Goal: Task Accomplishment & Management: Use online tool/utility

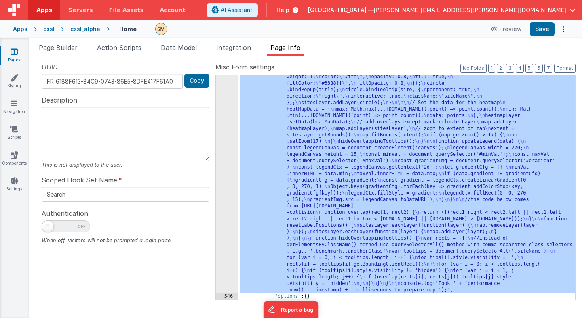
click at [326, 119] on div ""function" : "const timestamp = [DOMAIN_NAME](); \n // check if 'map' html elem…" at bounding box center [406, 112] width 337 height 826
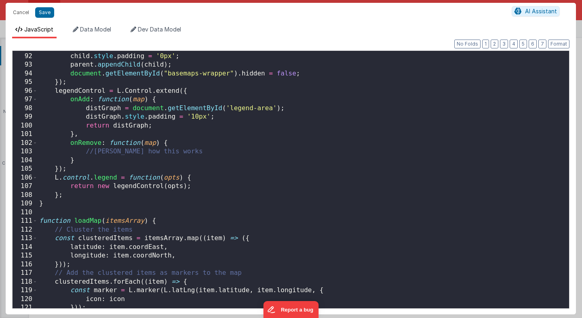
scroll to position [789, 0]
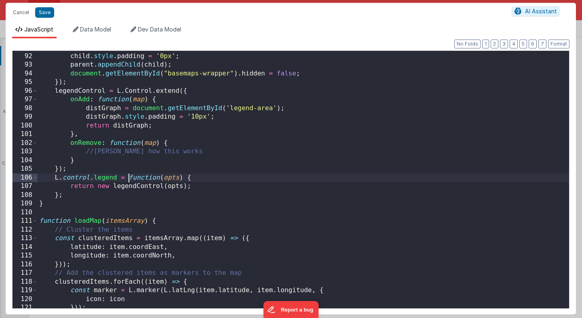
click at [127, 177] on div "child = document . getElementById ( 'legend-area' ) ; child . style . padding =…" at bounding box center [303, 180] width 531 height 275
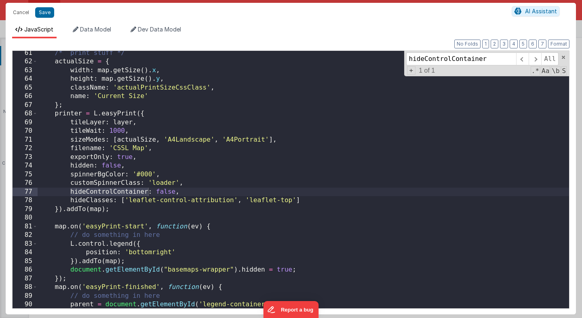
scroll to position [521, 0]
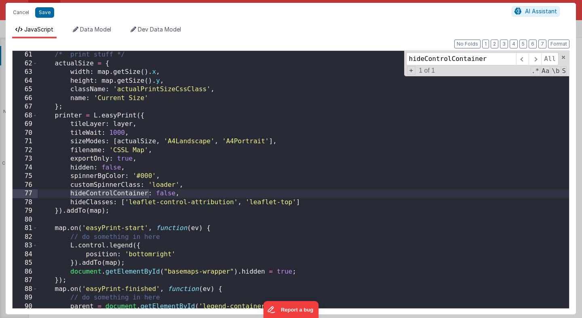
type input "hideControlContainer"
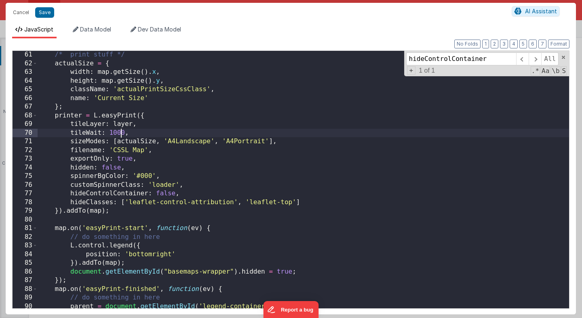
click at [120, 131] on div "/* print stuff */ actualSize = { width : map . getSize ( ) . x , height : map .…" at bounding box center [303, 187] width 531 height 275
click at [95, 103] on div "/* print stuff */ actualSize = { width : map . getSize ( ) . x , height : map .…" at bounding box center [303, 187] width 531 height 275
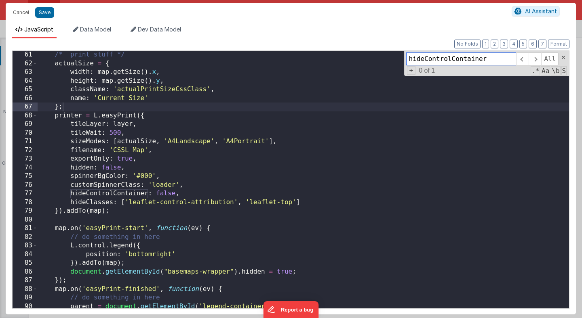
paste input "defaultSizeTitles"
type input "defaultSizeTitles"
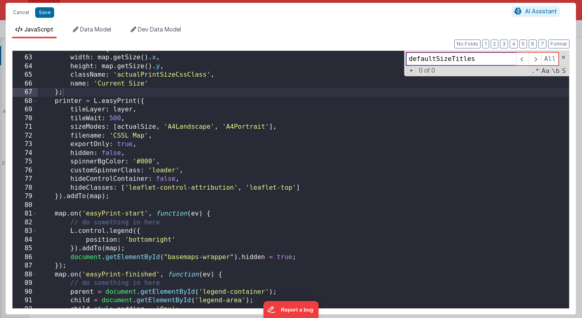
scroll to position [536, 0]
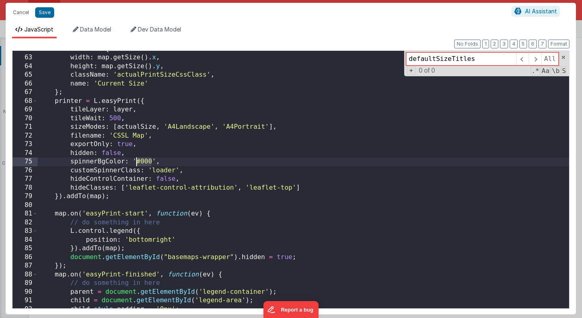
drag, startPoint x: 151, startPoint y: 160, endPoint x: 138, endPoint y: 161, distance: 13.4
click at [138, 161] on div "actualSize = { width : map . getSize ( ) . x , height : map . getSize ( ) . y ,…" at bounding box center [303, 182] width 531 height 275
click at [160, 170] on div "actualSize = { width : map . getSize ( ) . x , height : map . getSize ( ) . y ,…" at bounding box center [303, 182] width 531 height 275
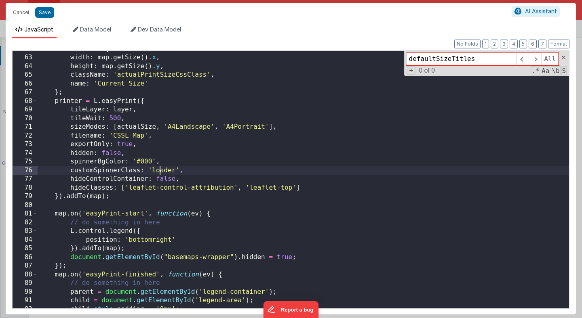
click at [160, 170] on div "actualSize = { width : map . getSize ( ) . x , height : map . getSize ( ) . y ,…" at bounding box center [303, 182] width 531 height 275
click at [45, 13] on button "Save" at bounding box center [44, 12] width 19 height 11
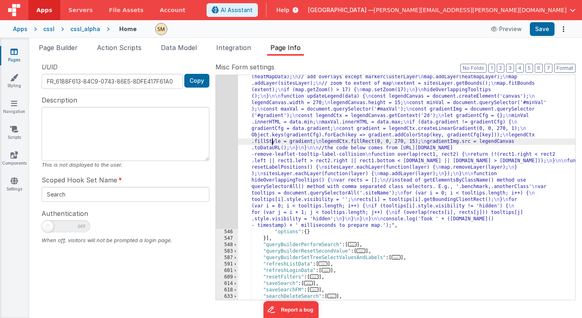
click at [272, 143] on div ""function" : "const timestamp = performance.now(); \n // check if 'map' html el…" at bounding box center [406, 79] width 337 height 761
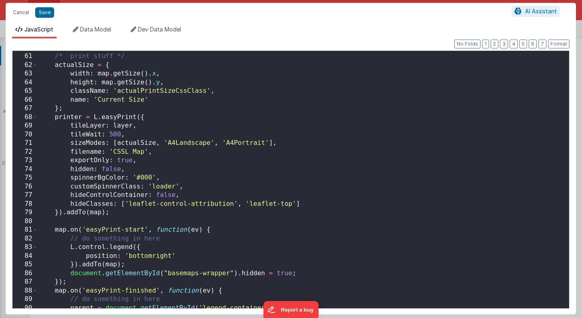
scroll to position [520, 0]
click at [163, 187] on div "/* print stuff */ actualSize = { width : map . getSize ( ) . x , height : map .…" at bounding box center [303, 181] width 531 height 275
click at [147, 179] on div "/* print stuff */ actualSize = { width : map . getSize ( ) . x , height : map .…" at bounding box center [303, 181] width 531 height 275
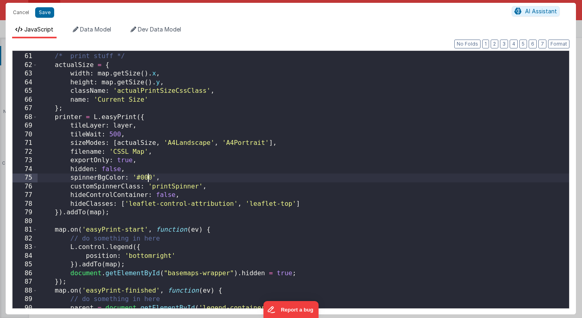
click at [147, 179] on div "/* print stuff */ actualSize = { width : map . getSize ( ) . x , height : map .…" at bounding box center [303, 181] width 531 height 275
click at [43, 14] on button "Save" at bounding box center [44, 12] width 19 height 11
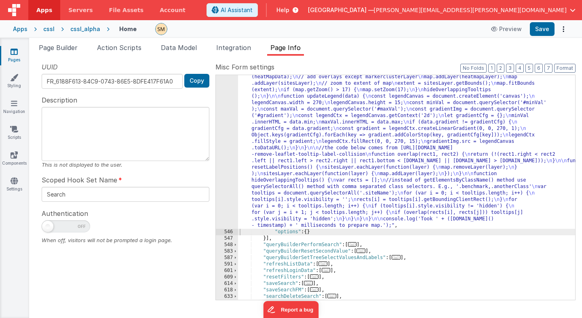
click at [266, 120] on div ""function" : "const timestamp = performance.now(); \n // check if 'map' html el…" at bounding box center [406, 79] width 337 height 761
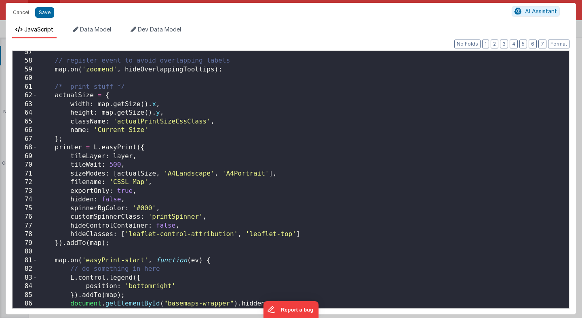
scroll to position [490, 0]
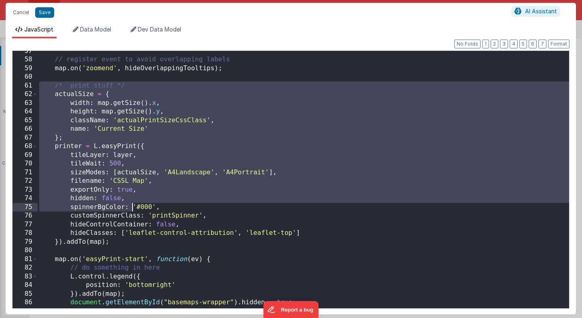
drag, startPoint x: 38, startPoint y: 88, endPoint x: 132, endPoint y: 208, distance: 152.8
click at [132, 208] on div "// register event to avoid overlapping labels map . on ( 'zoomend' , hideOverla…" at bounding box center [303, 184] width 531 height 275
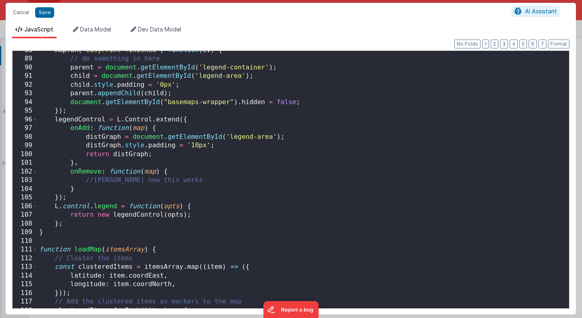
scroll to position [761, 0]
click at [117, 113] on div "map . on ( 'easyPrint-finished' , function ( ev ) { // do something in here par…" at bounding box center [303, 183] width 531 height 275
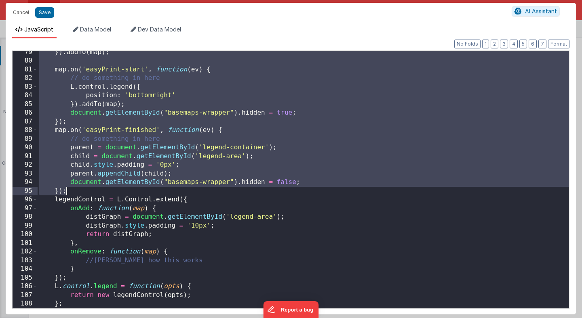
scroll to position [680, 0]
paste textarea
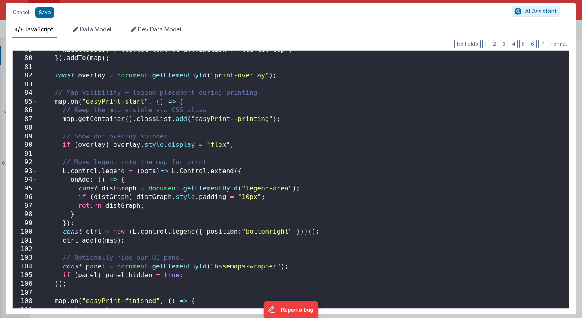
scroll to position [679, 0]
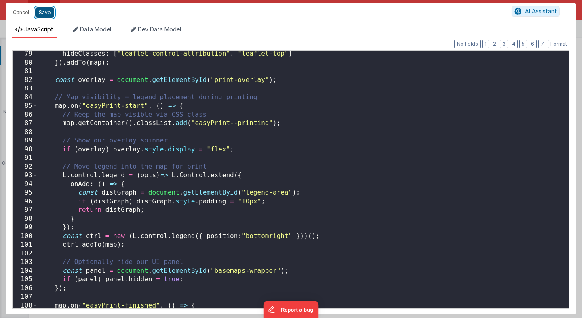
click at [46, 12] on button "Save" at bounding box center [44, 12] width 19 height 11
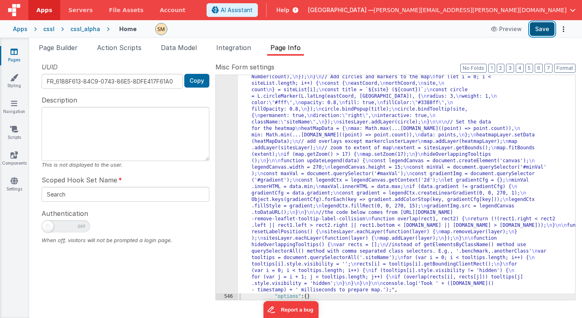
click at [548, 27] on button "Save" at bounding box center [541, 29] width 25 height 14
click at [66, 45] on span "Page Builder" at bounding box center [58, 48] width 39 height 8
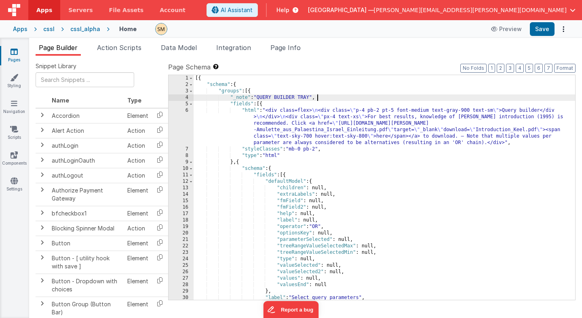
click at [324, 100] on div "[{ "schema" : { "groups" : [{ "_note" : "QUERY BUILDER TRAY" , "fields" : [{ "h…" at bounding box center [383, 194] width 381 height 238
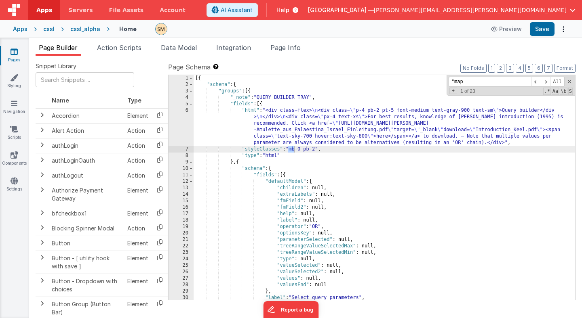
scroll to position [11398, 0]
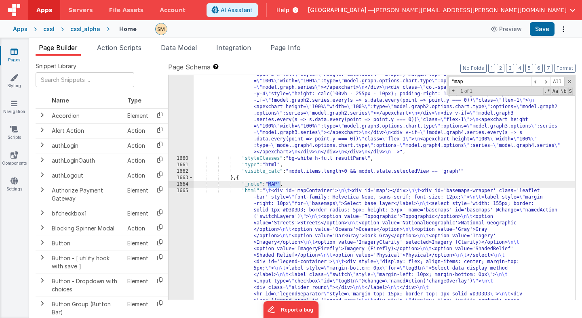
type input ""map"
click at [288, 225] on div ""html" : "<div class= \"\" > \n <div class= \" grid grid-cols-2 flex \" style= …" at bounding box center [383, 307] width 381 height 664
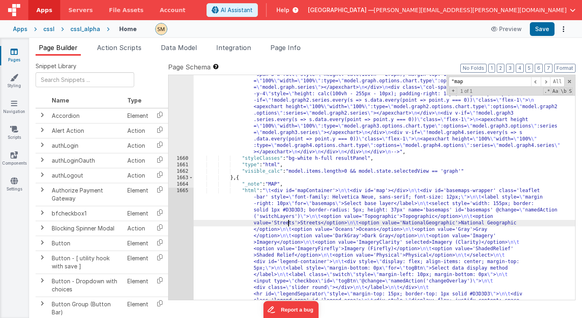
click at [183, 222] on div "1659 1660 1661 1662 1663 1664 1665 1666 1667 1668 1669 1670 1671 1672 1673 1674…" at bounding box center [180, 307] width 25 height 664
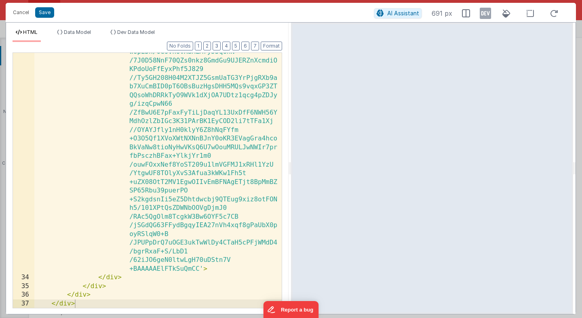
scroll to position [11670, 0]
click at [130, 299] on div "< img id = 'gradient' src = 'data:image/png ;base64 ,iVBORw0KGgoAAAANSUhEUgAAAG…" at bounding box center [157, 149] width 247 height 776
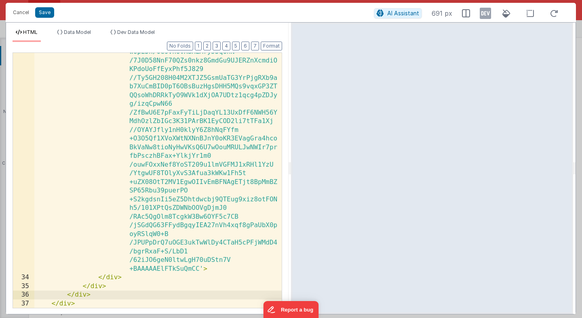
click at [128, 305] on div "< img id = 'gradient' src = 'data:image/png ;base64 ,iVBORw0KGgoAAAANSUhEUgAAAG…" at bounding box center [157, 149] width 247 height 776
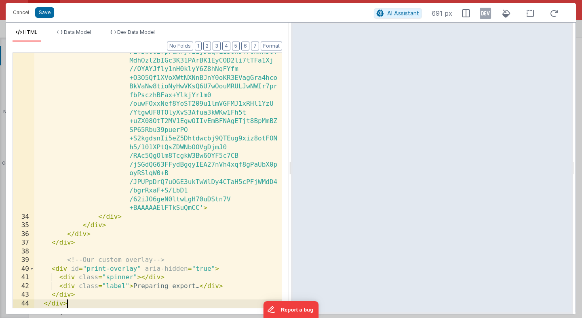
scroll to position [804, 0]
drag, startPoint x: 69, startPoint y: 302, endPoint x: 25, endPoint y: 302, distance: 44.0
click at [25, 302] on div "33 34 35 36 37 38 39 40 41 42 43 44 < img id = 'gradient' src = 'data:image/png…" at bounding box center [147, 181] width 269 height 256
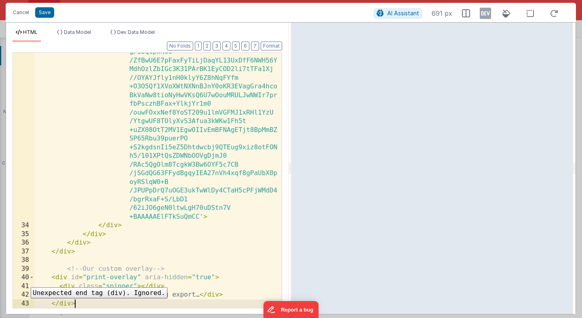
scroll to position [795, 0]
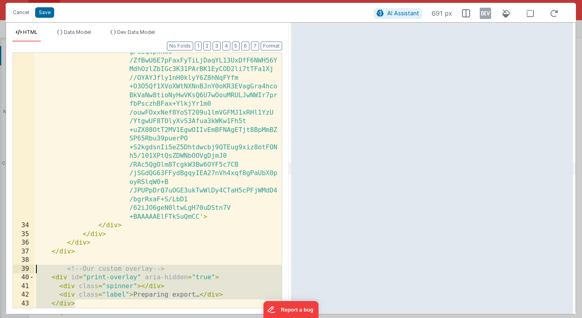
click at [36, 266] on div "< img id = 'gradient' src = 'data:image/png ;base64 ,iVBORw0KGgoAAAANSUhEUgAAAG…" at bounding box center [157, 97] width 247 height 776
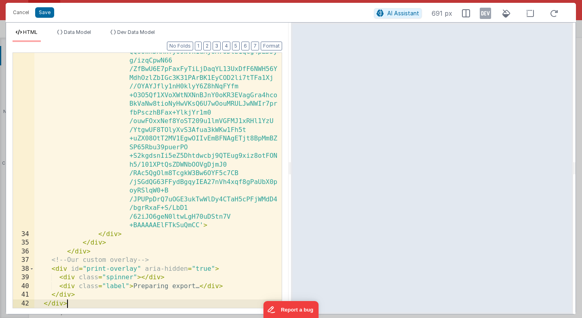
scroll to position [787, 0]
click at [264, 44] on button "Format" at bounding box center [271, 46] width 21 height 9
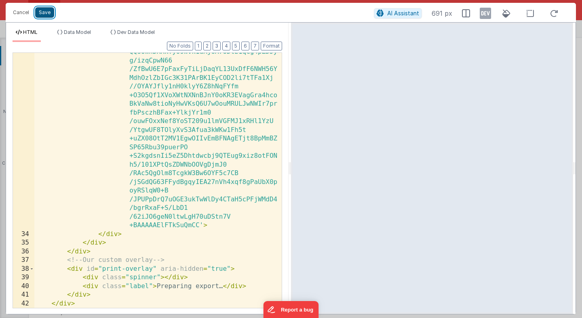
click at [44, 13] on button "Save" at bounding box center [44, 12] width 19 height 11
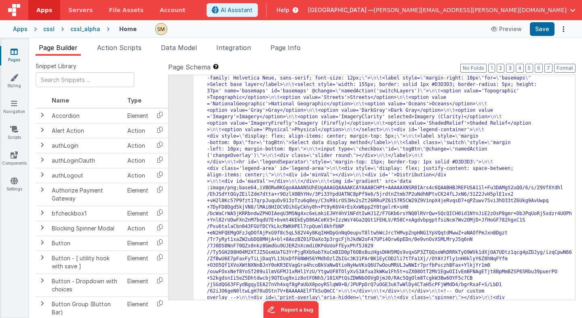
scroll to position [11501, 0]
click at [540, 32] on button "Save" at bounding box center [541, 29] width 25 height 14
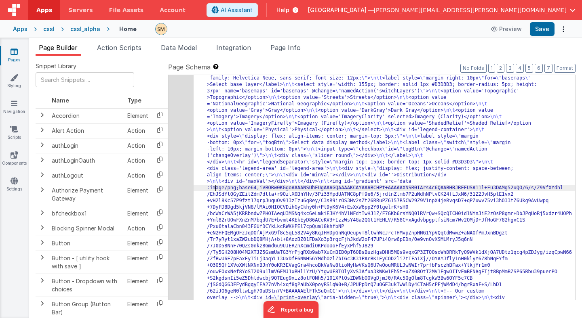
click at [292, 46] on span "Page Info" at bounding box center [285, 48] width 30 height 8
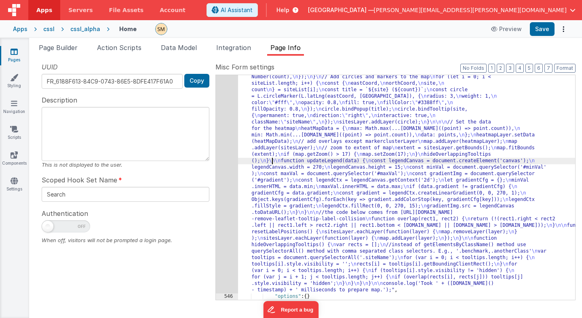
click at [271, 164] on div ""function" : "const timestamp = performance.now(); \n // check if 'map' html el…" at bounding box center [406, 112] width 337 height 826
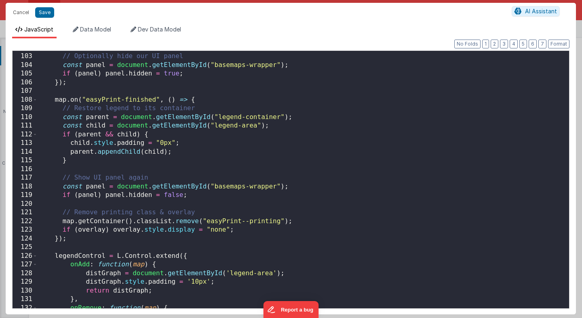
scroll to position [885, 0]
click at [63, 222] on div "// Optionally hide our UI panel const panel = document . getElementById ( "base…" at bounding box center [303, 181] width 531 height 275
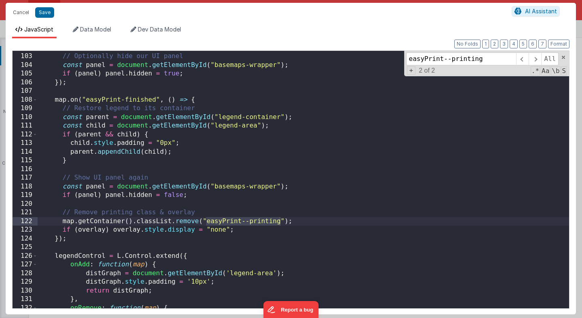
scroll to position [618, 0]
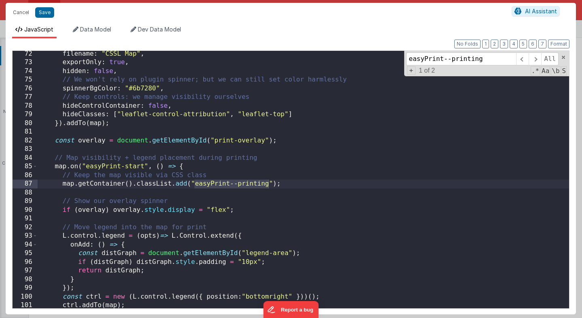
type input "easyPrint--printing"
click at [64, 184] on div "filename : "CSSL Map" , exportOnly : true , hidden : false , // We won't rely o…" at bounding box center [303, 187] width 531 height 275
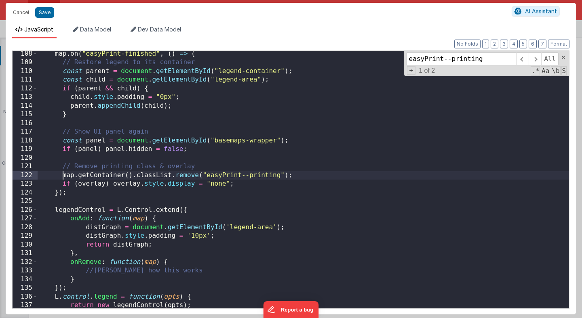
click at [62, 176] on div "map . on ( "easyPrint-finished" , ( ) => { // Restore legend to its container c…" at bounding box center [303, 187] width 531 height 275
click at [48, 12] on button "Save" at bounding box center [44, 12] width 19 height 11
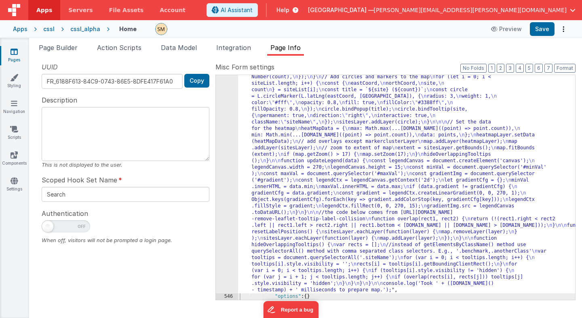
click at [88, 28] on div "cssl_alpha" at bounding box center [85, 29] width 30 height 8
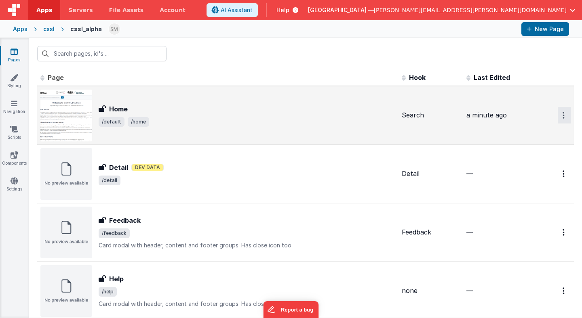
click at [565, 116] on button "Options" at bounding box center [563, 115] width 13 height 17
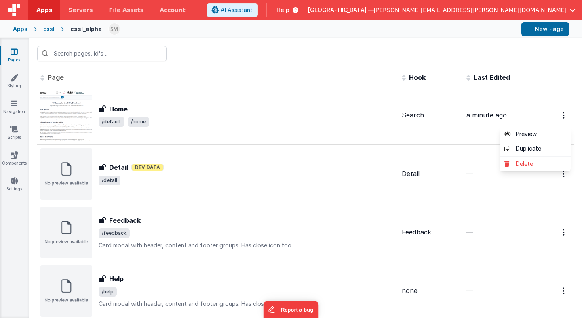
click at [353, 118] on button at bounding box center [291, 159] width 582 height 318
click at [47, 29] on div "cssl" at bounding box center [48, 29] width 11 height 8
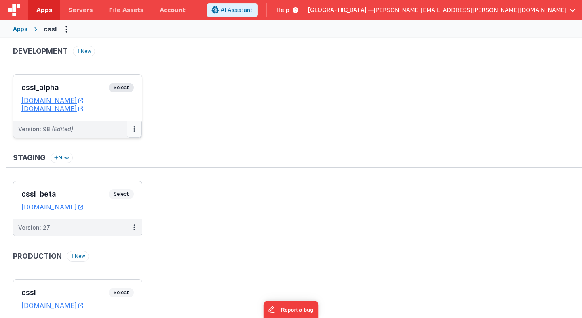
click at [134, 129] on icon at bounding box center [134, 129] width 2 height 0
click at [127, 187] on link "Rollback" at bounding box center [106, 191] width 71 height 15
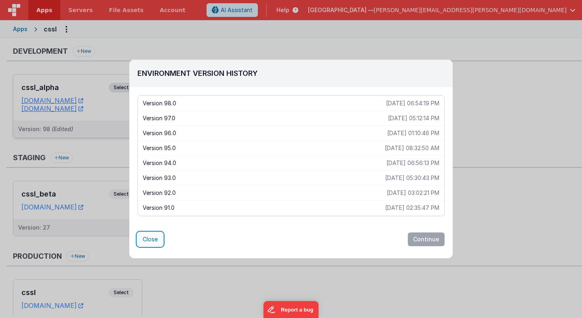
click at [152, 240] on button "Close" at bounding box center [149, 240] width 25 height 14
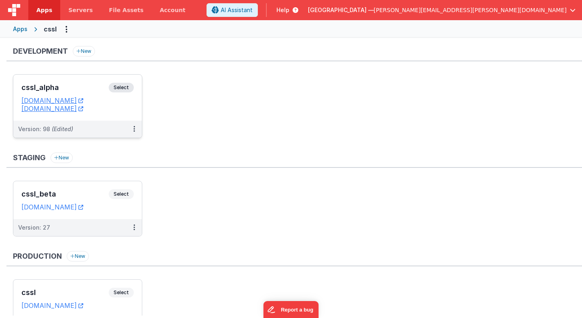
click at [124, 87] on span "Select" at bounding box center [121, 88] width 25 height 10
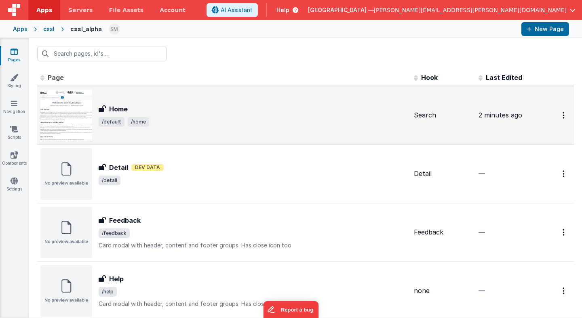
click at [494, 115] on span "2 minutes ago" at bounding box center [500, 115] width 44 height 8
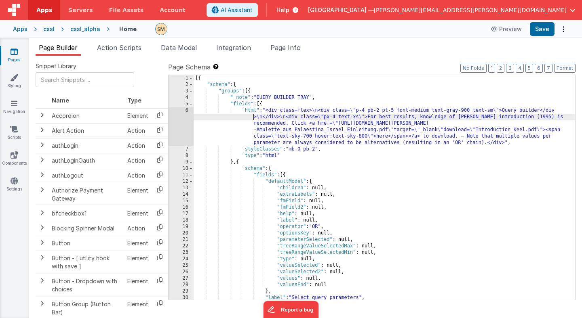
click at [251, 116] on div "[{ "schema" : { "groups" : [{ "_note" : "QUERY BUILDER TRAY" , "fields" : [{ "h…" at bounding box center [383, 194] width 381 height 238
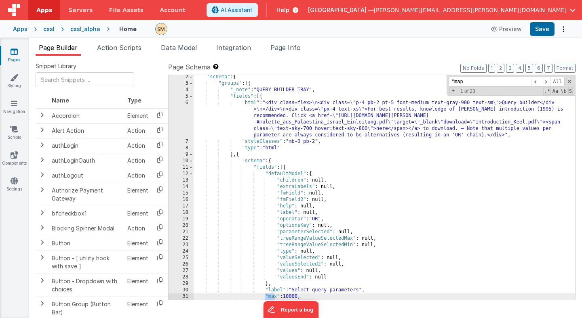
scroll to position [11389, 0]
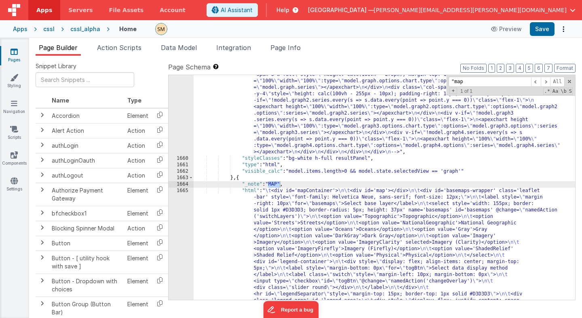
type input ""map"
click at [290, 236] on div ""html" : "<div class= \"\" > \n <div class= \" grid grid-cols-2 flex \" style= …" at bounding box center [383, 313] width 381 height 677
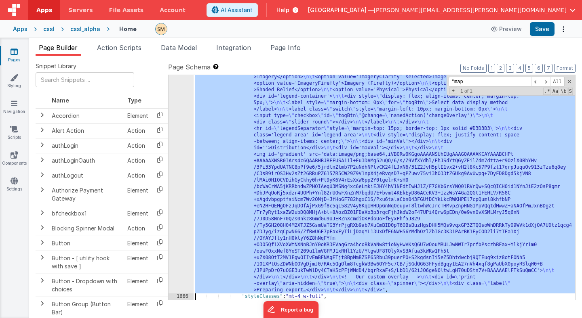
click at [181, 249] on div "1665 1666 1667 1668 1669 1670 1671 1672 1673 1674 1675 1676" at bounding box center [180, 273] width 25 height 503
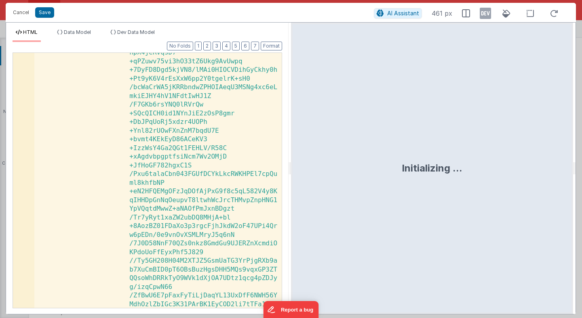
scroll to position [787, 0]
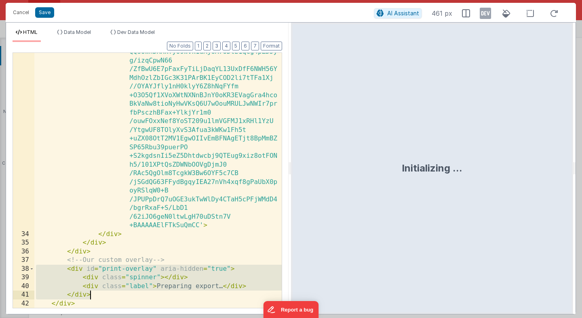
drag, startPoint x: 34, startPoint y: 269, endPoint x: 112, endPoint y: 292, distance: 81.4
click at [113, 293] on div "< img id = 'gradient' src = 'data:image/png ;base64 ,iVBORw0KGgoAAAANSUhEUgAAAG…" at bounding box center [157, 106] width 247 height 776
click at [112, 296] on div "< img id = 'gradient' src = 'data:image/png ;base64 ,iVBORw0KGgoAAAANSUhEUgAAAG…" at bounding box center [157, 106] width 247 height 776
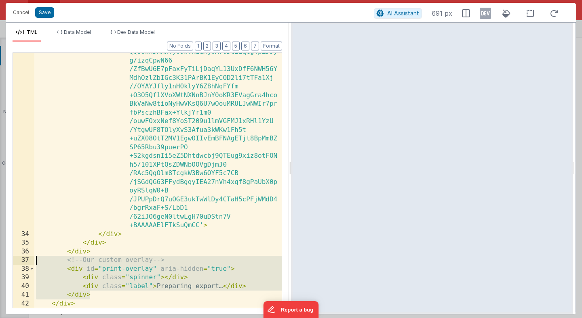
drag, startPoint x: 112, startPoint y: 296, endPoint x: 19, endPoint y: 262, distance: 99.4
click at [19, 262] on div "33 34 35 36 37 38 39 40 41 42 < img id = 'gradient' src = 'data:image/png ;base…" at bounding box center [147, 181] width 269 height 256
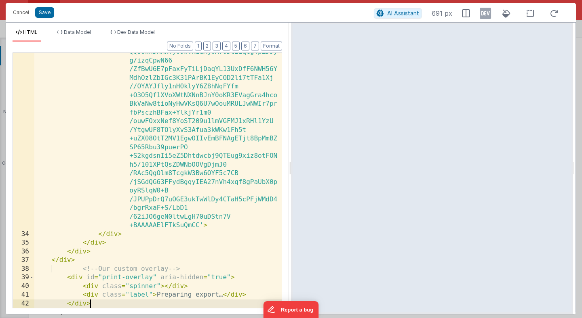
click at [194, 296] on div "< img id = 'gradient' src = 'data:image/png ;base64 ,iVBORw0KGgoAAAANSUhEUgAAAG…" at bounding box center [157, 106] width 247 height 776
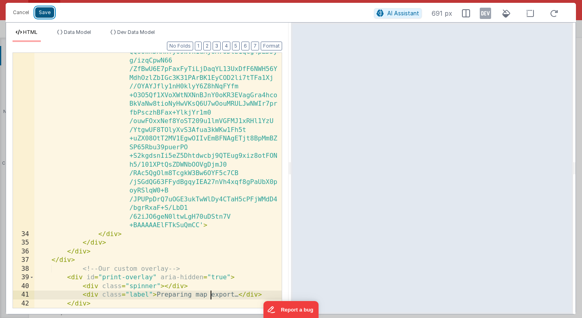
click at [41, 16] on button "Save" at bounding box center [44, 12] width 19 height 11
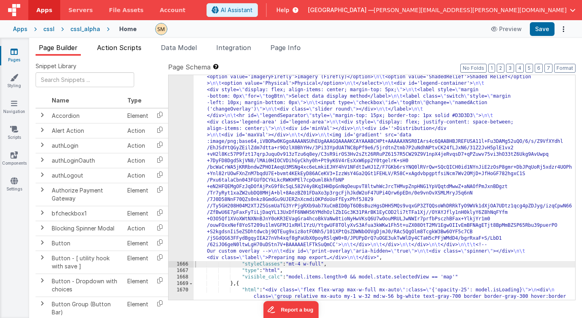
scroll to position [11543, 0]
click at [288, 48] on span "Page Info" at bounding box center [285, 48] width 30 height 8
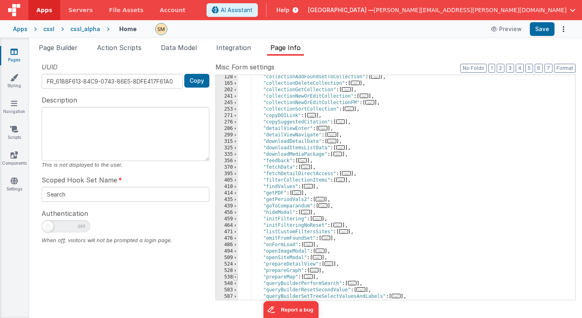
scroll to position [0, 0]
click at [235, 276] on span at bounding box center [235, 277] width 4 height 6
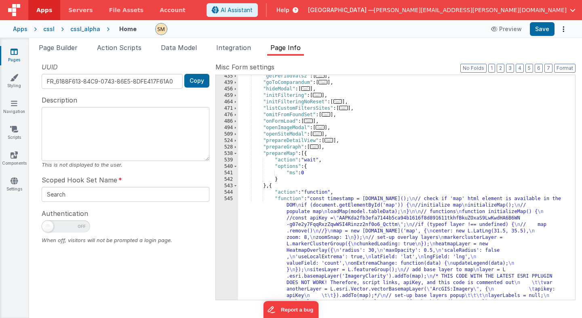
scroll to position [229, 0]
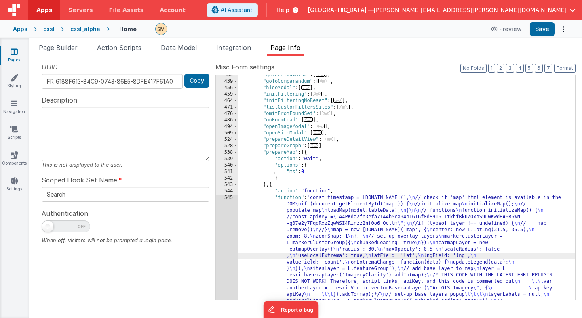
scroll to position [803, 0]
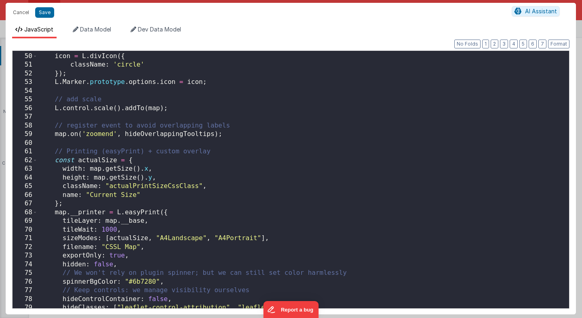
scroll to position [430, 0]
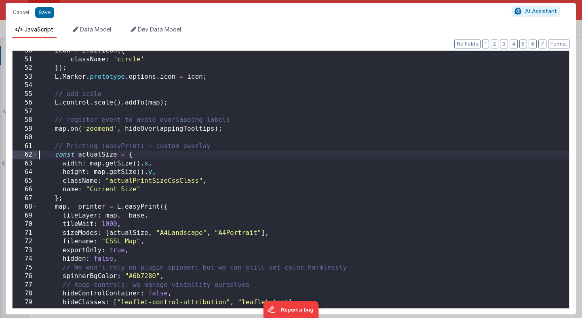
click at [38, 157] on div "icon = L . divIcon ({ className : 'circle' }) ; L . Marker . prototype . option…" at bounding box center [303, 183] width 531 height 275
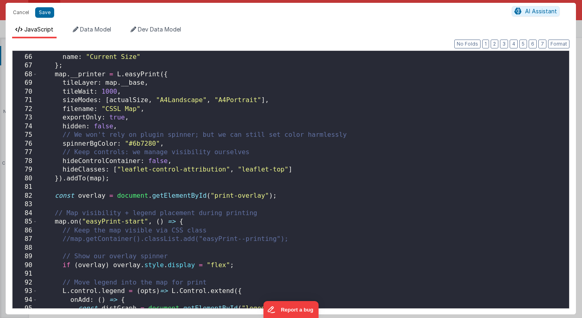
scroll to position [566, 0]
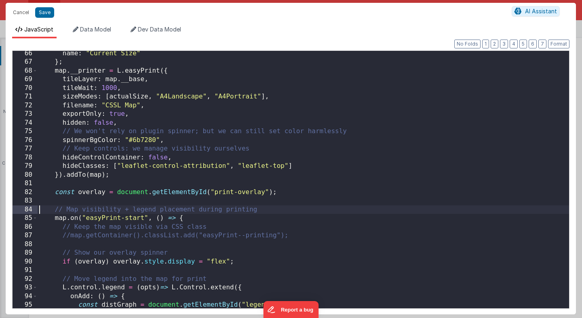
click at [38, 209] on div "name : "Current Size" } ; map . __printer = L . easyPrint ({ tileLayer : map . …" at bounding box center [303, 186] width 531 height 275
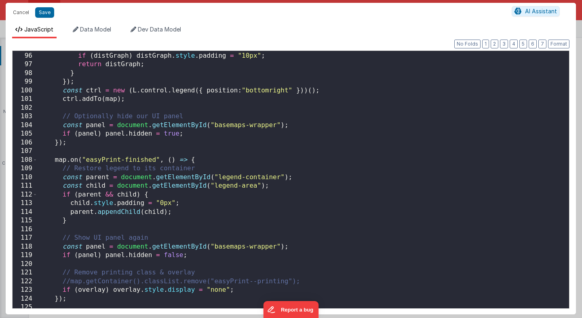
scroll to position [828, 0]
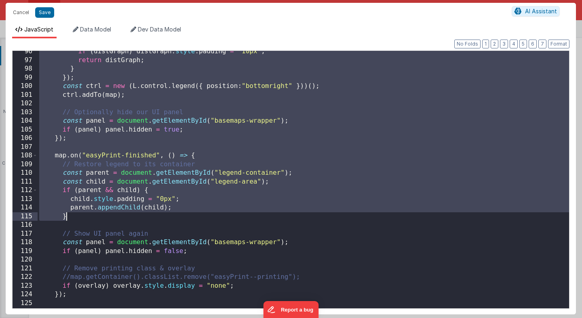
click at [67, 216] on div "if ( distGraph ) distGraph . style . padding = "10px" ; return distGraph ; } })…" at bounding box center [303, 184] width 531 height 275
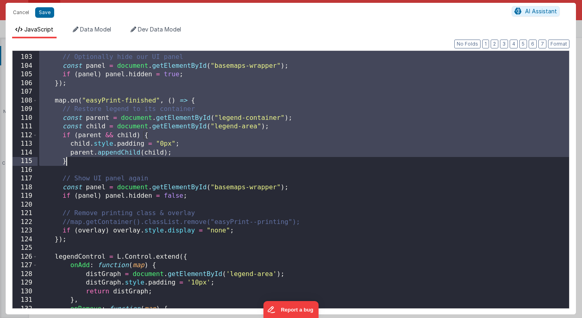
scroll to position [891, 0]
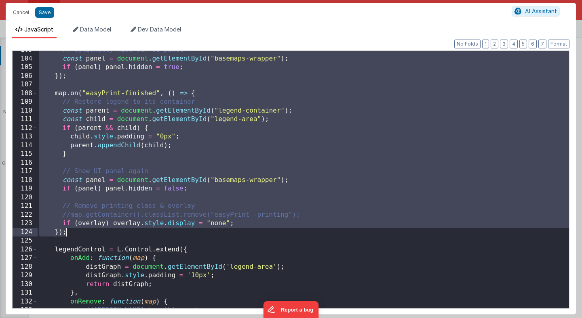
click at [69, 235] on div "// Optionally hide our UI panel const panel = document . getElementById ( "base…" at bounding box center [303, 183] width 531 height 275
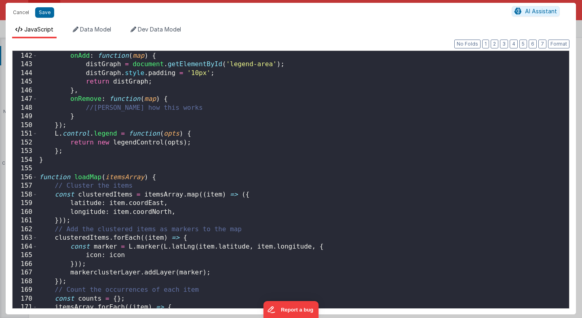
scroll to position [1222, 0]
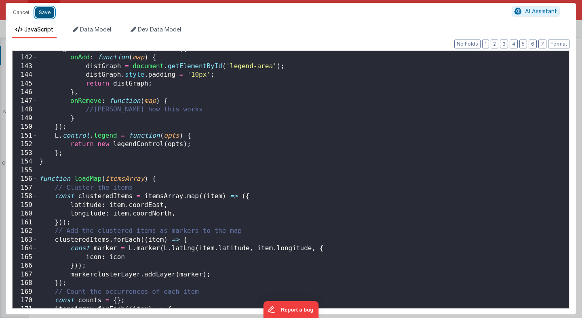
click at [41, 12] on button "Save" at bounding box center [44, 12] width 19 height 11
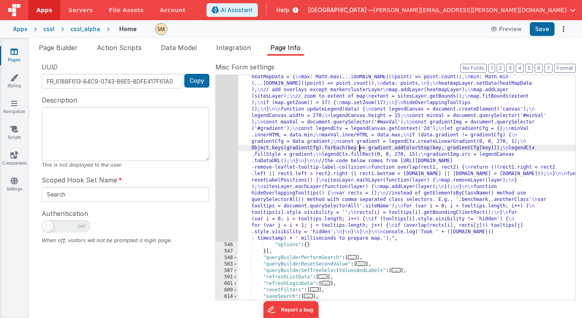
click at [360, 151] on div ""function" : "const timestamp = performance.now(); \n // check if 'map' html el…" at bounding box center [406, 48] width 337 height 852
click at [271, 152] on div ""function" : "const timestamp = performance.now(); \n // check if 'map' html el…" at bounding box center [406, 48] width 337 height 852
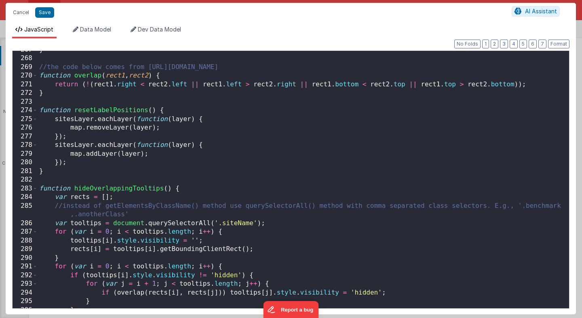
scroll to position [2365, 0]
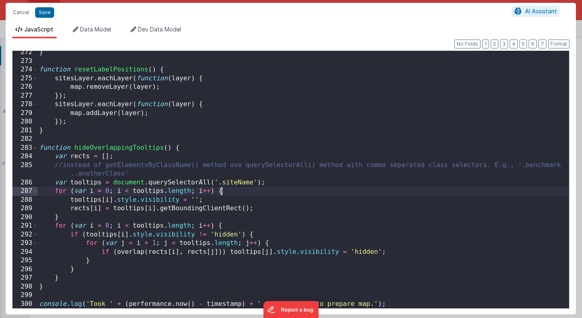
click at [226, 189] on div "} function resetLabelPositions ( ) { sitesLayer . eachLayer ( function ( layer …" at bounding box center [303, 185] width 531 height 275
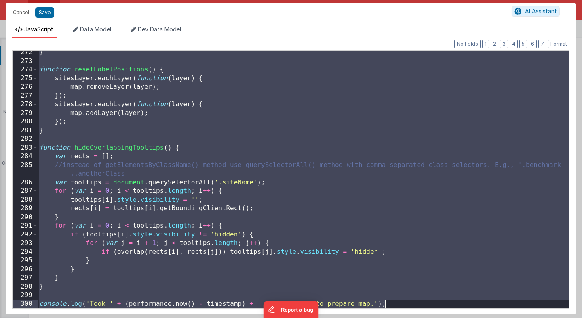
click at [176, 76] on div "} function resetLabelPositions ( ) { sitesLayer . eachLayer ( function ( layer …" at bounding box center [303, 185] width 531 height 275
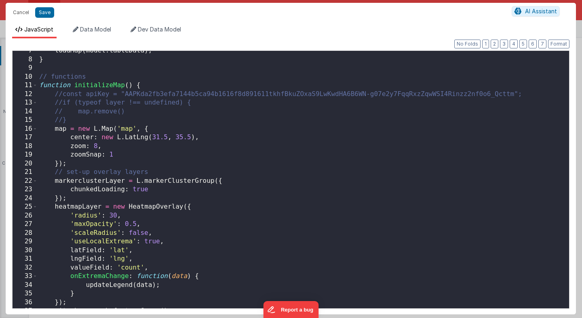
scroll to position [0, 0]
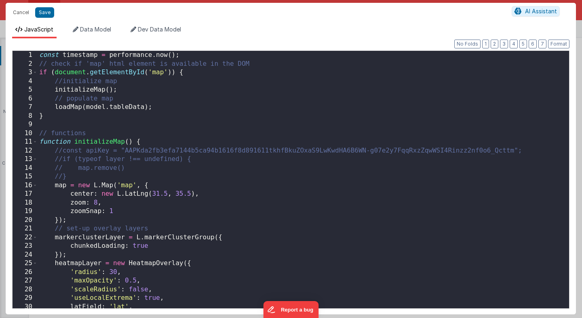
click at [170, 58] on div "const timestamp = performance . now ( ) ; // check if 'map' html element is ava…" at bounding box center [303, 188] width 531 height 275
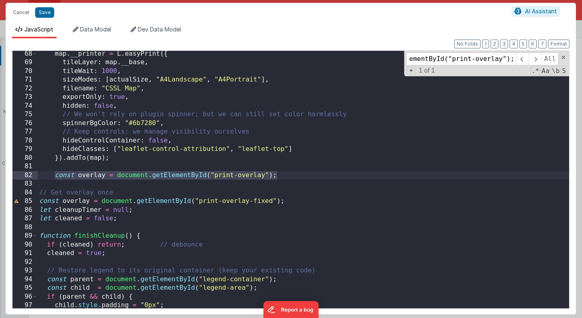
scroll to position [583, 0]
type input "const overlay = document.getElementById("print-overlay");"
click at [281, 176] on div "map . __printer = L . easyPrint ({ tileLayer : map . __base , tileWait : 1000 ,…" at bounding box center [303, 180] width 531 height 258
drag, startPoint x: 281, startPoint y: 176, endPoint x: 27, endPoint y: 175, distance: 253.6
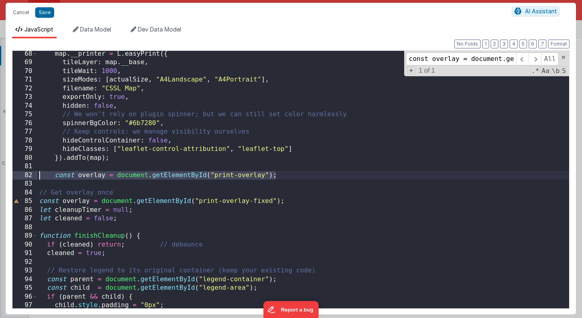
click at [27, 175] on div "68 69 70 71 72 73 74 75 76 77 78 79 80 81 82 83 84 85 86 87 88 89 90 91 92 93 9…" at bounding box center [290, 179] width 557 height 258
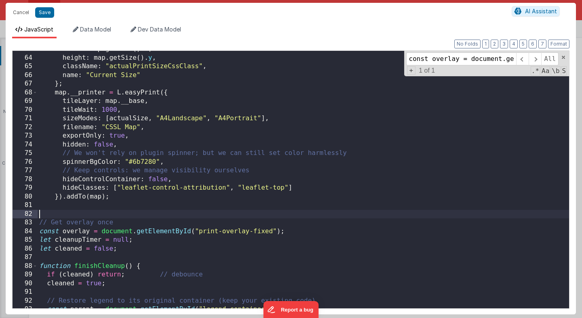
scroll to position [541, 0]
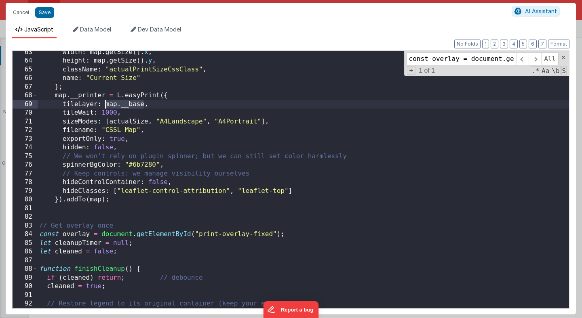
drag, startPoint x: 144, startPoint y: 106, endPoint x: 106, endPoint y: 104, distance: 38.0
click at [106, 104] on div "width : map . getSize ( ) . x , height : map . getSize ( ) . y , className : "a…" at bounding box center [303, 185] width 531 height 275
click at [111, 112] on div "width : map . getSize ( ) . x , height : map . getSize ( ) . y , className : "a…" at bounding box center [303, 185] width 531 height 275
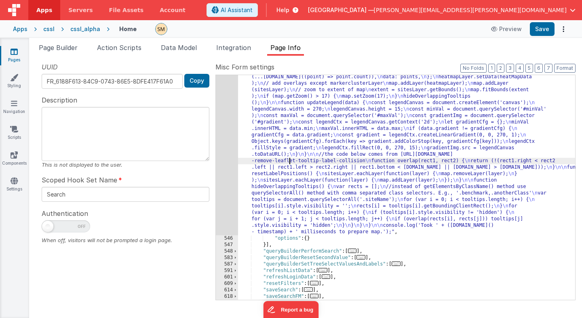
click at [290, 163] on div ""function" : "const timestamp = performance.now(); \n // check if 'map' html el…" at bounding box center [406, 44] width 337 height 845
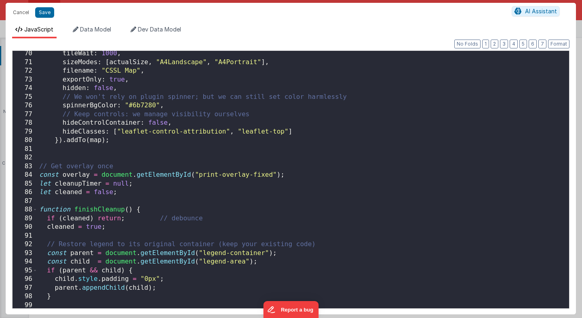
scroll to position [621, 0]
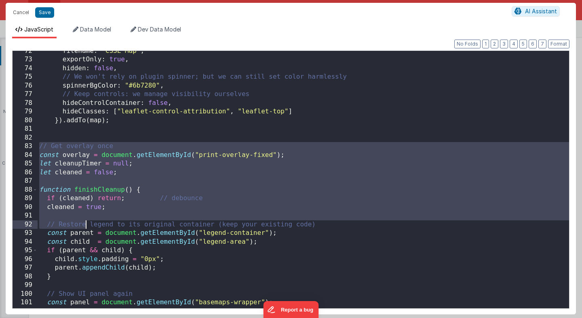
drag, startPoint x: 40, startPoint y: 146, endPoint x: 86, endPoint y: 221, distance: 88.0
click at [86, 221] on div "filename : "CSSL Map" , exportOnly : true , hidden : false , // We won't rely o…" at bounding box center [303, 184] width 531 height 275
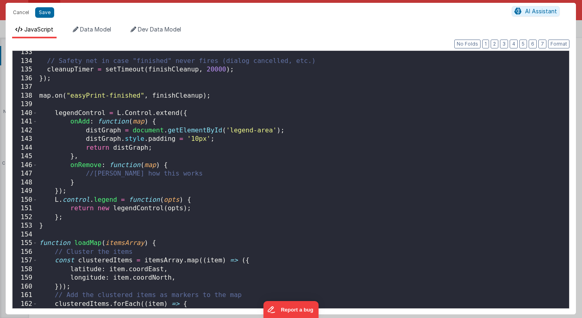
scroll to position [1150, 0]
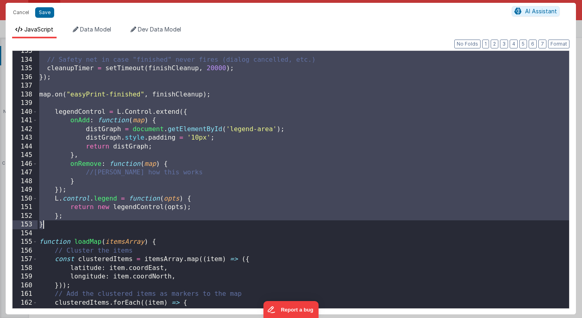
click at [75, 223] on div "// Safety net in case "finished" never fires (dialog cancelled, etc.) cleanupTi…" at bounding box center [303, 184] width 531 height 275
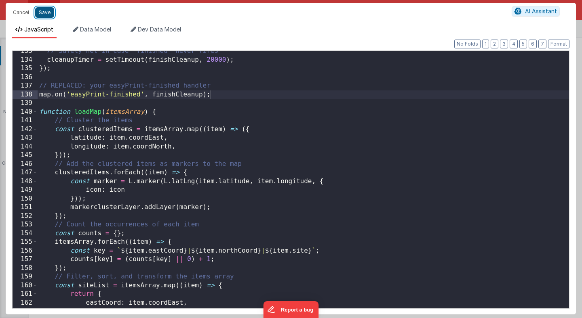
click at [46, 11] on button "Save" at bounding box center [44, 12] width 19 height 11
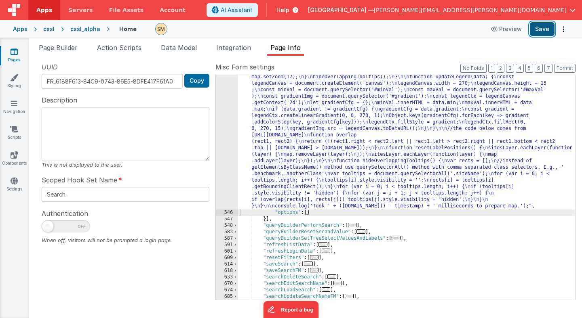
click at [540, 29] on button "Save" at bounding box center [541, 29] width 25 height 14
click at [70, 46] on span "Page Builder" at bounding box center [58, 48] width 39 height 8
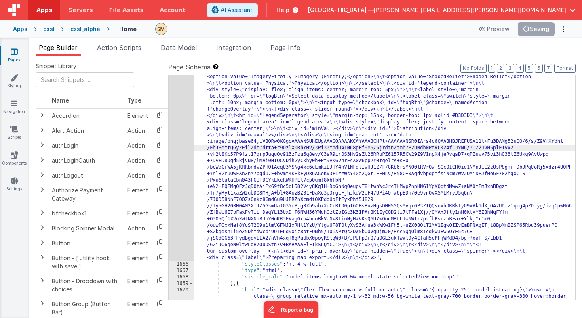
click at [178, 158] on div "1665" at bounding box center [180, 141] width 25 height 239
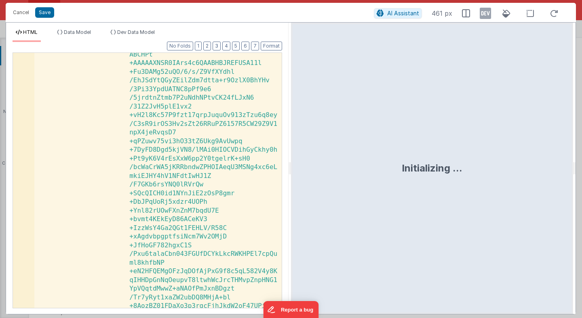
scroll to position [0, 0]
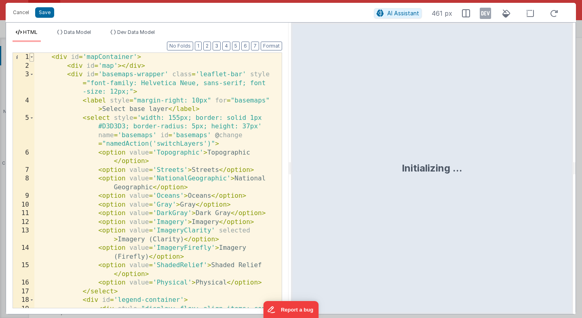
click at [32, 57] on span at bounding box center [31, 57] width 4 height 9
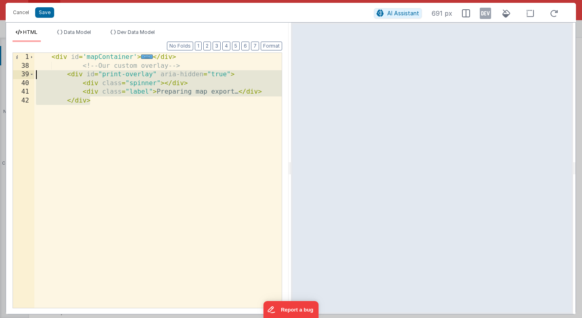
drag, startPoint x: 95, startPoint y: 104, endPoint x: 24, endPoint y: 76, distance: 75.6
click at [24, 76] on div "1 38 39 40 41 42 < div id = 'mapContainer' > ... </ div > <!-- Our custom overl…" at bounding box center [147, 181] width 269 height 256
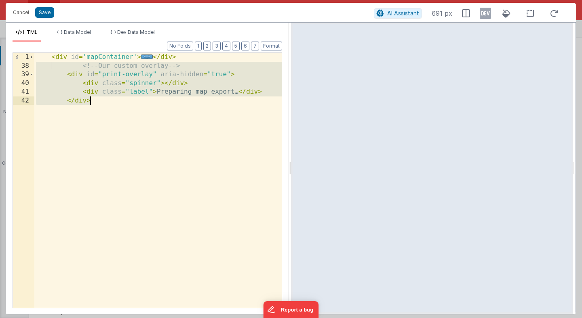
drag, startPoint x: 37, startPoint y: 66, endPoint x: 89, endPoint y: 131, distance: 83.3
click at [89, 131] on div "< div id = 'mapContainer' > ... </ div > <!-- Our custom overlay --> < div id =…" at bounding box center [157, 189] width 247 height 273
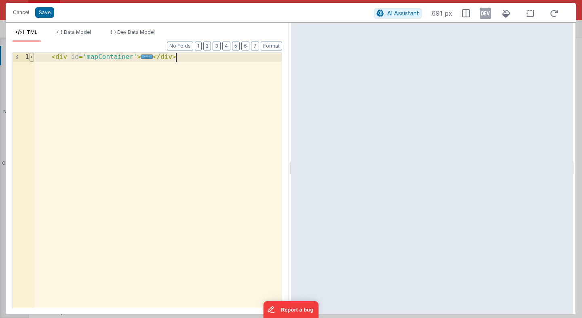
click at [31, 57] on span at bounding box center [31, 57] width 4 height 9
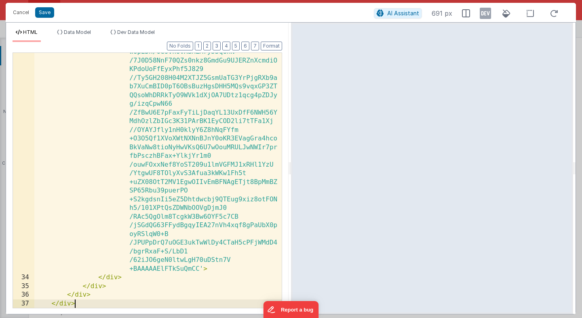
scroll to position [743, 0]
click at [97, 295] on div "< img id = 'gradient' src = 'data:image/png ;base64 ,iVBORw0KGgoAAAANSUhEUgAAAG…" at bounding box center [157, 149] width 247 height 776
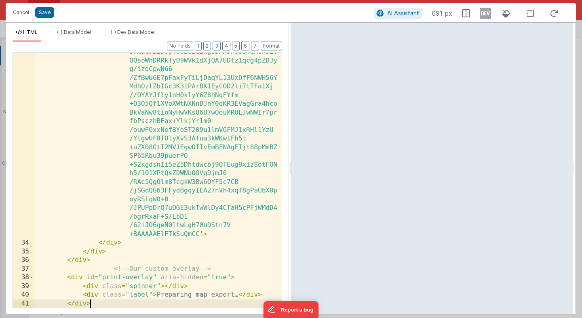
scroll to position [786, 0]
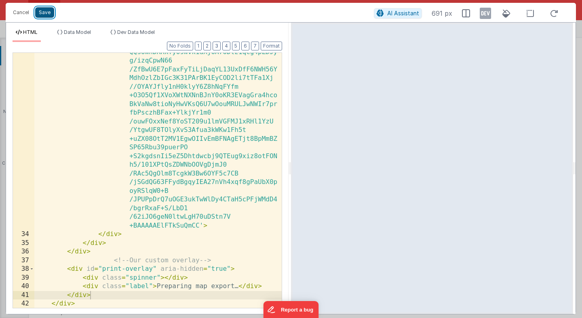
click at [48, 13] on button "Save" at bounding box center [44, 12] width 19 height 11
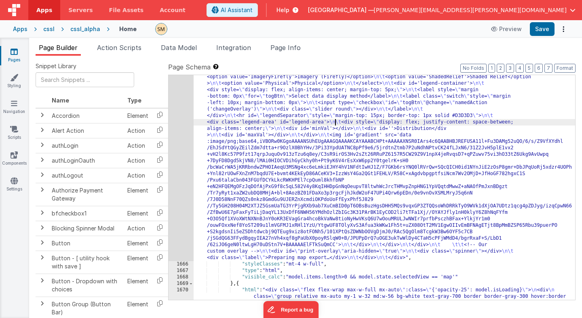
click at [292, 50] on span "Page Info" at bounding box center [285, 48] width 30 height 8
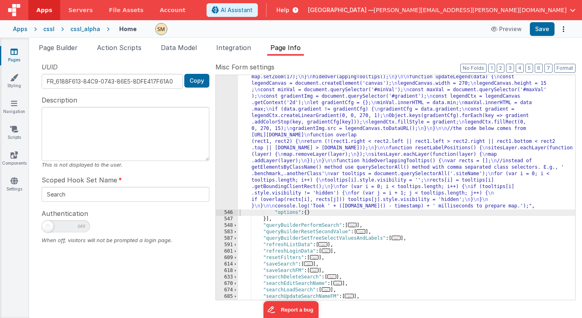
click at [275, 136] on div ""function" : "const timestamp = performance.now(); \n // check if 'map' html el…" at bounding box center [406, 31] width 337 height 819
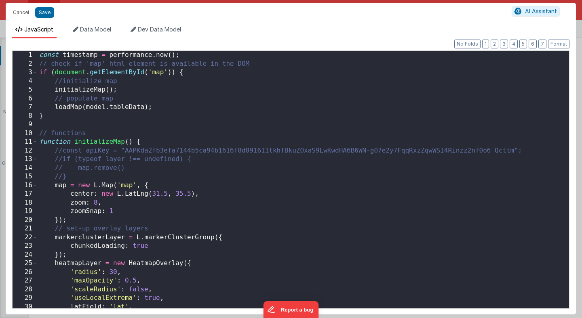
click at [229, 134] on div "const timestamp = performance . now ( ) ; // check if 'map' html element is ava…" at bounding box center [303, 188] width 531 height 275
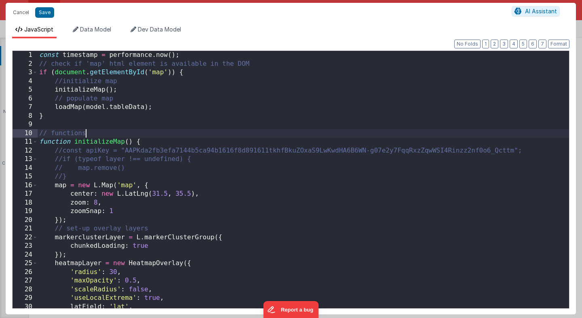
scroll to position [0, 0]
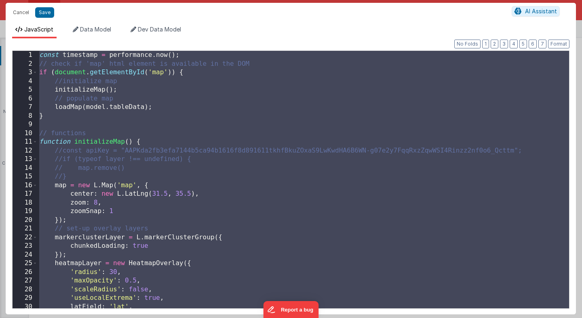
click at [438, 108] on div "const timestamp = performance . now ( ) ; // check if 'map' html element is ava…" at bounding box center [303, 188] width 531 height 275
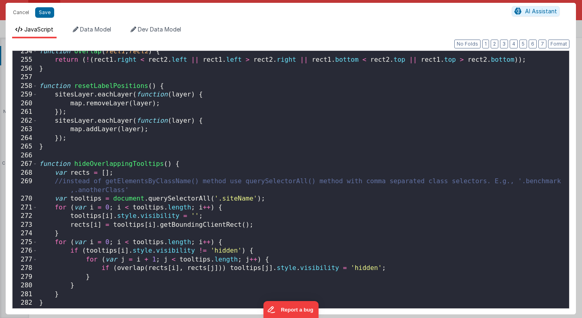
scroll to position [2226, 0]
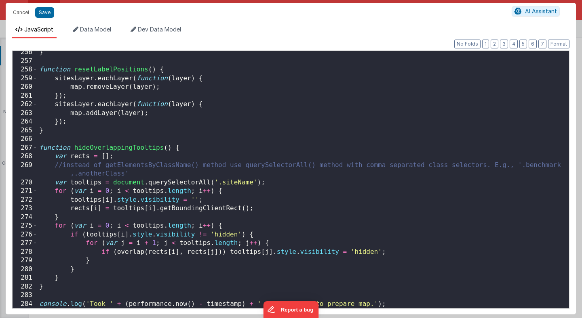
click at [423, 156] on div "} function resetLabelPositions ( ) { sitesLayer . eachLayer ( function ( layer …" at bounding box center [303, 185] width 531 height 275
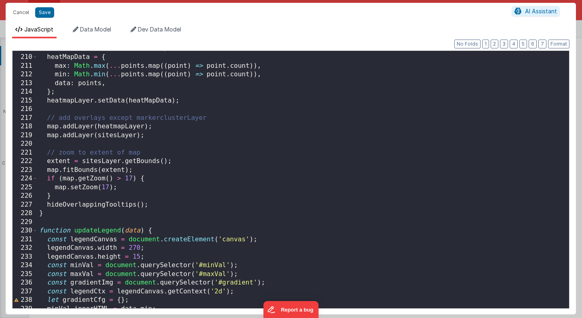
scroll to position [1813, 0]
click at [46, 12] on button "Save" at bounding box center [44, 12] width 19 height 11
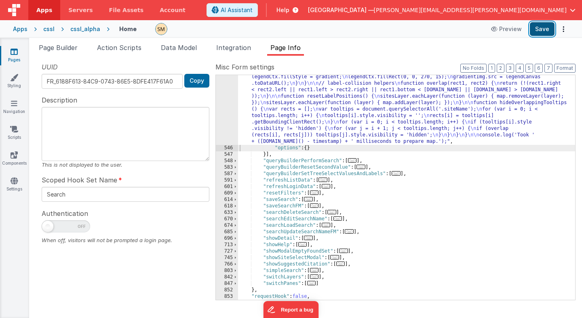
click at [544, 28] on button "Save" at bounding box center [541, 29] width 25 height 14
click at [544, 30] on button "Save" at bounding box center [541, 29] width 25 height 14
click at [62, 46] on span "Page Builder" at bounding box center [58, 48] width 39 height 8
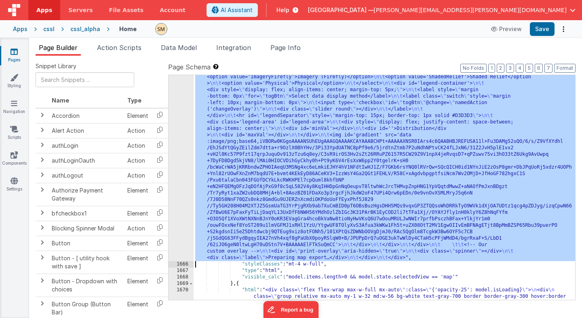
click at [181, 169] on div "1665" at bounding box center [180, 141] width 25 height 239
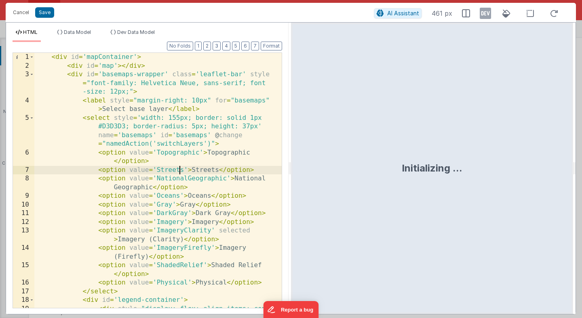
click at [181, 172] on div "< div id = 'mapContainer' > < div id = 'map' > </ div > < div id = 'basemaps-wr…" at bounding box center [157, 194] width 247 height 282
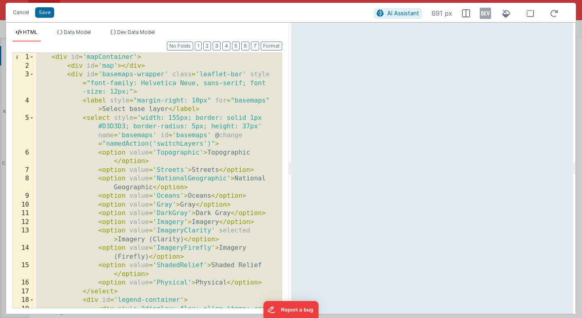
click at [147, 173] on div "< div id = 'mapContainer' > < div id = 'map' > </ div > < div id = 'basemaps-wr…" at bounding box center [157, 194] width 247 height 282
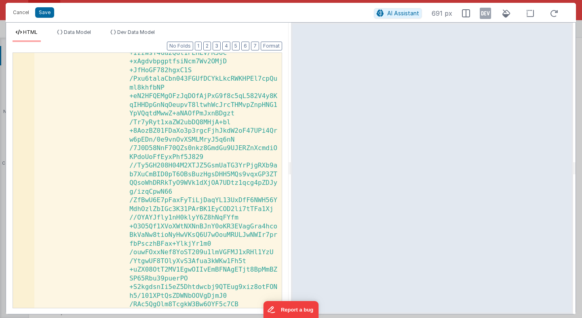
scroll to position [787, 0]
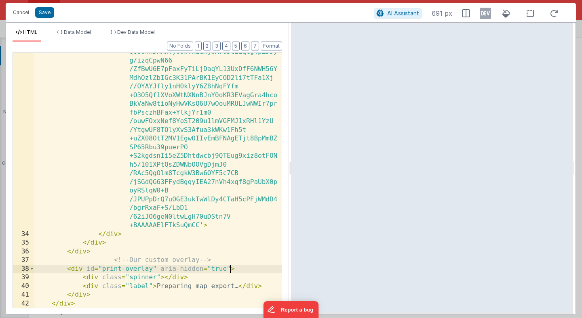
click at [229, 269] on div "< img id = 'gradient' src = 'data:image/png ;base64 ,iVBORw0KGgoAAAANSUhEUgAAAG…" at bounding box center [157, 106] width 247 height 776
drag, startPoint x: 229, startPoint y: 268, endPoint x: 86, endPoint y: 270, distance: 143.8
click at [86, 270] on div "< img id = 'gradient' src = 'data:image/png ;base64 ,iVBORw0KGgoAAAANSUhEUgAAAG…" at bounding box center [157, 106] width 247 height 776
drag, startPoint x: 86, startPoint y: 270, endPoint x: 67, endPoint y: 269, distance: 19.4
click at [67, 269] on div "< img id = 'gradient' src = 'data:image/png ;base64 ,iVBORw0KGgoAAAANSUhEUgAAAG…" at bounding box center [157, 106] width 247 height 776
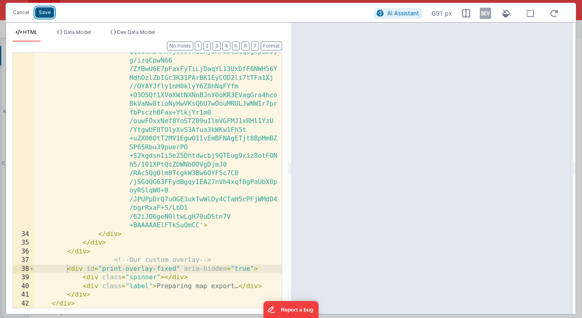
click at [38, 14] on button "Save" at bounding box center [44, 12] width 19 height 11
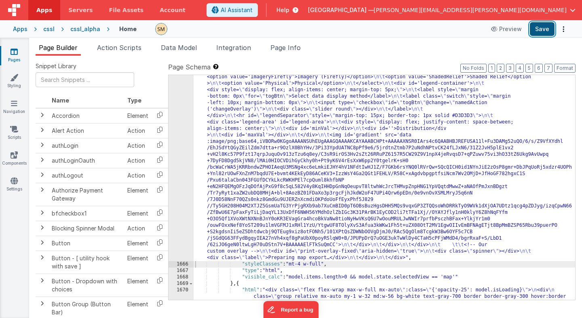
click at [541, 30] on button "Save" at bounding box center [541, 29] width 25 height 14
click at [540, 31] on button "Save" at bounding box center [541, 29] width 25 height 14
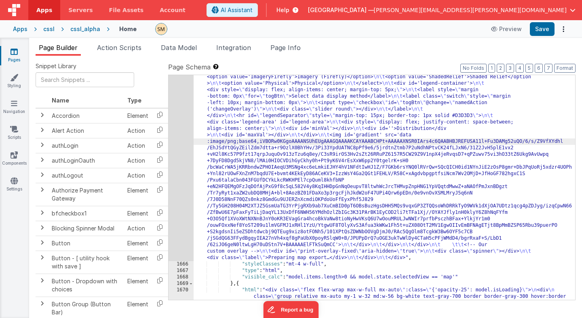
click at [184, 149] on div "1665" at bounding box center [180, 141] width 25 height 239
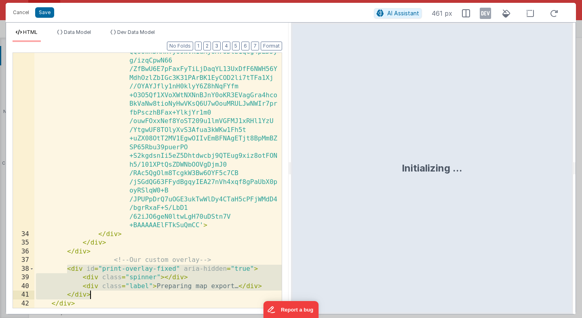
drag, startPoint x: 67, startPoint y: 270, endPoint x: 97, endPoint y: 295, distance: 38.7
click at [97, 295] on div "< img id = 'gradient' src = 'data:image/png ;base64 ,iVBORw0KGgoAAAANSUhEUgAAAG…" at bounding box center [157, 106] width 247 height 776
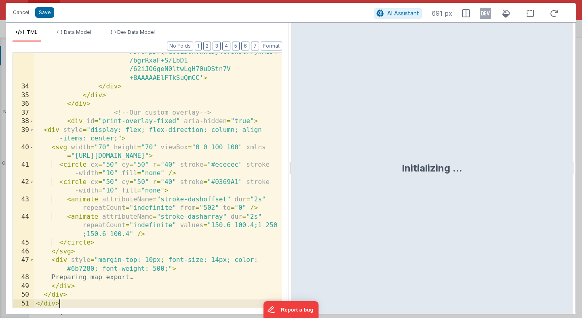
scroll to position [934, 0]
click at [275, 47] on button "Format" at bounding box center [271, 46] width 21 height 9
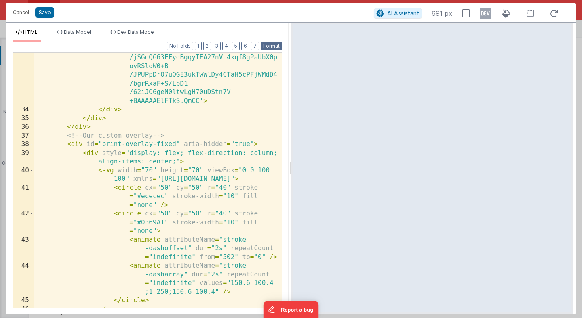
scroll to position [911, 0]
click at [43, 14] on button "Save" at bounding box center [44, 12] width 19 height 11
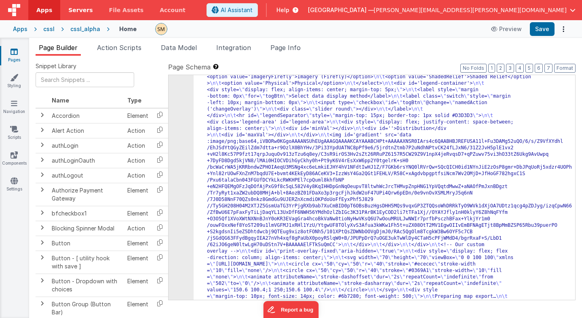
scroll to position [11512, 0]
click at [540, 29] on button "Save" at bounding box center [541, 29] width 25 height 14
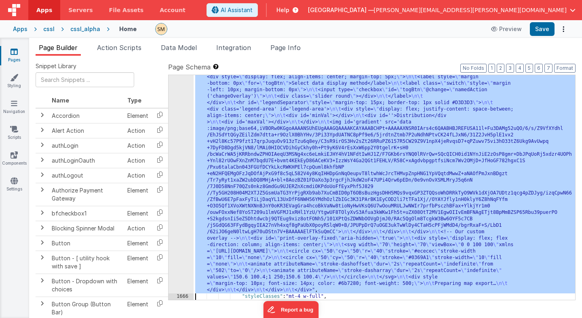
click at [181, 149] on div "1665" at bounding box center [180, 151] width 25 height 284
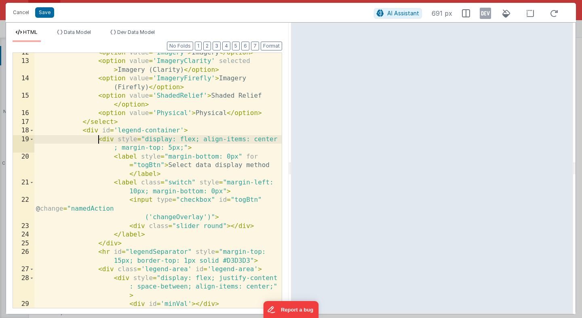
scroll to position [0, 0]
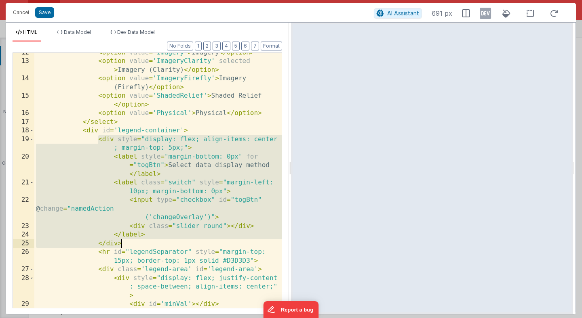
drag, startPoint x: 98, startPoint y: 139, endPoint x: 123, endPoint y: 243, distance: 107.2
click at [123, 243] on div "< option value = 'Imagery' > Imagery </ option > < option value = 'ImageryClari…" at bounding box center [157, 184] width 247 height 273
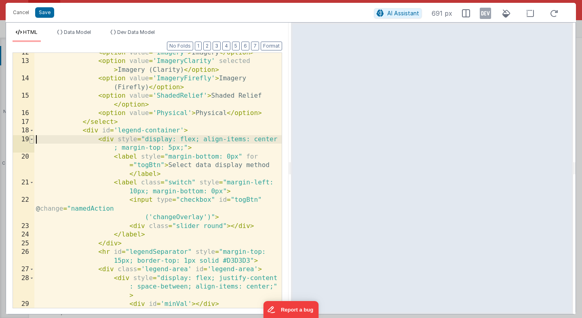
click at [32, 139] on span at bounding box center [31, 139] width 4 height 9
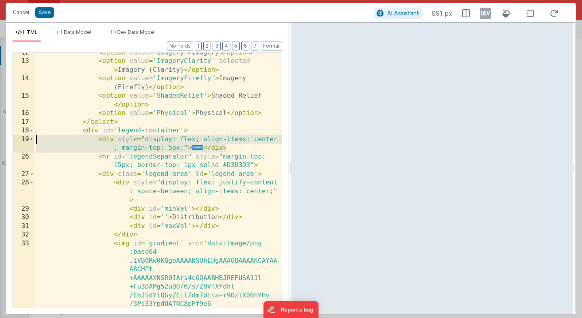
drag, startPoint x: 229, startPoint y: 149, endPoint x: 12, endPoint y: 140, distance: 217.9
click at [12, 140] on div "Format 7 6 5 4 3 2 1 No Folds 12 13 14 15 16 17 18 19 26 27 28 29 30 31 32 33 3…" at bounding box center [147, 178] width 282 height 272
click at [32, 138] on span at bounding box center [31, 139] width 4 height 9
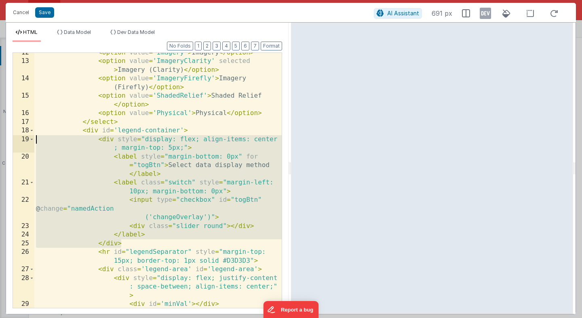
click at [144, 165] on div "< option value = 'Imagery' > Imagery </ option > < option value = 'ImageryClari…" at bounding box center [157, 180] width 247 height 255
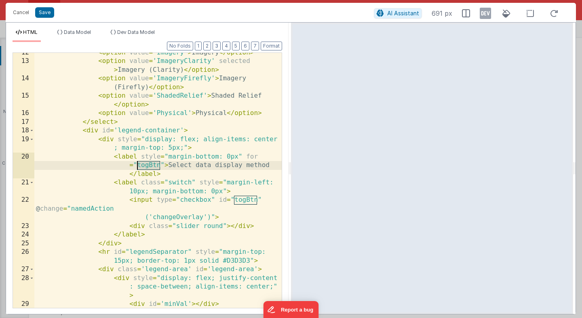
click at [144, 165] on div "< option value = 'Imagery' > Imagery </ option > < option value = 'ImageryClari…" at bounding box center [157, 184] width 247 height 273
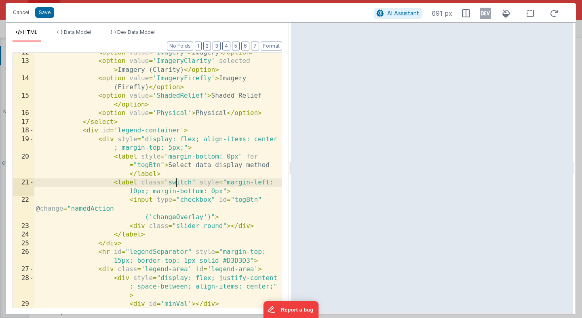
click at [177, 183] on div "< option value = 'Imagery' > Imagery </ option > < option value = 'ImageryClari…" at bounding box center [157, 184] width 247 height 273
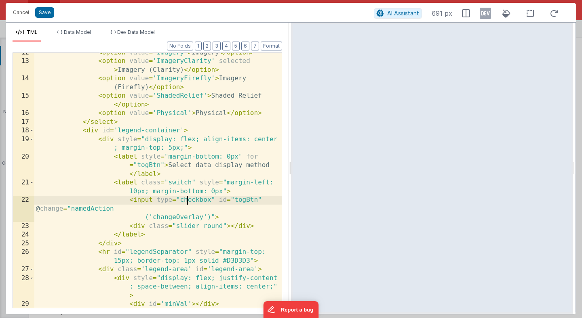
click at [186, 201] on div "< option value = 'Imagery' > Imagery </ option > < option value = 'ImageryClari…" at bounding box center [157, 184] width 247 height 273
click at [246, 201] on div "< option value = 'Imagery' > Imagery </ option > < option value = 'ImageryClari…" at bounding box center [157, 184] width 247 height 273
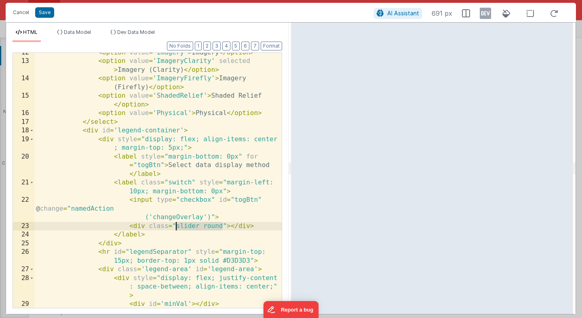
drag, startPoint x: 223, startPoint y: 228, endPoint x: 176, endPoint y: 227, distance: 46.9
click at [175, 227] on div "< option value = 'Imagery' > Imagery </ option > < option value = 'ImageryClari…" at bounding box center [157, 184] width 247 height 273
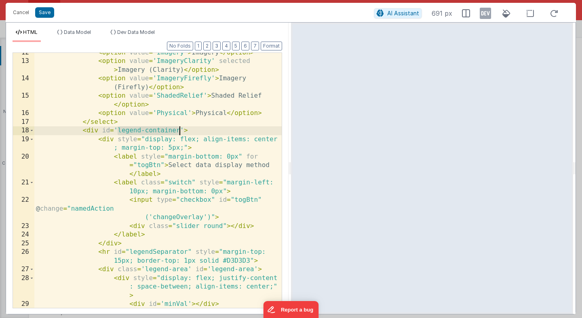
drag, startPoint x: 117, startPoint y: 132, endPoint x: 180, endPoint y: 133, distance: 63.0
click at [180, 133] on div "< option value = 'Imagery' > Imagery </ option > < option value = 'ImageryClari…" at bounding box center [157, 184] width 247 height 273
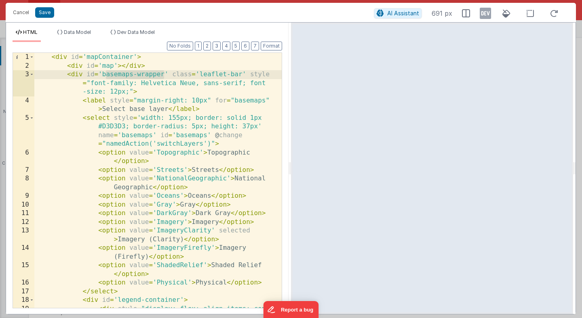
drag, startPoint x: 165, startPoint y: 76, endPoint x: 107, endPoint y: 71, distance: 58.0
click at [107, 71] on div "< div id = 'mapContainer' > < div id = 'map' > </ div > < div id = 'basemaps-wr…" at bounding box center [157, 194] width 247 height 282
drag, startPoint x: 241, startPoint y: 75, endPoint x: 200, endPoint y: 75, distance: 41.6
click at [200, 75] on div "< div id = 'mapContainer' > < div id = 'map' > </ div > < div id = 'basemaps-wr…" at bounding box center [157, 194] width 247 height 282
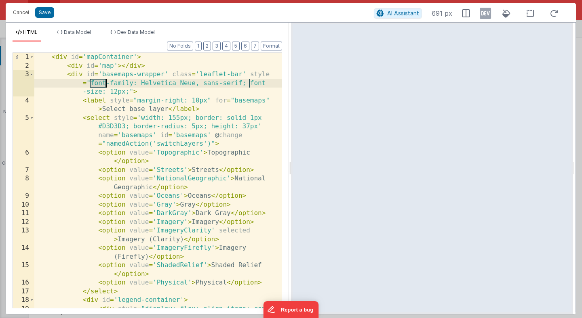
drag, startPoint x: 90, startPoint y: 83, endPoint x: 106, endPoint y: 83, distance: 15.8
click at [106, 83] on div "< div id = 'mapContainer' > < div id = 'map' > </ div > < div id = 'basemaps-wr…" at bounding box center [157, 194] width 247 height 282
drag, startPoint x: 141, startPoint y: 83, endPoint x: 195, endPoint y: 84, distance: 54.1
click at [195, 84] on div "< div id = 'mapContainer' > < div id = 'map' > </ div > < div id = 'basemaps-wr…" at bounding box center [157, 194] width 247 height 282
click at [25, 13] on button "Cancel" at bounding box center [21, 12] width 24 height 11
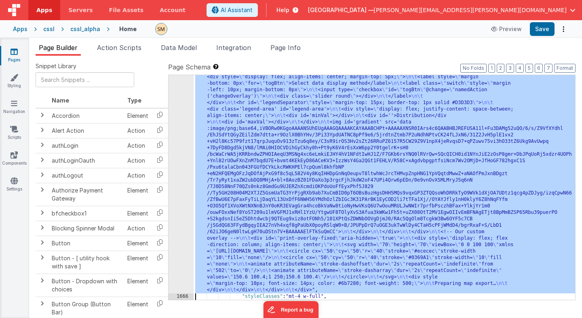
click at [270, 172] on div ""html" : " \t <div id='mapContainer'> \n\t <div id='map'></div> \n\t <div id='b…" at bounding box center [383, 267] width 381 height 516
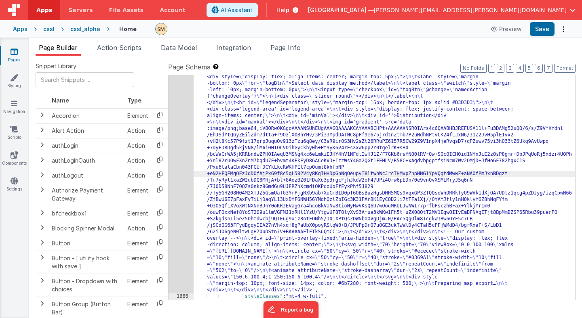
click at [187, 163] on div "1665" at bounding box center [180, 151] width 25 height 284
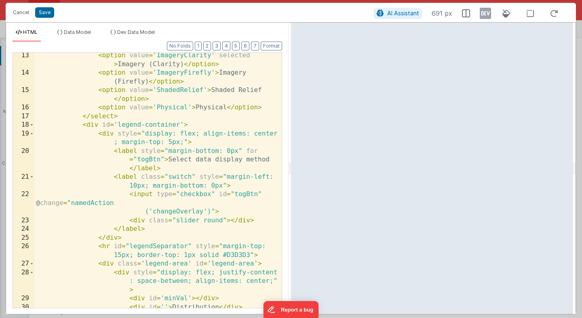
scroll to position [175, 0]
click at [32, 125] on span at bounding box center [31, 125] width 4 height 9
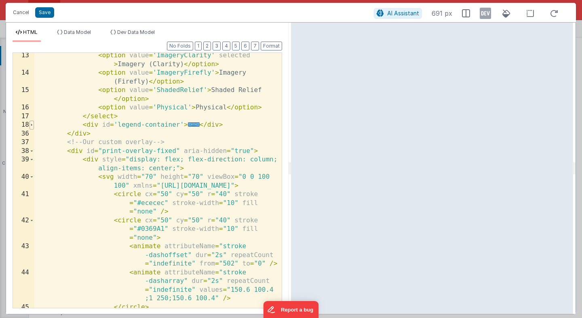
click at [32, 124] on span at bounding box center [31, 125] width 4 height 9
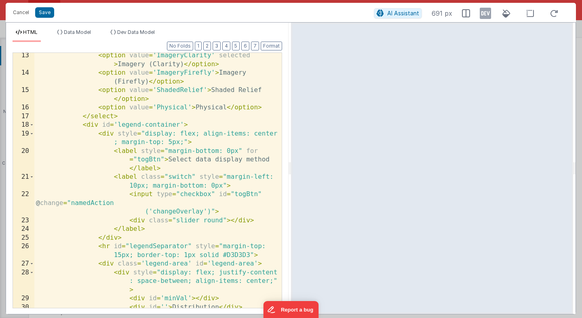
click at [180, 123] on div "< option value = 'ImageryClarity' selected > Imagery (Clarity) </ option > < op…" at bounding box center [157, 192] width 247 height 282
click at [188, 143] on div "< option value = 'ImageryClarity' selected > Imagery (Clarity) </ option > < op…" at bounding box center [157, 192] width 247 height 282
drag, startPoint x: 230, startPoint y: 127, endPoint x: 188, endPoint y: 129, distance: 42.1
click at [188, 129] on div "< option value = 'ImageryClarity' selected > Imagery (Clarity) </ option > < op…" at bounding box center [157, 192] width 247 height 282
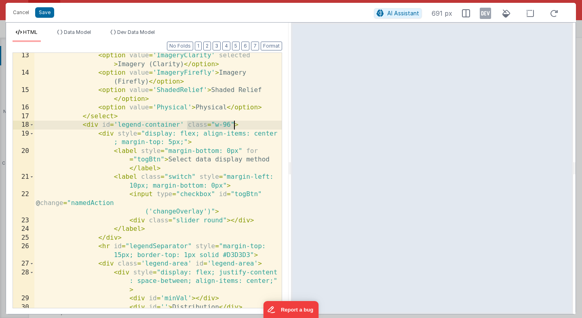
drag, startPoint x: 188, startPoint y: 128, endPoint x: 234, endPoint y: 128, distance: 45.6
click at [234, 128] on div "< option value = 'ImageryClarity' selected > Imagery (Clarity) </ option > < op…" at bounding box center [157, 192] width 247 height 282
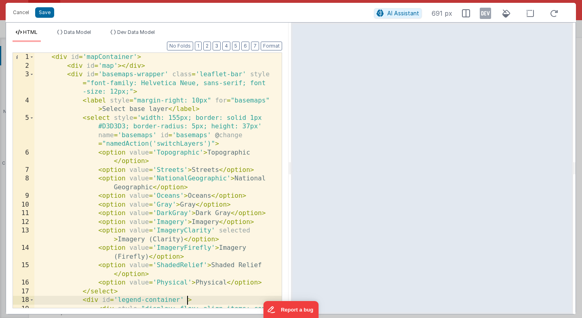
click at [242, 76] on div "< div id = 'mapContainer' > < div id = 'map' > </ div > < div id = 'basemaps-wr…" at bounding box center [157, 194] width 247 height 282
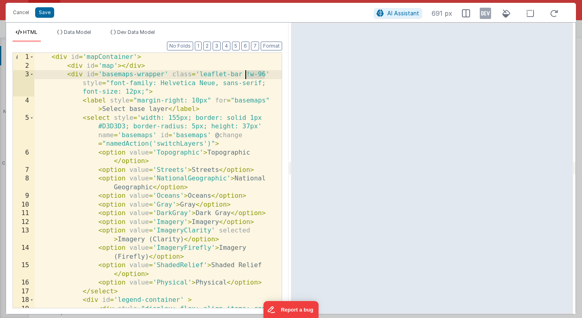
drag, startPoint x: 265, startPoint y: 76, endPoint x: 246, endPoint y: 76, distance: 19.0
click at [246, 76] on div "< div id = 'mapContainer' > < div id = 'map' > </ div > < div id = 'basemaps-wr…" at bounding box center [157, 194] width 247 height 282
click at [265, 76] on div "< div id = 'mapContainer' > < div id = 'map' > </ div > < div id = 'basemaps-wr…" at bounding box center [157, 194] width 247 height 282
drag, startPoint x: 265, startPoint y: 76, endPoint x: 258, endPoint y: 76, distance: 6.5
click at [258, 76] on div "< div id = 'mapContainer' > < div id = 'map' > </ div > < div id = 'basemaps-wr…" at bounding box center [157, 194] width 247 height 282
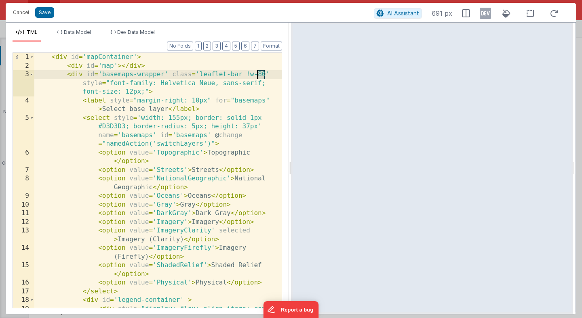
drag, startPoint x: 265, startPoint y: 74, endPoint x: 257, endPoint y: 74, distance: 7.7
click at [257, 74] on div "< div id = 'mapContainer' > < div id = 'map' > </ div > < div id = 'basemaps-wr…" at bounding box center [157, 194] width 247 height 282
click at [178, 85] on div "< div id = 'mapContainer' > < div id = 'map' > </ div > < div id = 'basemaps-wr…" at bounding box center [157, 194] width 247 height 282
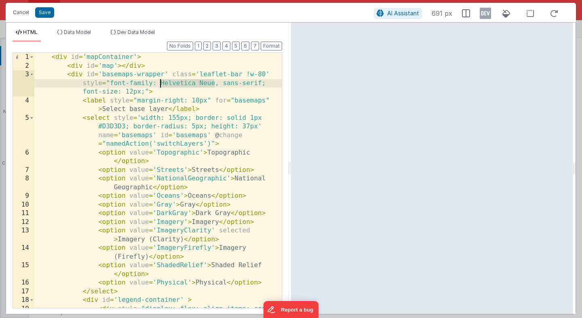
drag, startPoint x: 215, startPoint y: 86, endPoint x: 160, endPoint y: 84, distance: 55.0
click at [160, 84] on div "< div id = 'mapContainer' > < div id = 'map' > </ div > < div id = 'basemaps-wr…" at bounding box center [157, 194] width 247 height 282
drag, startPoint x: 83, startPoint y: 82, endPoint x: 90, endPoint y: 90, distance: 10.9
click at [90, 91] on div "< div id = 'mapContainer' > < div id = 'map' > </ div > < div id = 'basemaps-wr…" at bounding box center [157, 194] width 247 height 282
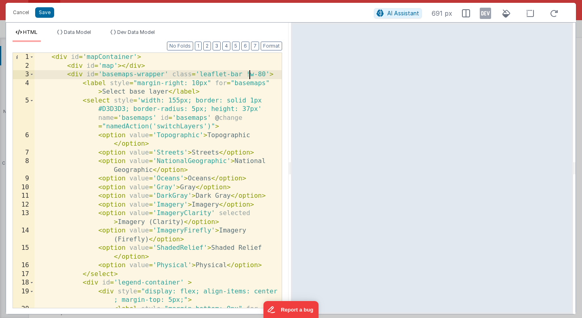
click at [249, 74] on div "< div id = 'mapContainer' > < div id = 'map' > </ div > < div id = 'basemaps-wr…" at bounding box center [157, 198] width 247 height 290
click at [241, 74] on div "< div id = 'mapContainer' > < div id = 'map' > </ div > < div id = 'basemaps-wr…" at bounding box center [157, 198] width 247 height 290
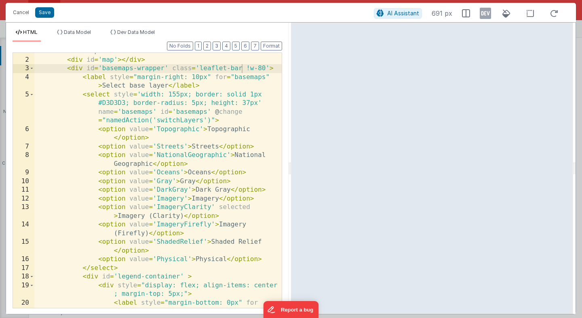
scroll to position [6, 0]
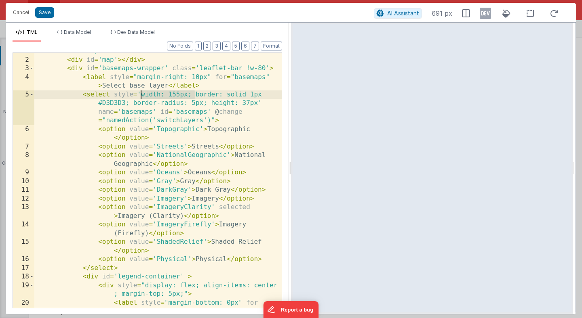
drag, startPoint x: 194, startPoint y: 96, endPoint x: 140, endPoint y: 94, distance: 53.8
click at [140, 94] on div "< div id = 'mapContainer' > < div id = 'map' > </ div > < div id = 'basemaps-wr…" at bounding box center [157, 192] width 247 height 290
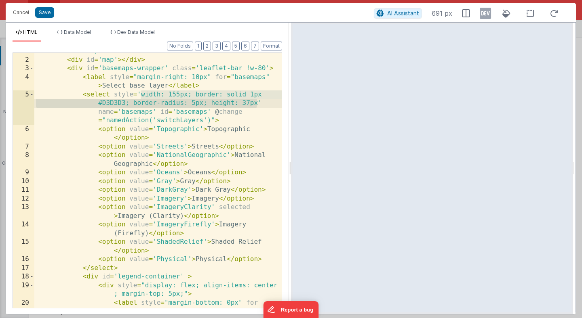
drag, startPoint x: 140, startPoint y: 94, endPoint x: 258, endPoint y: 103, distance: 118.3
click at [258, 103] on div "< div id = 'mapContainer' > < div id = 'map' > </ div > < div id = 'basemaps-wr…" at bounding box center [157, 192] width 247 height 290
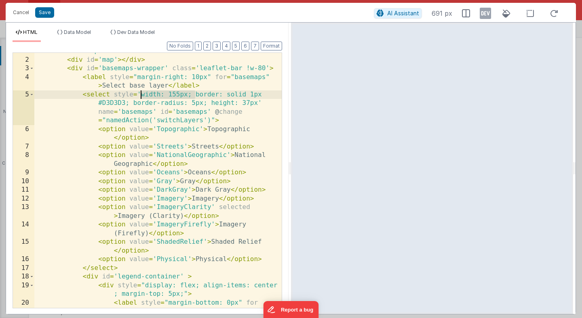
drag, startPoint x: 195, startPoint y: 95, endPoint x: 141, endPoint y: 94, distance: 53.3
click at [141, 94] on div "< div id = 'mapContainer' > < div id = 'map' > </ div > < div id = 'basemaps-wr…" at bounding box center [157, 192] width 247 height 290
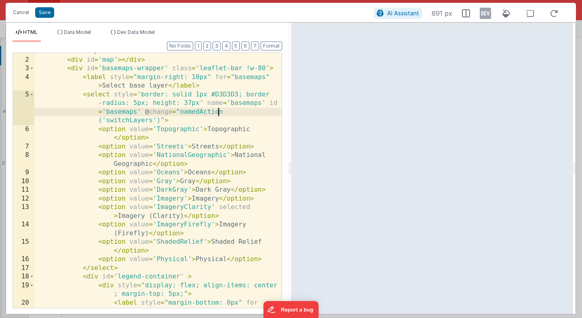
click at [220, 113] on div "< div id = 'mapContainer' > < div id = 'map' > </ div > < div id = 'basemaps-wr…" at bounding box center [157, 192] width 247 height 290
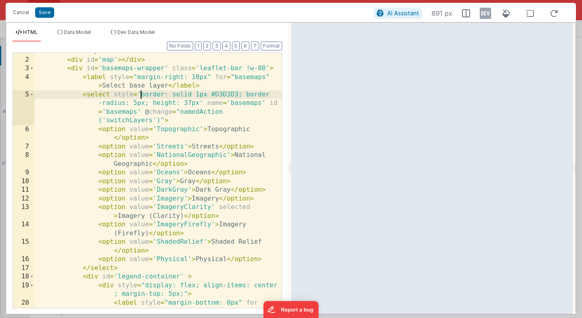
click at [140, 95] on div "< div id = 'mapContainer' > < div id = 'map' > </ div > < div id = 'basemaps-wr…" at bounding box center [157, 192] width 247 height 290
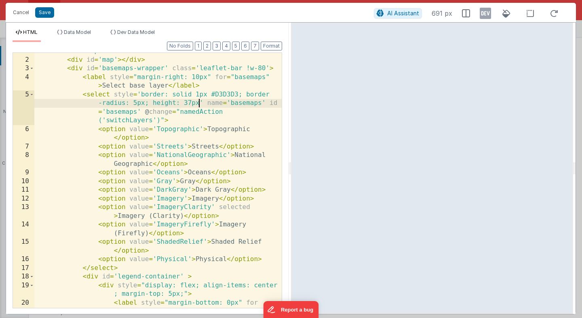
click at [199, 103] on div "< div id = 'mapContainer' > < div id = 'map' > </ div > < div id = 'basemaps-wr…" at bounding box center [157, 192] width 247 height 290
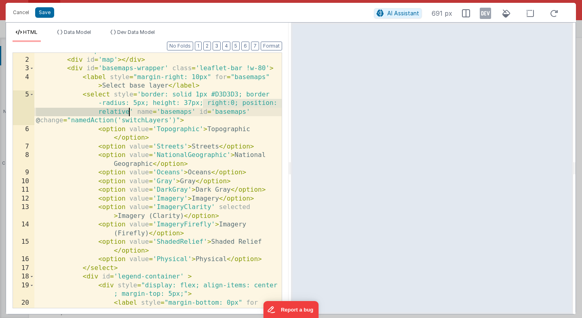
drag, startPoint x: 202, startPoint y: 105, endPoint x: 128, endPoint y: 113, distance: 73.9
click at [129, 113] on div "< div id = 'mapContainer' > < div id = 'map' > </ div > < div id = 'basemaps-wr…" at bounding box center [157, 192] width 247 height 290
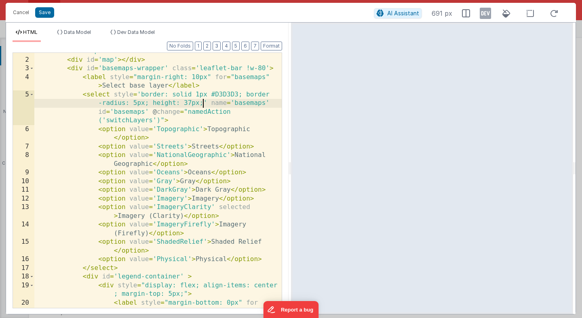
click at [207, 104] on div "< div id = 'mapContainer' > < div id = 'map' > </ div > < div id = 'basemaps-wr…" at bounding box center [157, 192] width 247 height 290
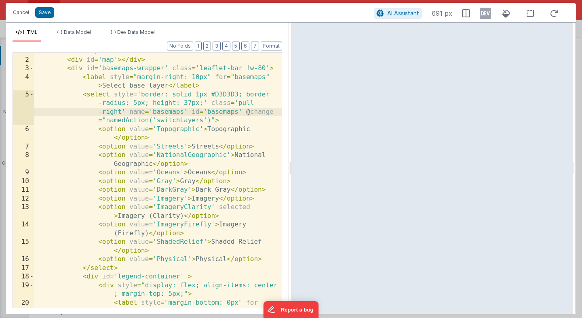
click at [124, 112] on div "< div id = 'mapContainer' > < div id = 'map' > </ div > < div id = 'basemaps-wr…" at bounding box center [157, 192] width 247 height 290
click at [211, 104] on div "< div id = 'mapContainer' > < div id = 'map' > </ div > < div id = 'basemaps-wr…" at bounding box center [157, 192] width 247 height 290
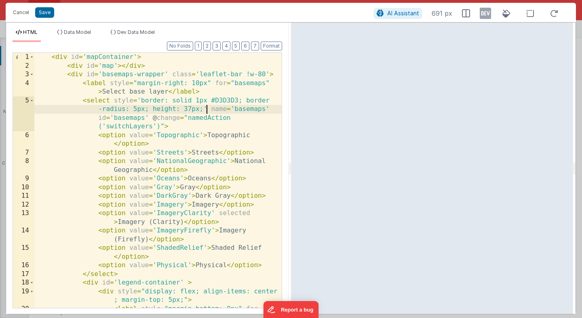
scroll to position [0, 0]
click at [31, 74] on span at bounding box center [31, 74] width 4 height 9
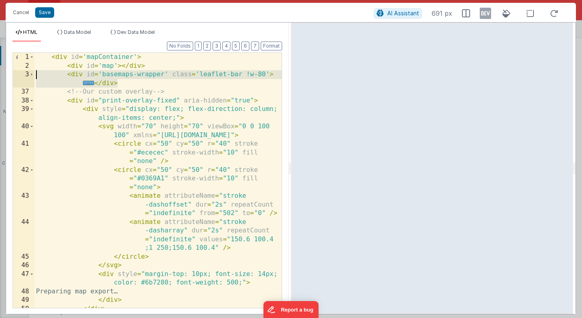
drag, startPoint x: 130, startPoint y: 84, endPoint x: 25, endPoint y: 75, distance: 105.0
click at [25, 75] on div "1 2 3 37 38 39 40 41 42 43 44 45 46 47 48 49 50 51 < div id = 'mapContainer' > …" at bounding box center [147, 181] width 269 height 256
click at [120, 84] on div "< div id = 'mapContainer' > < div id = 'map' > </ div > < div id = 'basemaps-wr…" at bounding box center [157, 189] width 247 height 273
drag, startPoint x: 122, startPoint y: 82, endPoint x: 68, endPoint y: 74, distance: 54.3
click at [68, 74] on div "< div id = 'mapContainer' > < div id = 'map' > </ div > < div id = 'basemaps-wr…" at bounding box center [157, 189] width 247 height 273
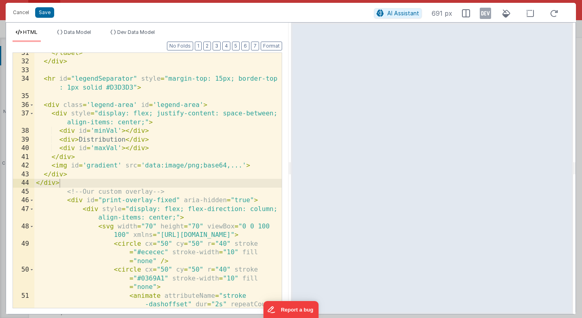
scroll to position [366, 0]
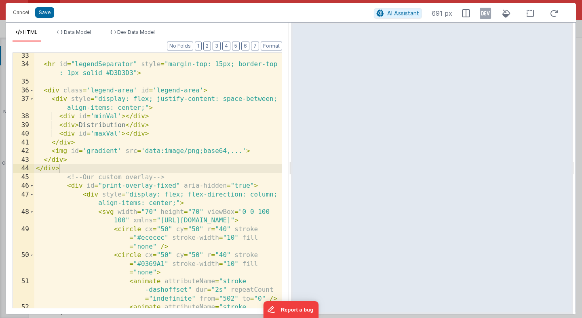
click at [155, 168] on div "< hr id = "legendSeparator" style = "margin-top: 15px; border-top : 1px solid #…" at bounding box center [157, 201] width 247 height 299
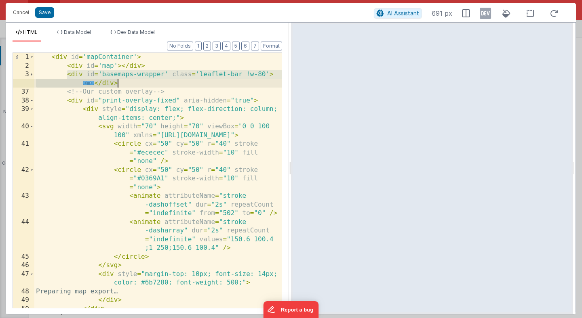
scroll to position [0, 0]
click at [32, 76] on span at bounding box center [31, 74] width 4 height 9
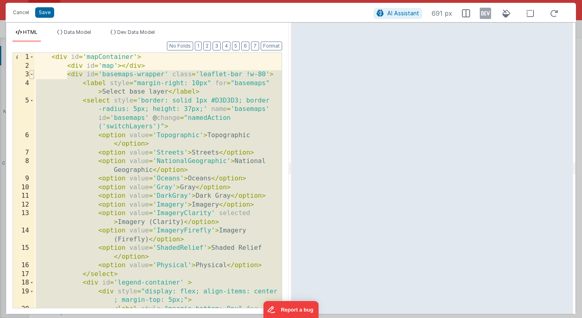
click at [32, 76] on span at bounding box center [31, 74] width 4 height 9
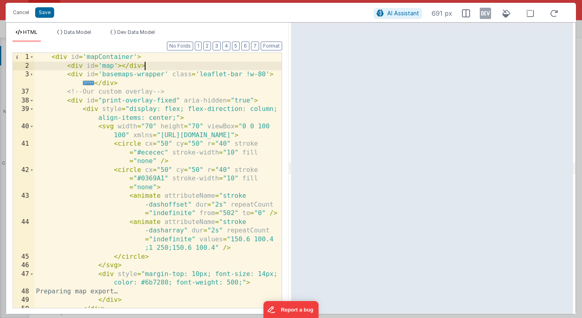
click at [146, 63] on div "< div id = 'mapContainer' > < div id = 'map' > </ div > < div id = 'basemaps-wr…" at bounding box center [157, 189] width 247 height 273
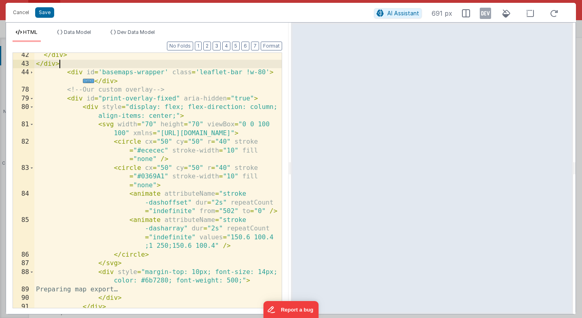
scroll to position [471, 0]
click at [32, 73] on span at bounding box center [31, 72] width 4 height 9
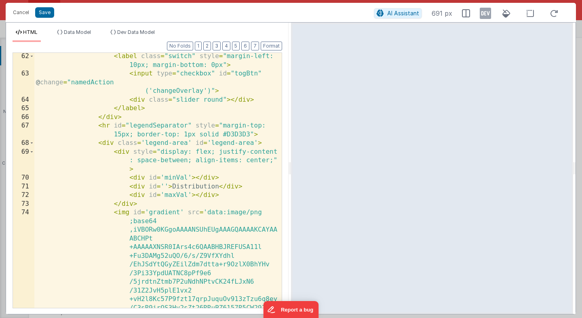
scroll to position [750, 0]
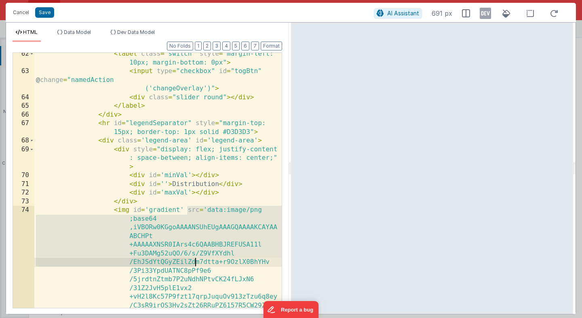
drag, startPoint x: 187, startPoint y: 210, endPoint x: 194, endPoint y: 263, distance: 53.0
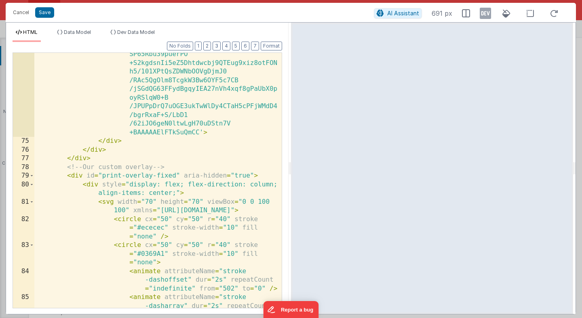
scroll to position [1324, 0]
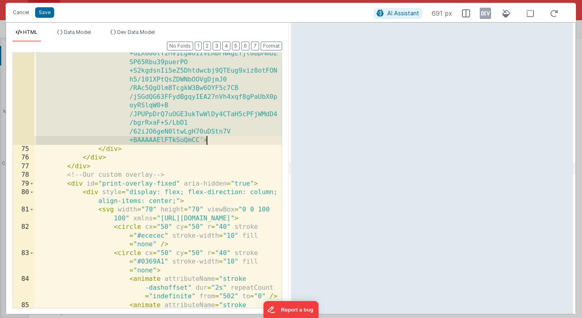
click at [214, 140] on div "< img id = 'gradient' src = 'data:image/png ;base64 ,iVBORw0KGgoAAAANSUhEUgAAAG…" at bounding box center [157, 33] width 247 height 803
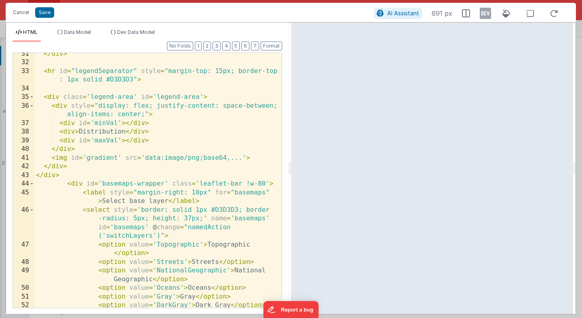
scroll to position [358, 0]
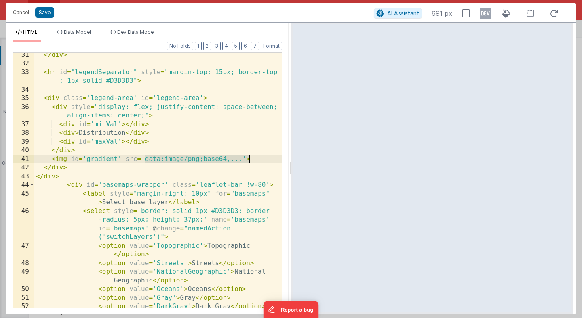
drag, startPoint x: 143, startPoint y: 158, endPoint x: 255, endPoint y: 160, distance: 111.9
click at [255, 160] on div "</ div > < hr id = "legendSeparator" style = "margin-top: 15px; border-top : 1p…" at bounding box center [157, 187] width 247 height 273
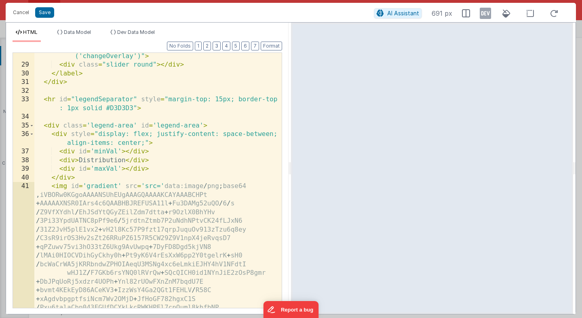
scroll to position [331, 0]
drag, startPoint x: 162, startPoint y: 187, endPoint x: 146, endPoint y: 186, distance: 16.2
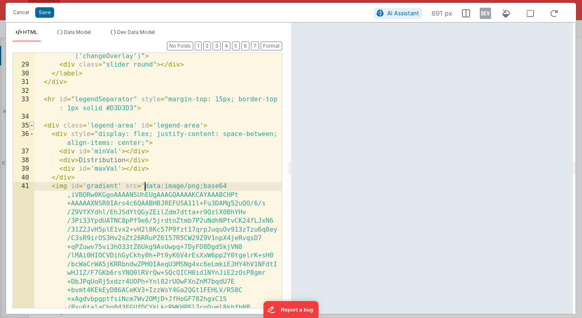
click at [29, 125] on span at bounding box center [31, 126] width 4 height 9
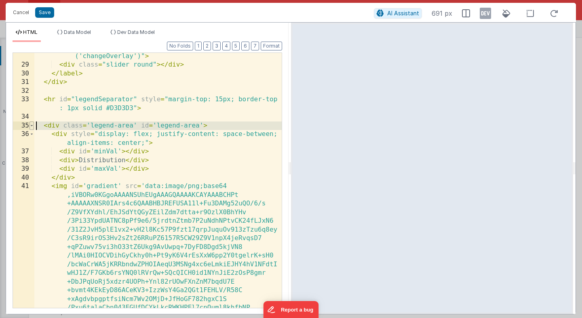
click at [32, 126] on span at bounding box center [31, 126] width 4 height 9
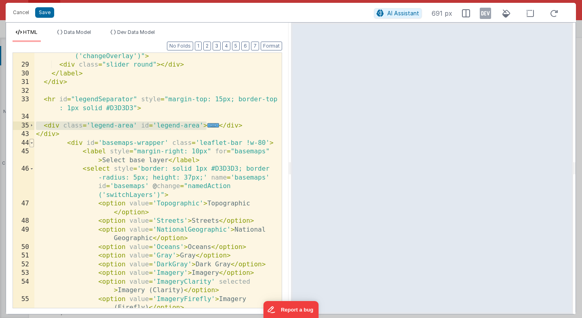
click at [32, 143] on span at bounding box center [31, 143] width 4 height 9
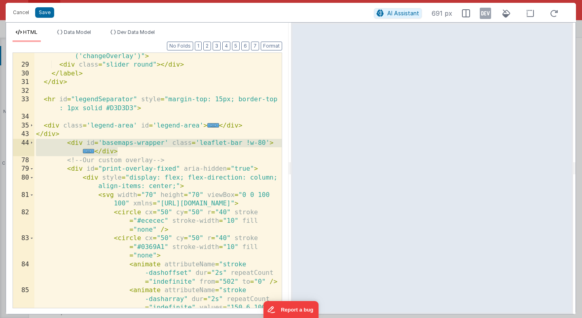
drag, startPoint x: 124, startPoint y: 151, endPoint x: 47, endPoint y: 145, distance: 77.8
click at [47, 145] on div "< input type = "checkbox" id = "togBtn" @ change = "namedAction ('changeOverlay…" at bounding box center [157, 196] width 247 height 307
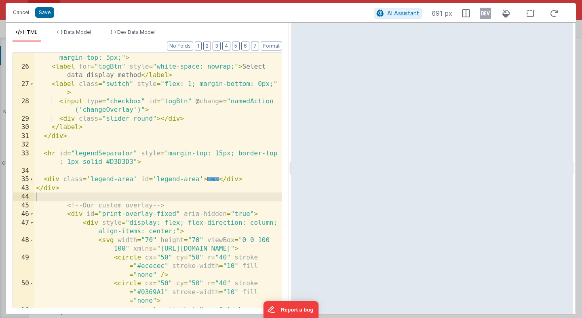
scroll to position [275, 0]
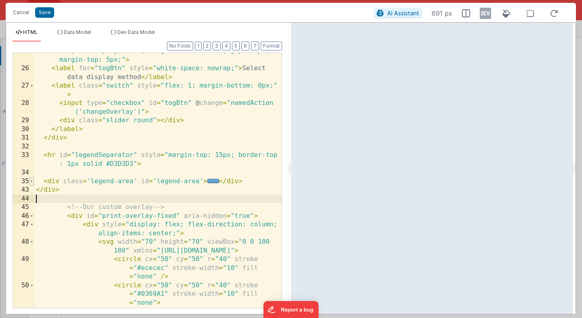
click at [32, 181] on span at bounding box center [31, 181] width 4 height 9
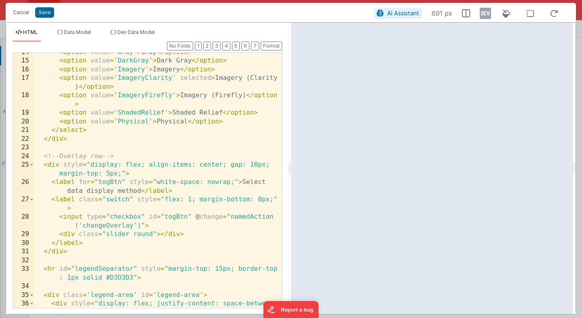
scroll to position [158, 0]
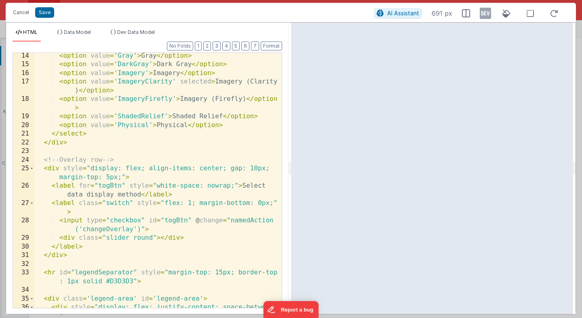
click at [84, 198] on div "< option value = 'Gray' > Gray </ option > < option value = 'DarkGray' > Dark G…" at bounding box center [157, 193] width 247 height 282
click at [198, 149] on div "< option value = 'Gray' > Gray </ option > < option value = 'DarkGray' > Dark G…" at bounding box center [157, 193] width 247 height 282
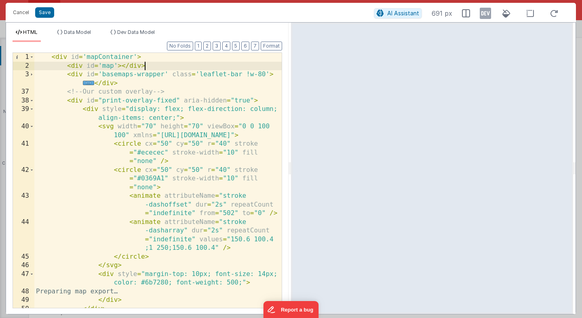
scroll to position [0, 0]
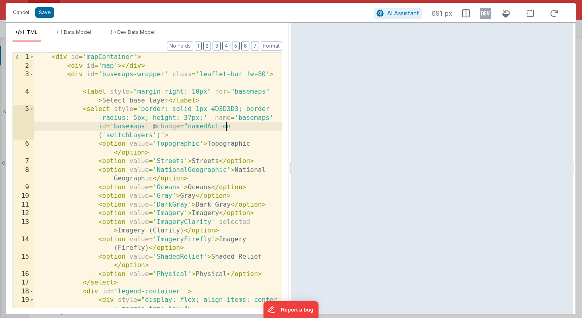
click at [252, 130] on div "< div id = 'mapContainer' > < div id = 'map' > </ div > < div id = 'basemaps-wr…" at bounding box center [157, 198] width 247 height 290
click at [250, 118] on div "< div id = 'mapContainer' > < div id = 'map' > </ div > < div id = 'basemaps-wr…" at bounding box center [157, 198] width 247 height 290
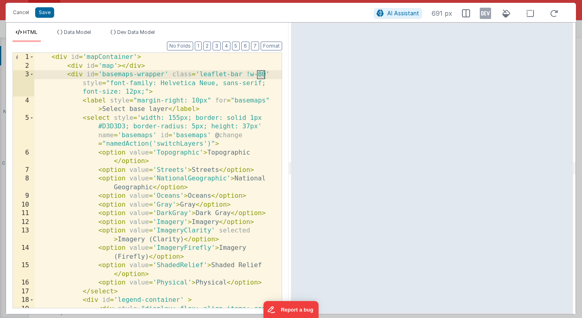
click at [137, 59] on div "< div id = 'mapContainer' > < div id = 'map' > </ div > < div id = 'basemaps-wr…" at bounding box center [157, 194] width 247 height 282
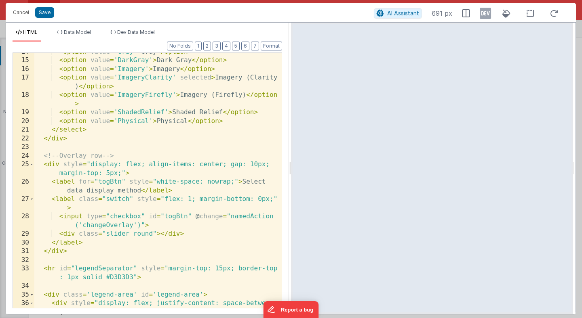
scroll to position [160, 0]
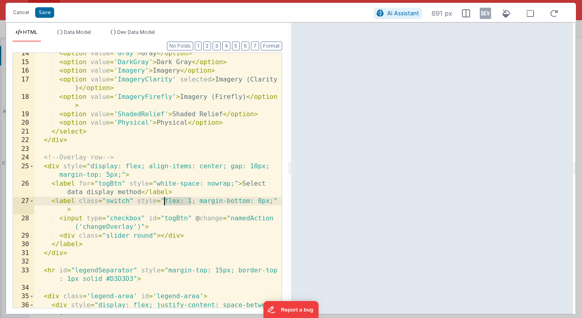
drag, startPoint x: 191, startPoint y: 201, endPoint x: 164, endPoint y: 202, distance: 27.5
click at [164, 202] on div "< option value = 'Gray' > Gray </ option > < option value = 'DarkGray' > Dark G…" at bounding box center [157, 190] width 247 height 282
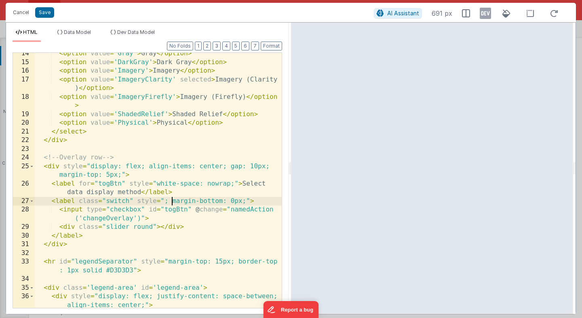
click at [171, 201] on div "< option value = 'Gray' > Gray </ option > < option value = 'DarkGray' > Dark G…" at bounding box center [157, 185] width 247 height 273
click at [237, 202] on div "< option value = 'Gray' > Gray </ option > < option value = 'DarkGray' > Dark G…" at bounding box center [157, 185] width 247 height 273
click at [130, 199] on div "< option value = 'Gray' > Gray </ option > < option value = 'DarkGray' > Dark G…" at bounding box center [157, 185] width 247 height 273
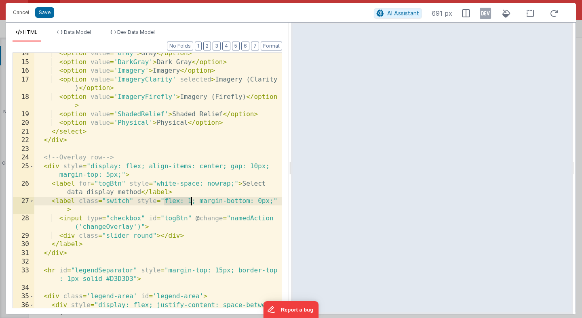
click at [197, 202] on div "< option value = 'Gray' > Gray </ option > < option value = 'DarkGray' > Dark G…" at bounding box center [157, 190] width 247 height 282
drag, startPoint x: 197, startPoint y: 202, endPoint x: 164, endPoint y: 204, distance: 33.6
click at [164, 204] on div "< option value = 'Gray' > Gray </ option > < option value = 'DarkGray' > Dark G…" at bounding box center [157, 190] width 247 height 282
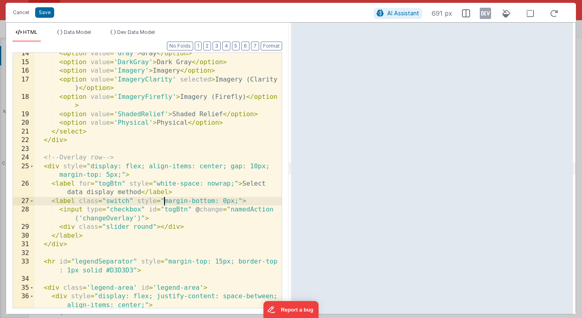
click at [86, 211] on div "< option value = 'Gray' > Gray </ option > < option value = 'DarkGray' > Dark G…" at bounding box center [157, 185] width 247 height 273
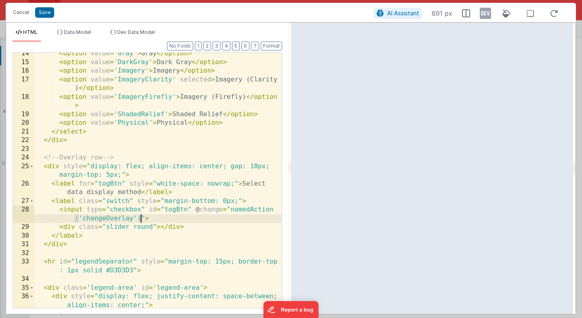
click at [142, 217] on div "< option value = 'Gray' > Gray </ option > < option value = 'DarkGray' > Dark G…" at bounding box center [157, 185] width 247 height 273
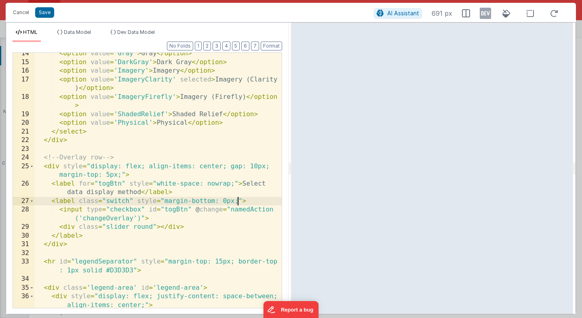
click at [239, 201] on div "< option value = 'Gray' > Gray </ option > < option value = 'DarkGray' > Dark G…" at bounding box center [157, 185] width 247 height 273
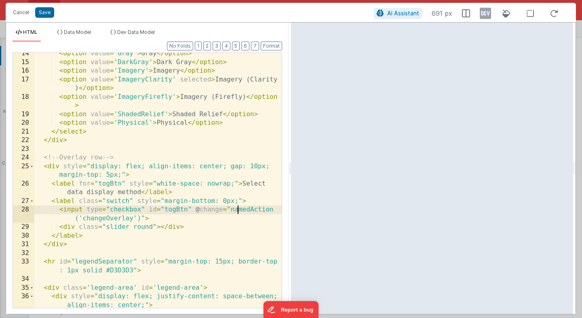
click at [236, 206] on div "< option value = 'Gray' > Gray </ option > < option value = 'DarkGray' > Dark G…" at bounding box center [157, 185] width 247 height 273
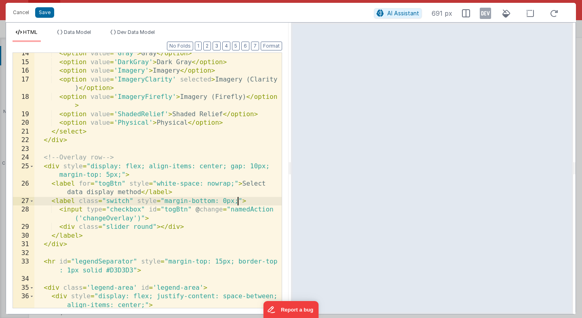
click at [237, 201] on div "< option value = 'Gray' > Gray </ option > < option value = 'DarkGray' > Dark G…" at bounding box center [157, 185] width 247 height 273
click at [240, 201] on div "< option value = 'Gray' > Gray </ option > < option value = 'DarkGray' > Dark G…" at bounding box center [157, 185] width 247 height 273
click at [237, 202] on div "< option value = 'Gray' > Gray </ option > < option value = 'DarkGray' > Dark G…" at bounding box center [157, 185] width 247 height 273
click at [224, 202] on div "< option value = 'Gray' > Gray </ option > < option value = 'DarkGray' > Dark G…" at bounding box center [157, 185] width 247 height 273
drag, startPoint x: 227, startPoint y: 202, endPoint x: 163, endPoint y: 202, distance: 63.4
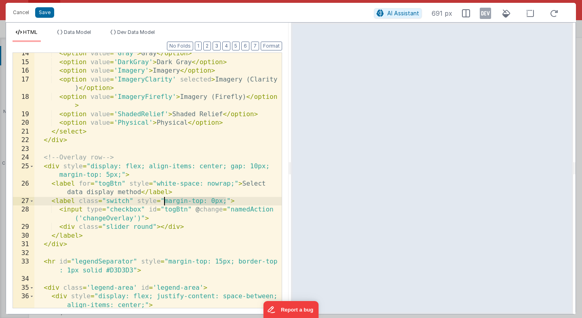
click at [163, 202] on div "< option value = 'Gray' > Gray </ option > < option value = 'DarkGray' > Dark G…" at bounding box center [157, 185] width 247 height 273
click at [128, 202] on div "< option value = 'Gray' > Gray </ option > < option value = 'DarkGray' > Dark G…" at bounding box center [157, 185] width 247 height 273
click at [157, 202] on div "< option value = 'Gray' > Gray </ option > < option value = 'DarkGray' > Dark G…" at bounding box center [157, 185] width 247 height 273
click at [147, 167] on div "< option value = 'Gray' > Gray </ option > < option value = 'DarkGray' > Dark G…" at bounding box center [157, 185] width 247 height 273
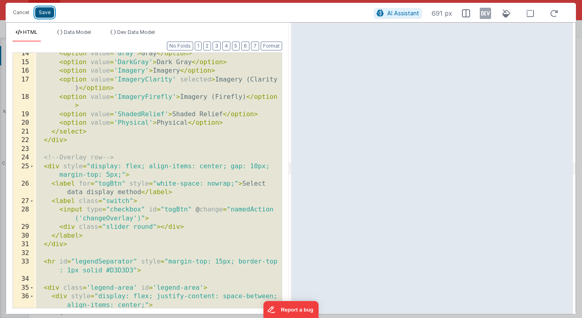
click at [44, 13] on button "Save" at bounding box center [44, 12] width 19 height 11
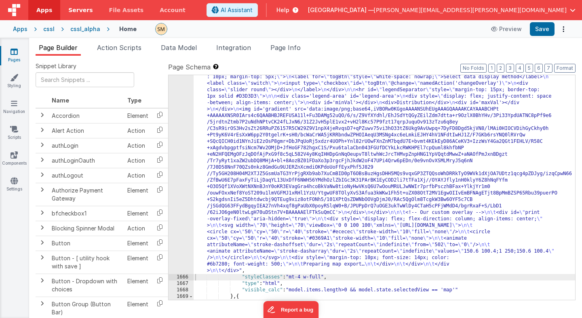
scroll to position [11535, 0]
click at [546, 29] on button "Save" at bounding box center [541, 29] width 25 height 14
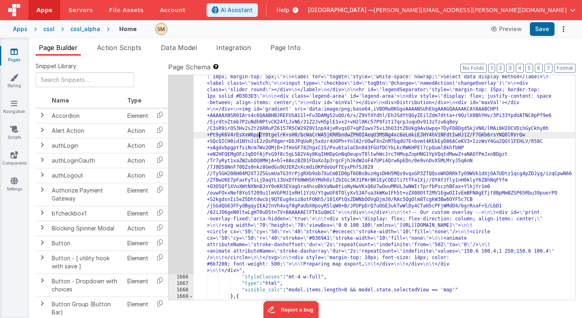
click at [176, 151] on div "1665" at bounding box center [180, 141] width 25 height 265
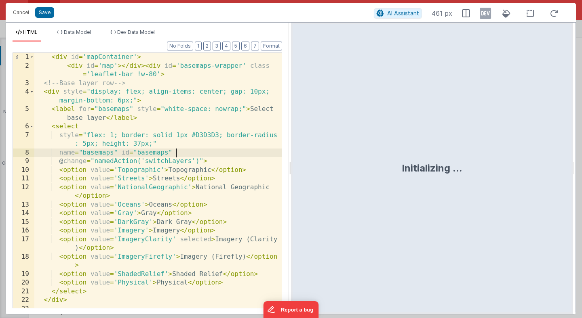
scroll to position [0, 0]
click at [176, 151] on div "< div id = 'mapContainer' > < div id = 'map' > </ div > < div id = 'basemaps-wr…" at bounding box center [157, 189] width 247 height 273
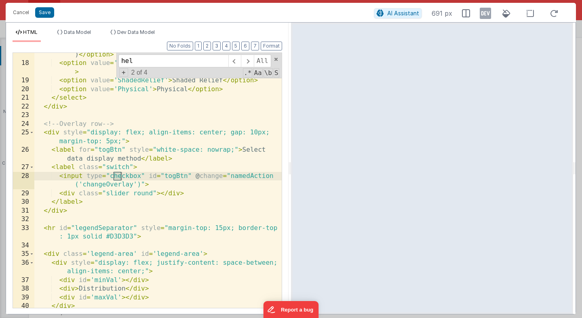
scroll to position [193, 0]
type input "h"
click at [276, 59] on span at bounding box center [276, 60] width 6 height 6
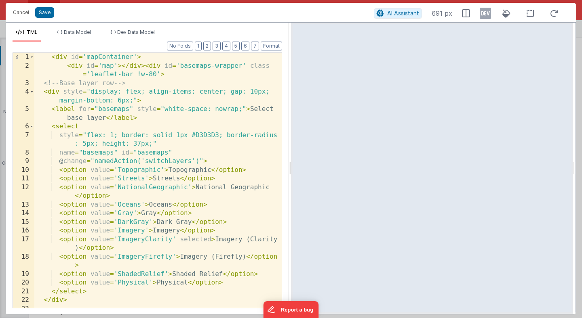
scroll to position [0, 0]
drag, startPoint x: 156, startPoint y: 73, endPoint x: 149, endPoint y: 74, distance: 6.9
click at [149, 74] on div "< div id = 'mapContainer' > < div id = 'map' > </ div > < div id = 'basemaps-wr…" at bounding box center [157, 189] width 247 height 273
click at [155, 77] on div "< div id = 'mapContainer' > < div id = 'map' > </ div > < div id = 'basemaps-wr…" at bounding box center [157, 180] width 247 height 255
drag, startPoint x: 155, startPoint y: 77, endPoint x: 138, endPoint y: 75, distance: 17.8
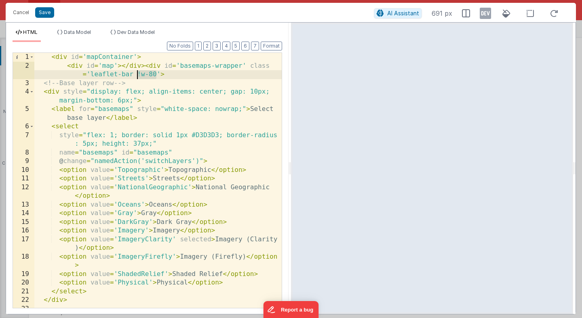
click at [138, 75] on div "< div id = 'mapContainer' > < div id = 'map' > </ div > < div id = 'basemaps-wr…" at bounding box center [157, 189] width 247 height 273
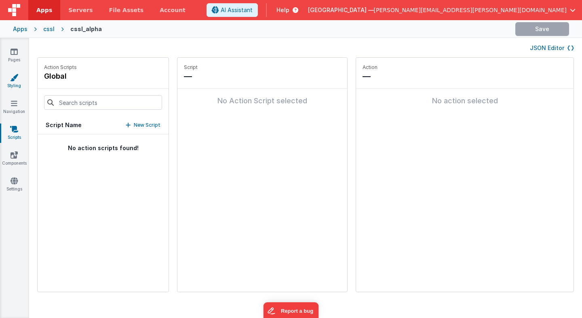
click at [17, 80] on icon at bounding box center [14, 78] width 8 height 8
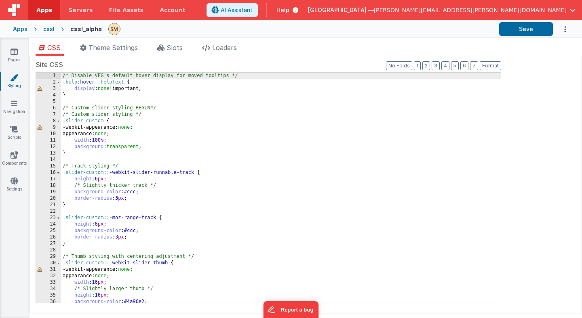
click at [65, 80] on div "/* Disable VFG's default hover display for moved tooltips */ .help :hover .help…" at bounding box center [280, 194] width 439 height 243
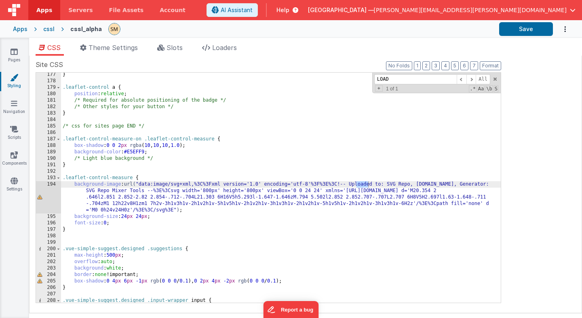
scroll to position [1332, 0]
type input "LOADER"
click at [516, 68] on div "Site CSS Format 7 6 5 4 3 2 1 No Folds 177 178 179 180 181 182 183 184 185 186 …" at bounding box center [306, 184] width 540 height 249
click at [15, 52] on icon at bounding box center [14, 52] width 7 height 8
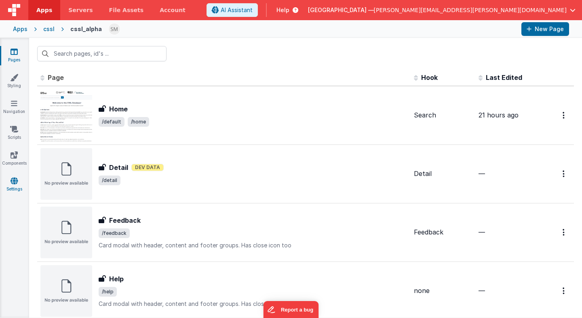
click at [15, 179] on icon at bounding box center [14, 181] width 7 height 8
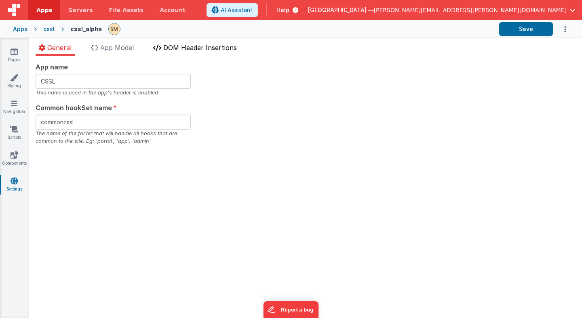
click at [209, 47] on span "DOM Header Insertions" at bounding box center [200, 48] width 74 height 8
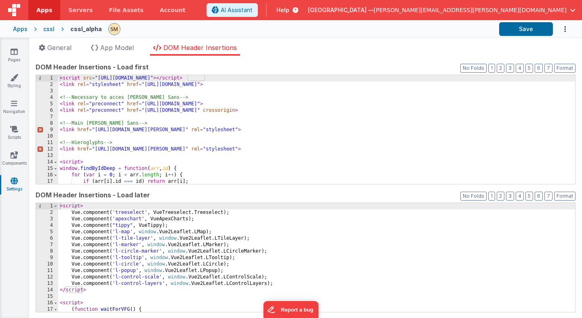
click at [193, 79] on div "< script src = "https://cdn.tailwindcss.com" > </ script > < link rel = "styles…" at bounding box center [316, 136] width 517 height 122
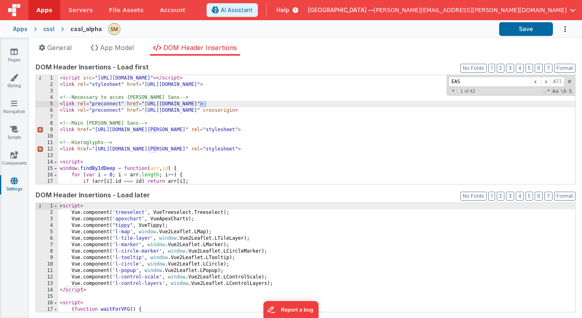
scroll to position [210, 0]
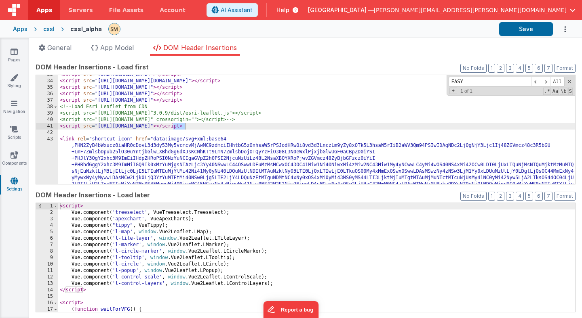
type input "EASY"
click at [15, 79] on icon at bounding box center [14, 78] width 8 height 8
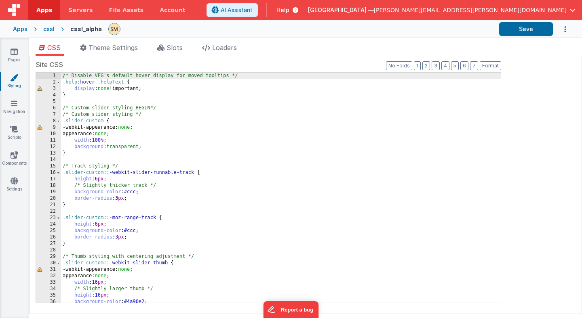
click at [171, 103] on div "/* Disable VFG's default hover display for moved tooltips */ .help :hover .help…" at bounding box center [280, 194] width 439 height 243
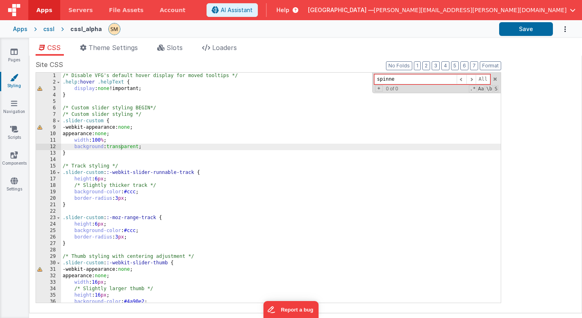
type input "spinner"
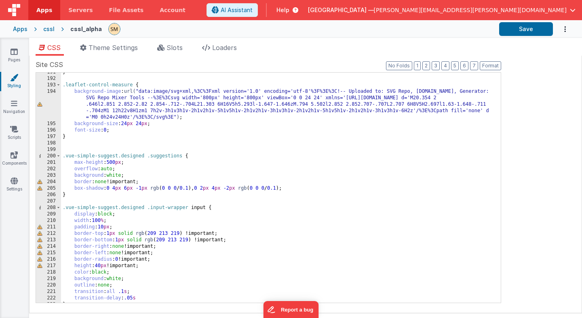
scroll to position [1425, 0]
click at [85, 138] on div "} .leaflet-control-measure { background-image : url( "data:image/svg+xml,%3C%3F…" at bounding box center [280, 190] width 439 height 243
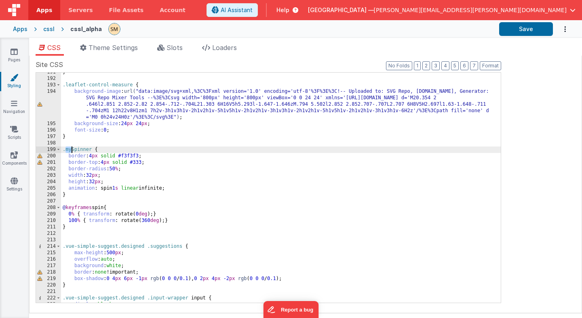
drag, startPoint x: 67, startPoint y: 150, endPoint x: 72, endPoint y: 149, distance: 5.3
click at [72, 149] on div "} .leaflet-control-measure { background-image : url( "data:image/svg+xml,%3C%3F…" at bounding box center [280, 190] width 439 height 243
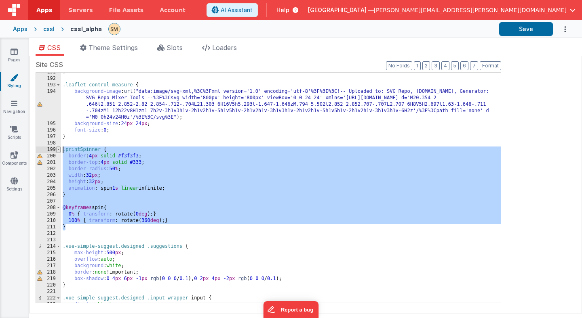
drag, startPoint x: 73, startPoint y: 229, endPoint x: 59, endPoint y: 150, distance: 80.4
click at [59, 150] on div "191 192 193 194 195 196 197 198 199 200 201 202 203 204 205 206 207 208 209 210…" at bounding box center [268, 187] width 465 height 231
click at [81, 150] on div "} .leaflet-control-measure { background-image : url( "data:image/svg+xml,%3C%3F…" at bounding box center [280, 188] width 439 height 230
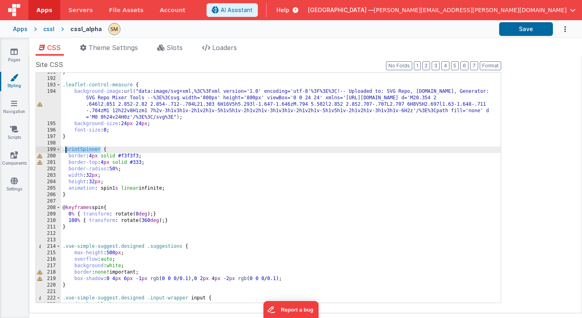
click at [81, 150] on div "} .leaflet-control-measure { background-image : url( "data:image/svg+xml,%3C%3F…" at bounding box center [280, 190] width 439 height 243
click at [13, 156] on icon at bounding box center [14, 155] width 7 height 8
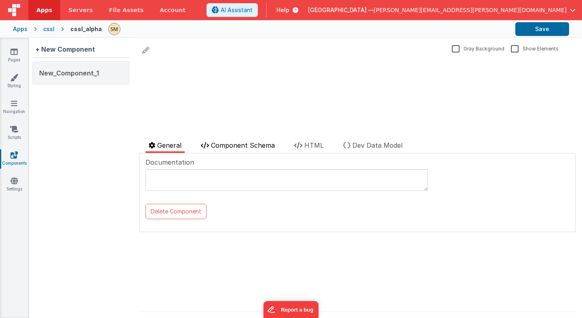
click at [263, 146] on span "Component Schema" at bounding box center [243, 145] width 64 height 8
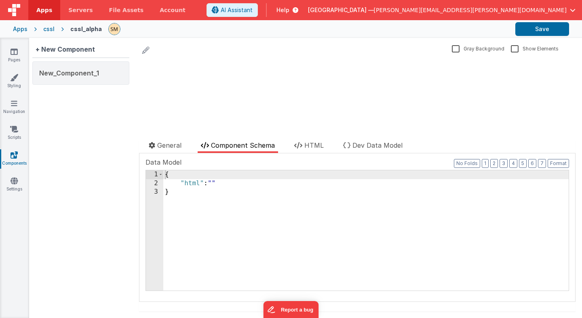
click at [216, 183] on div "{ "html" : "" }" at bounding box center [365, 239] width 405 height 138
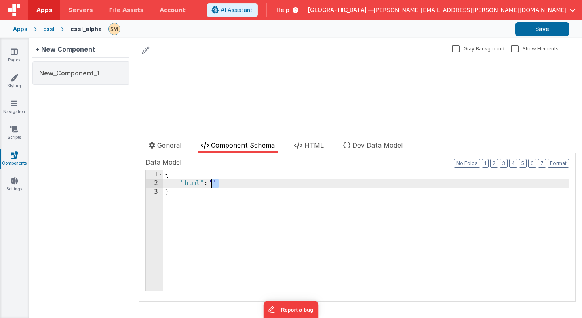
drag, startPoint x: 222, startPoint y: 182, endPoint x: 213, endPoint y: 182, distance: 8.9
click at [213, 182] on div "{ "html" : "" }" at bounding box center [365, 239] width 405 height 138
click at [214, 182] on div "{ "html" : "" }" at bounding box center [365, 239] width 405 height 138
click at [312, 144] on span "HTML" at bounding box center [313, 145] width 19 height 8
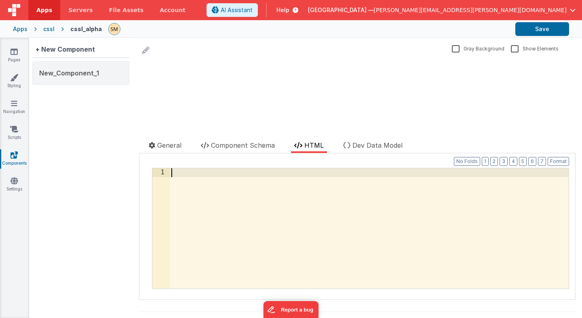
click at [218, 173] on div at bounding box center [369, 237] width 399 height 138
click at [265, 176] on div "< div > Hello World </ div >" at bounding box center [369, 237] width 399 height 138
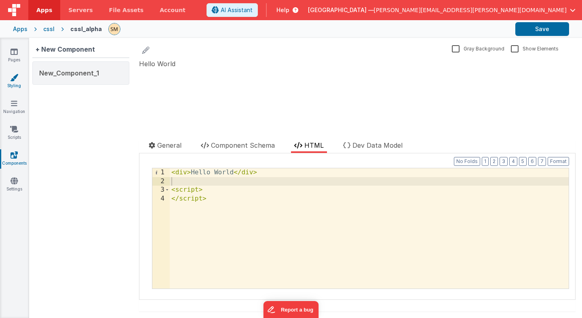
click at [15, 80] on icon at bounding box center [14, 78] width 8 height 8
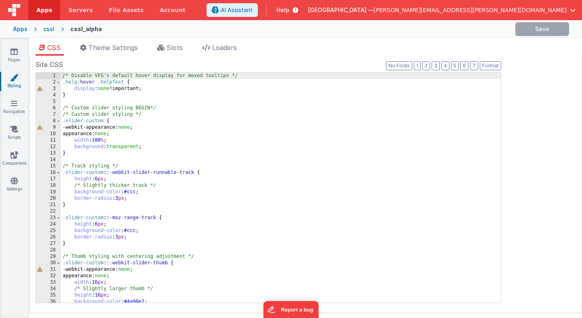
click at [89, 105] on div "/* Disable VFG's default hover display for moved tooltips */ .help :hover .help…" at bounding box center [280, 194] width 439 height 243
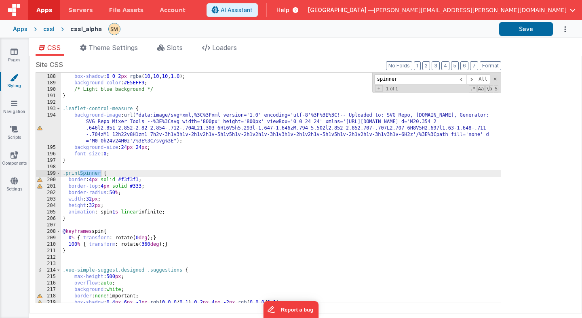
scroll to position [1401, 0]
type input "spinner"
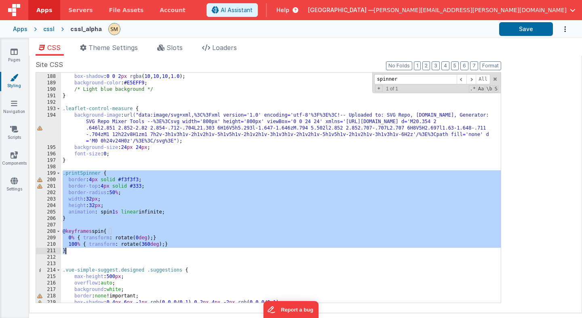
drag, startPoint x: 63, startPoint y: 173, endPoint x: 85, endPoint y: 252, distance: 82.7
click at [85, 252] on div ".leaflet-control-measure-on .leaflet-control-measure { box-shadow : 0 0 2 px rg…" at bounding box center [280, 188] width 439 height 243
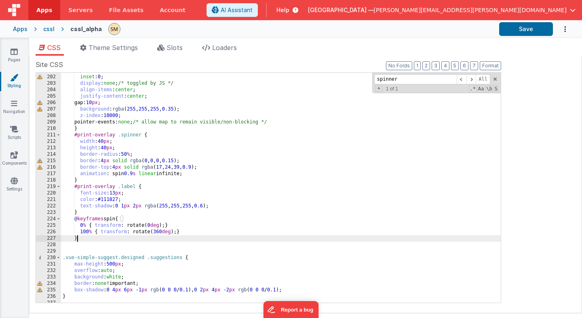
scroll to position [1519, 0]
click at [517, 28] on button "Save" at bounding box center [526, 29] width 54 height 14
click at [529, 31] on button "Save" at bounding box center [526, 29] width 54 height 14
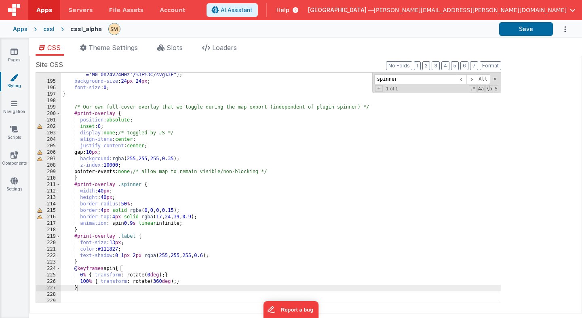
scroll to position [1468, 0]
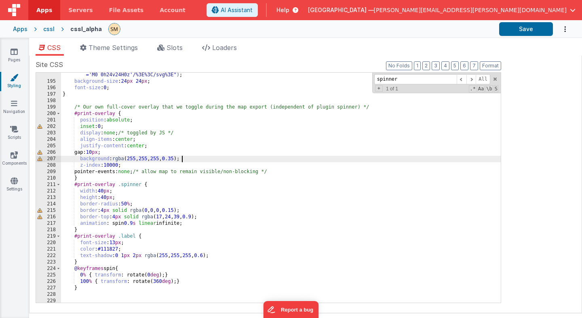
click at [189, 158] on div "background-image : url( "data:image/svg+xml,%3C%3Fxml version='1.0' encoding='u…" at bounding box center [280, 180] width 439 height 269
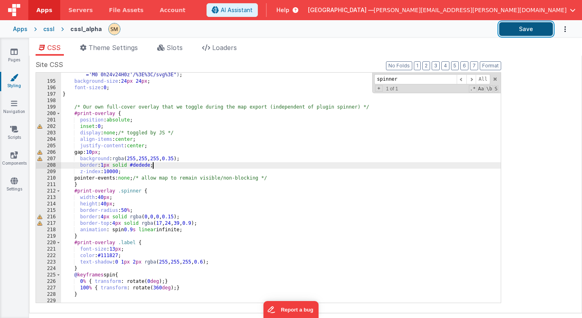
click at [513, 28] on button "Save" at bounding box center [526, 29] width 54 height 14
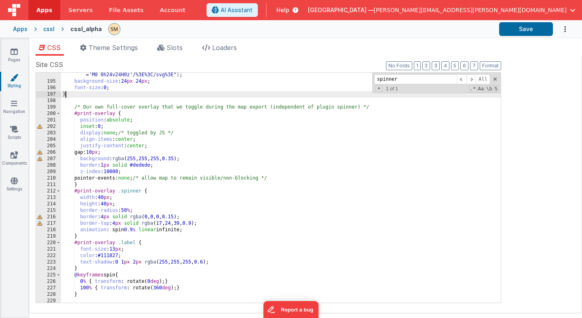
click at [132, 97] on div "background-image : url( "data:image/svg+xml,%3C%3Fxml version='1.0' encoding='u…" at bounding box center [280, 180] width 439 height 269
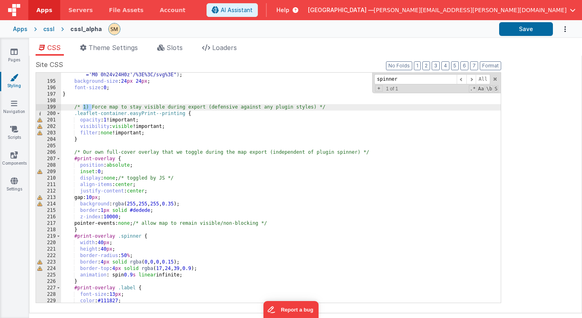
drag, startPoint x: 92, startPoint y: 106, endPoint x: 83, endPoint y: 106, distance: 8.9
click at [83, 106] on div "background-image : url( "data:image/svg+xml,%3C%3Fxml version='1.0' encoding='u…" at bounding box center [280, 180] width 439 height 269
click at [179, 108] on div "background-image : url( "data:image/svg+xml,%3C%3Fxml version='1.0' encoding='u…" at bounding box center [280, 180] width 439 height 269
click at [90, 97] on div "background-image : url( "data:image/svg+xml,%3C%3Fxml version='1.0' encoding='u…" at bounding box center [280, 180] width 439 height 269
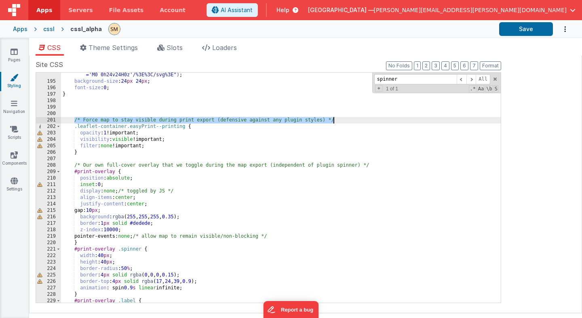
drag, startPoint x: 74, startPoint y: 121, endPoint x: 358, endPoint y: 118, distance: 283.9
click at [358, 118] on div "background-image : url( "data:image/svg+xml,%3C%3Fxml version='1.0' encoding='u…" at bounding box center [280, 180] width 439 height 269
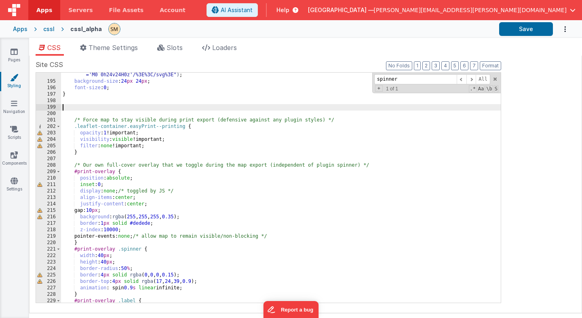
click at [104, 106] on div "background-image : url( "data:image/svg+xml,%3C%3Fxml version='1.0' encoding='u…" at bounding box center [280, 180] width 439 height 269
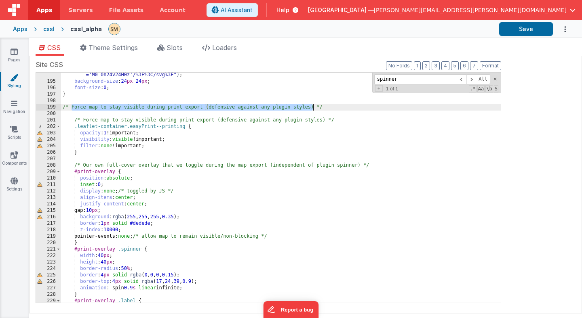
drag, startPoint x: 72, startPoint y: 107, endPoint x: 313, endPoint y: 108, distance: 240.7
click at [313, 108] on div "background-image : url( "data:image/svg+xml,%3C%3Fxml version='1.0' encoding='u…" at bounding box center [280, 180] width 439 height 269
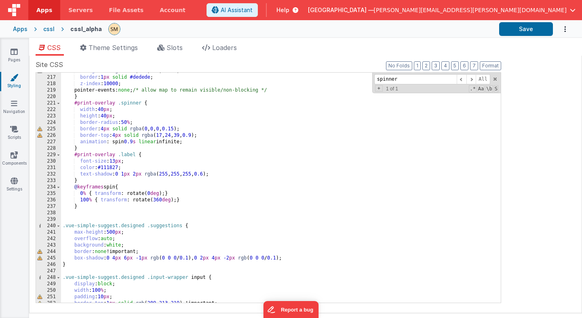
scroll to position [1614, 0]
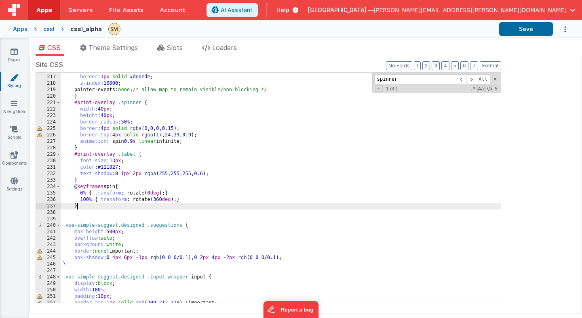
click at [156, 205] on div "background : rgba ( 255 , 255 , 255 , 0.35 ); border : 1 px solid #dedede ; z-i…" at bounding box center [280, 188] width 439 height 243
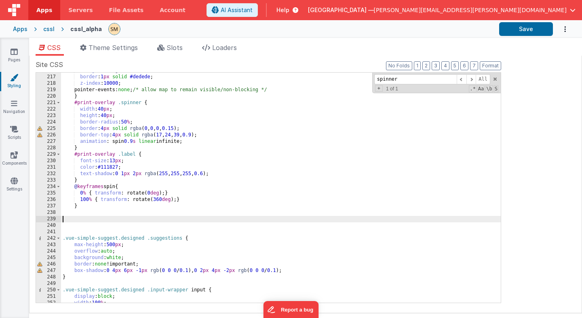
paste textarea
click at [132, 219] on div "background : rgba ( 255 , 255 , 255 , 0.35 ); border : 1 px solid #dedede ; z-i…" at bounding box center [280, 188] width 439 height 243
click at [521, 29] on button "Save" at bounding box center [526, 29] width 54 height 14
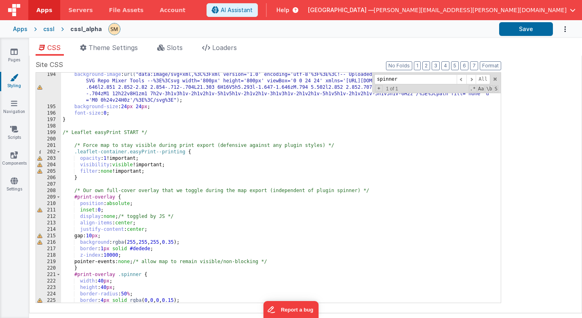
scroll to position [1442, 0]
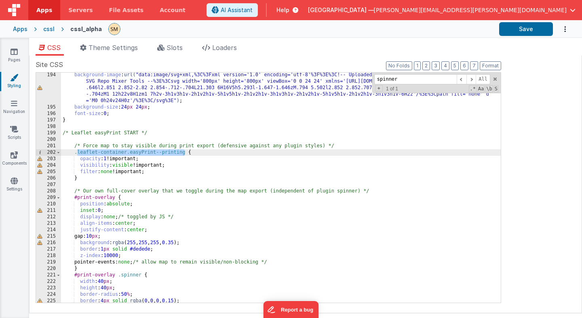
drag, startPoint x: 185, startPoint y: 153, endPoint x: 78, endPoint y: 153, distance: 107.0
click at [78, 153] on div "background-image : url( "data:image/svg+xml,%3C%3Fxml version='1.0' encoding='u…" at bounding box center [280, 206] width 439 height 269
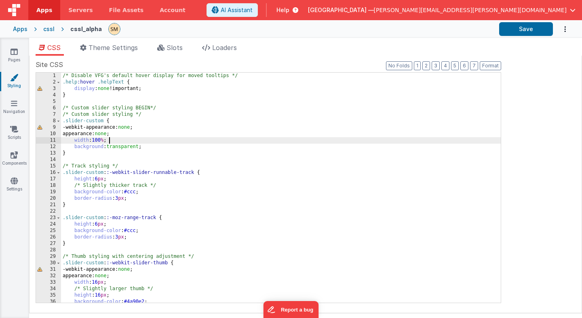
click at [157, 143] on div "/* Disable VFG's default hover display for moved tooltips */ .help :hover .help…" at bounding box center [280, 194] width 439 height 243
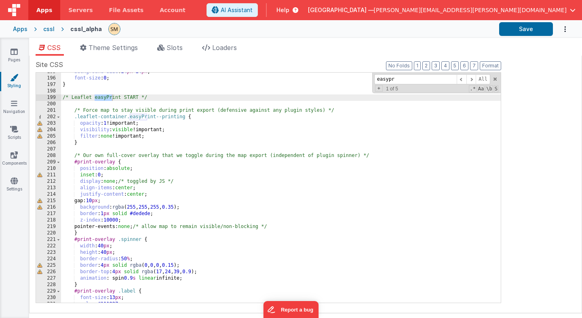
scroll to position [1477, 0]
type input "easypr"
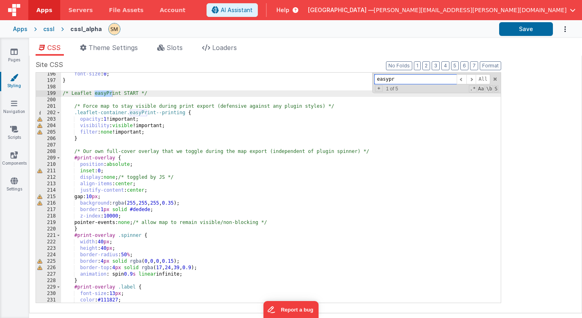
scroll to position [1478, 0]
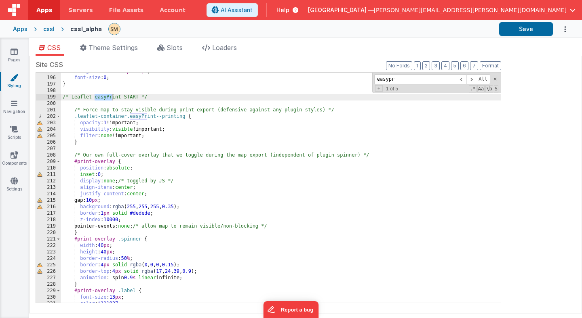
click at [63, 97] on div "background-size : 24 px 24 px ; font-size : 0 ; } /* Leaflet easyPrint START */…" at bounding box center [280, 189] width 439 height 243
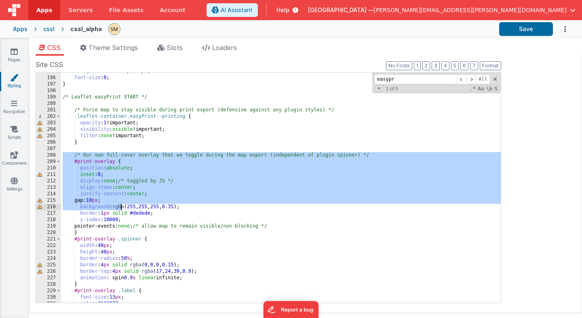
drag, startPoint x: 62, startPoint y: 154, endPoint x: 130, endPoint y: 216, distance: 91.8
click at [130, 216] on div "background-size : 24 px 24 px ; font-size : 0 ; } /* Leaflet easyPrint START */…" at bounding box center [280, 189] width 439 height 243
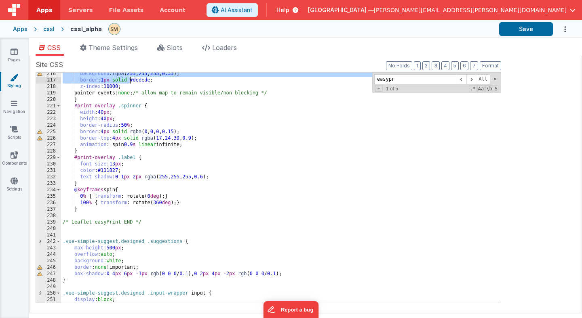
scroll to position [1640, 0]
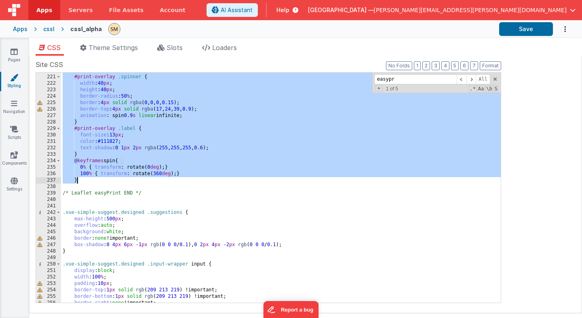
click at [93, 183] on div "} #print-overlay .spinner { width : 40 px ; height : 40 px ; border-radius : 50…" at bounding box center [280, 188] width 439 height 243
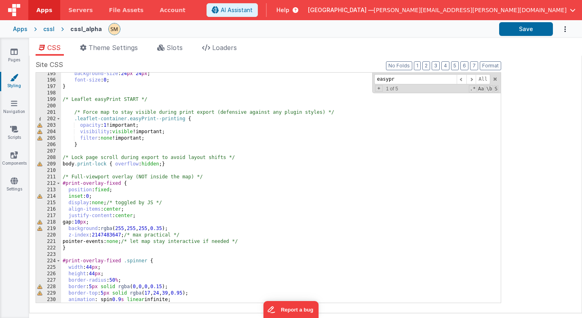
scroll to position [1458, 0]
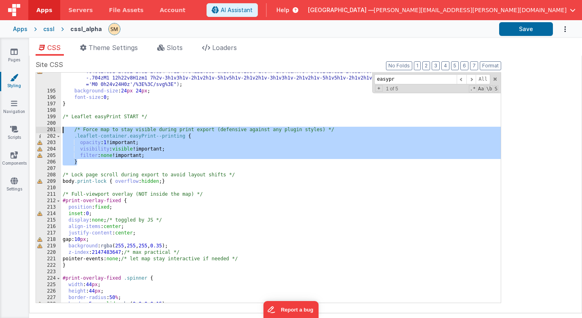
drag, startPoint x: 86, startPoint y: 162, endPoint x: 50, endPoint y: 129, distance: 48.3
click at [50, 129] on div "194 195 196 197 198 199 200 201 202 203 204 205 206 207 208 209 210 211 212 213…" at bounding box center [268, 187] width 465 height 231
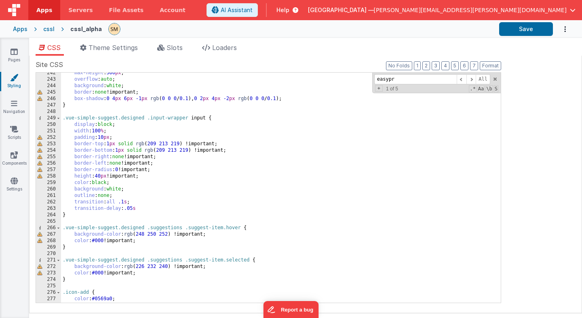
scroll to position [1780, 0]
click at [530, 33] on button "Save" at bounding box center [526, 29] width 54 height 14
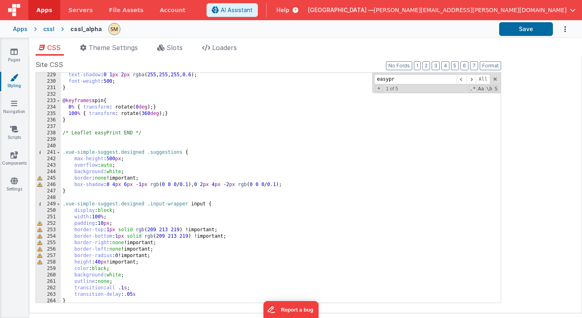
scroll to position [1692, 0]
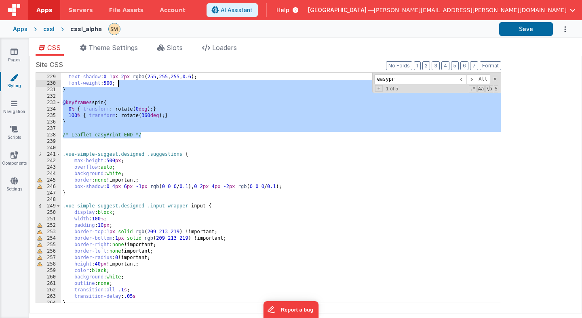
drag, startPoint x: 155, startPoint y: 134, endPoint x: 162, endPoint y: 80, distance: 53.7
click at [162, 80] on div "color : #111827 ; text-shadow : 0 1 px 2 px rgba ( 255 , 255 , 255 , 0.6 ); fon…" at bounding box center [280, 188] width 439 height 243
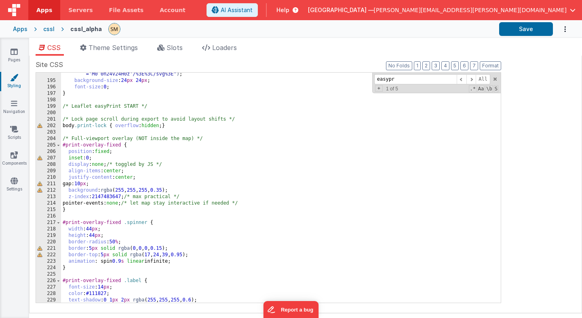
scroll to position [1469, 0]
click at [64, 105] on div "background-image : url( "data:image/svg+xml,%3C%3Fxml version='1.0' encoding='u…" at bounding box center [280, 179] width 439 height 269
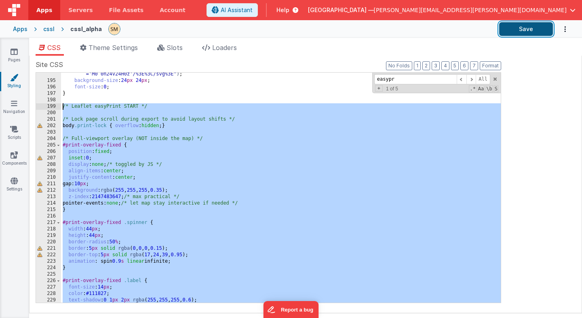
click at [522, 27] on button "Save" at bounding box center [526, 29] width 54 height 14
click at [222, 120] on div "background-image : url( "data:image/svg+xml,%3C%3Fxml version='1.0' encoding='u…" at bounding box center [280, 179] width 439 height 269
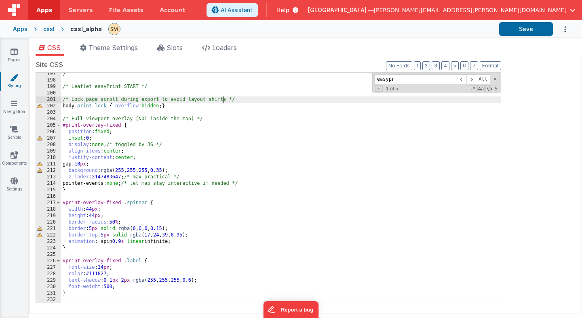
scroll to position [1493, 0]
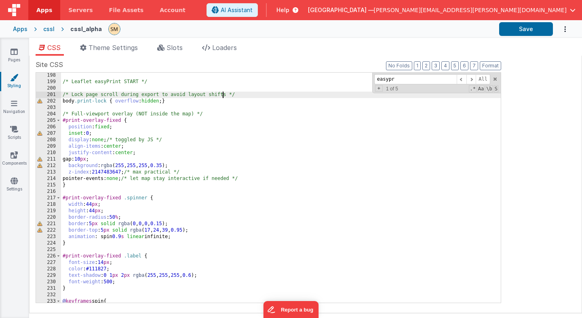
click at [183, 166] on div "/* Leaflet easyPrint START */ /* Lock page scroll during export to avoid layout…" at bounding box center [280, 193] width 439 height 243
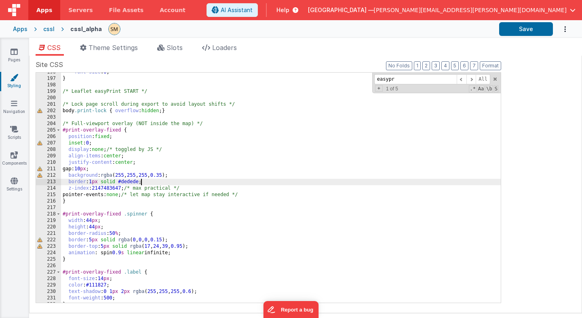
scroll to position [1483, 0]
click at [121, 181] on div "font-size : 0 ; } /* Leaflet easyPrint START */ /* Lock page scroll during expo…" at bounding box center [280, 190] width 439 height 243
click at [131, 180] on div "font-size : 0 ; } /* Leaflet easyPrint START */ /* Lock page scroll during expo…" at bounding box center [280, 190] width 439 height 243
drag, startPoint x: 122, startPoint y: 181, endPoint x: 141, endPoint y: 183, distance: 19.5
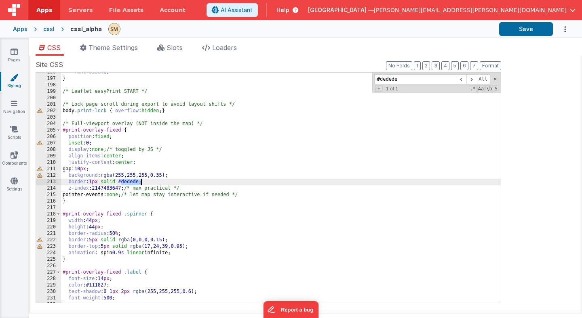
click at [141, 183] on div "font-size : 0 ; } /* Leaflet easyPrint START */ /* Lock page scroll during expo…" at bounding box center [280, 190] width 439 height 243
click at [523, 30] on button "Save" at bounding box center [526, 29] width 54 height 14
click at [75, 202] on div "font-size : 0 ; } /* Leaflet easyPrint START */ /* Lock page scroll during expo…" at bounding box center [280, 190] width 439 height 243
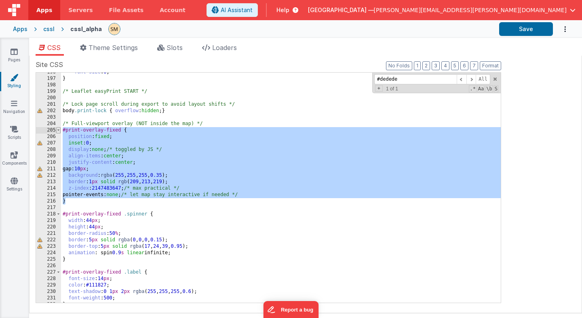
drag, startPoint x: 75, startPoint y: 202, endPoint x: 57, endPoint y: 133, distance: 71.1
click at [57, 133] on div "196 197 198 199 200 201 202 203 204 205 206 207 208 209 210 211 212 213 214 215…" at bounding box center [268, 187] width 465 height 231
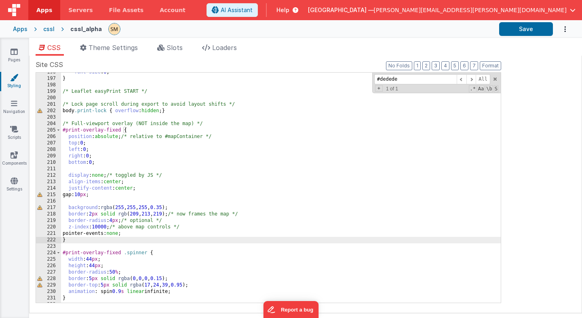
click at [200, 86] on div "font-size : 0 ; } /* Leaflet easyPrint START */ /* Lock page scroll during expo…" at bounding box center [280, 190] width 439 height 243
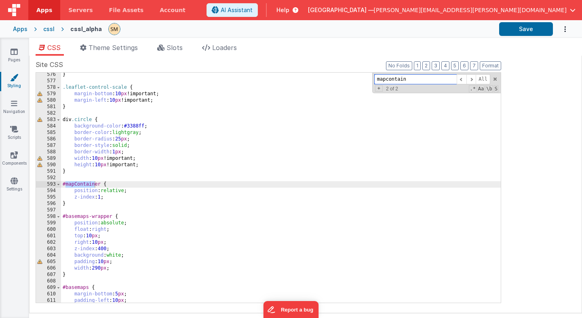
scroll to position [3937, 0]
type input "mapcontain"
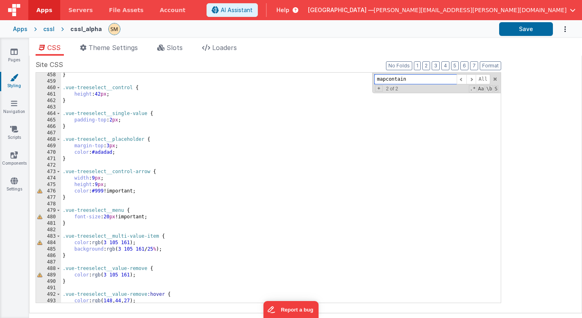
scroll to position [3175, 0]
click at [521, 30] on button "Save" at bounding box center [526, 29] width 54 height 14
click at [273, 137] on div "} .vue-treeselect__control { height : 42 px ; } .vue-treeselect__single-value {…" at bounding box center [280, 192] width 439 height 243
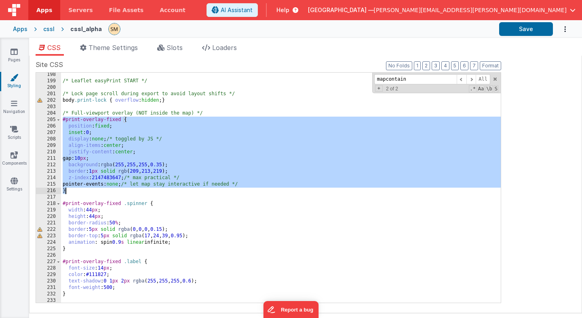
scroll to position [1494, 0]
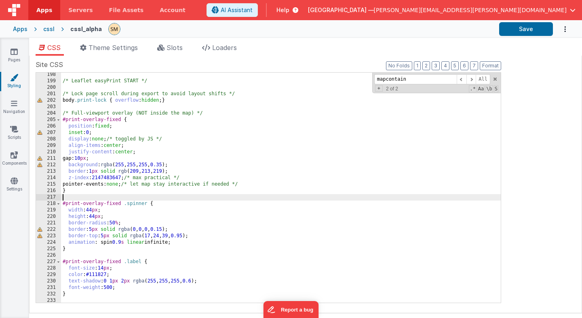
click at [182, 194] on div "/* Leaflet easyPrint START */ /* Lock page scroll during export to avoid layout…" at bounding box center [280, 192] width 439 height 243
click at [179, 189] on div "/* Leaflet easyPrint START */ /* Lock page scroll during export to avoid layout…" at bounding box center [280, 192] width 439 height 243
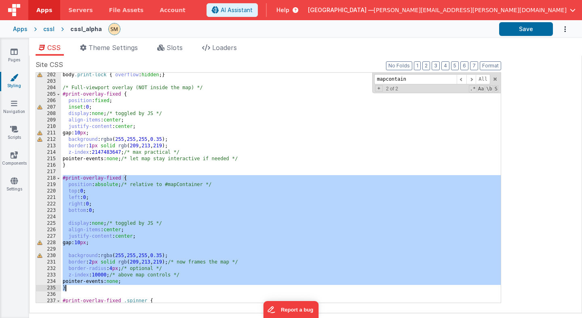
scroll to position [1517, 0]
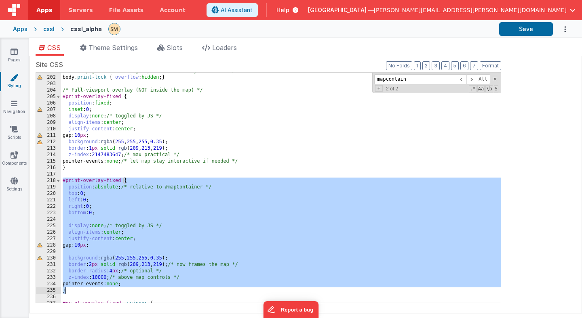
click at [74, 169] on div "/* Lock page scroll during export to avoid layout shifts */ body .print-lock { …" at bounding box center [280, 189] width 439 height 243
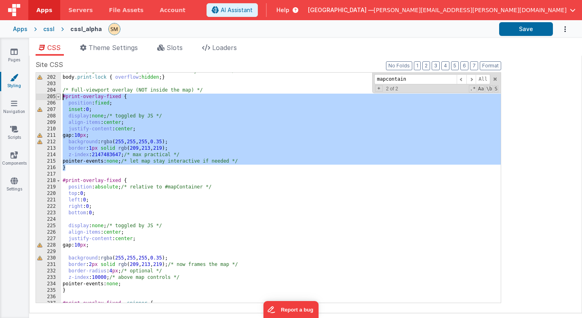
drag, startPoint x: 74, startPoint y: 169, endPoint x: 59, endPoint y: 95, distance: 75.5
click at [59, 95] on div "201 202 203 204 205 206 207 208 209 210 211 212 213 214 215 216 217 218 219 220…" at bounding box center [268, 187] width 465 height 231
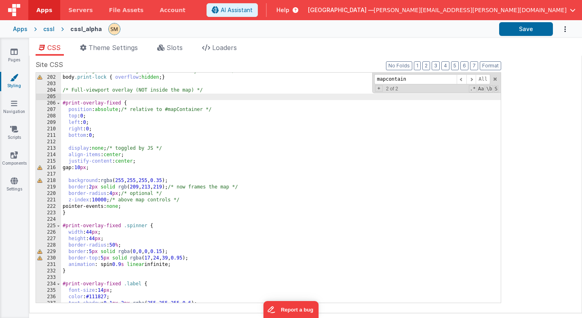
click at [300, 76] on div "/* Lock page scroll during export to avoid layout shifts */ body .print-lock { …" at bounding box center [280, 189] width 439 height 243
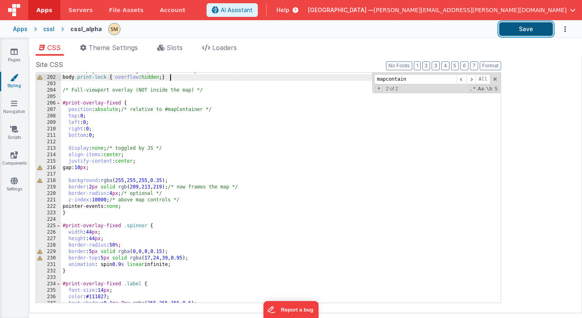
click at [523, 34] on button "Save" at bounding box center [526, 29] width 54 height 14
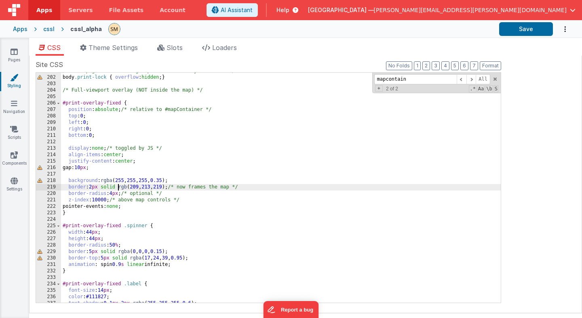
click at [118, 185] on div "/* Lock page scroll during export to avoid layout shifts */ body .print-lock { …" at bounding box center [280, 189] width 439 height 243
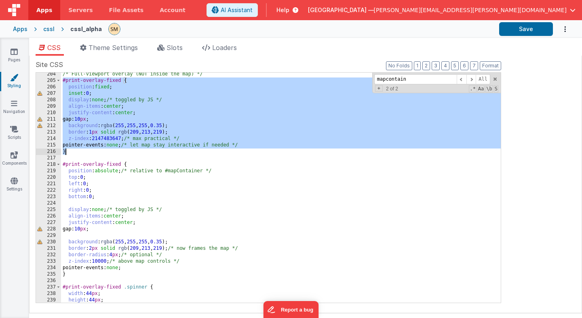
scroll to position [1533, 0]
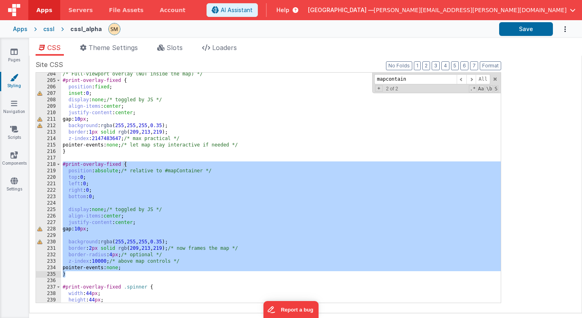
drag, startPoint x: 62, startPoint y: 163, endPoint x: 82, endPoint y: 277, distance: 115.3
click at [82, 277] on div "/* Full-viewport overlay (NOT inside the map) */ #print-overlay-fixed { positio…" at bounding box center [280, 192] width 439 height 243
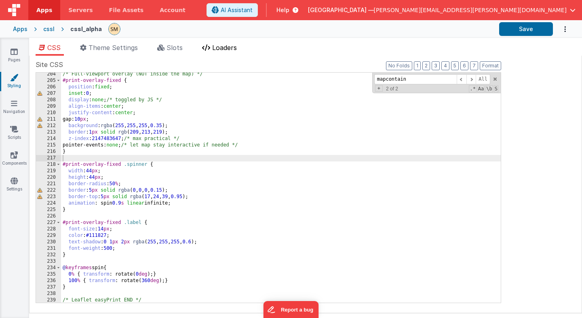
click at [222, 46] on span "Loaders" at bounding box center [224, 48] width 25 height 8
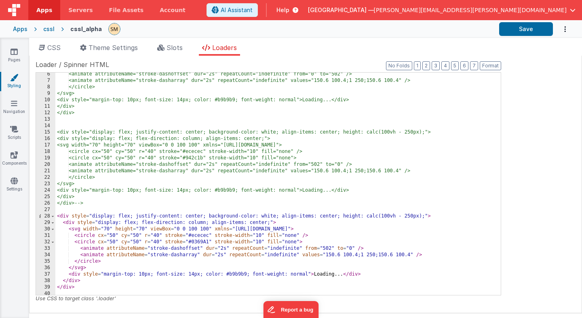
scroll to position [42, 0]
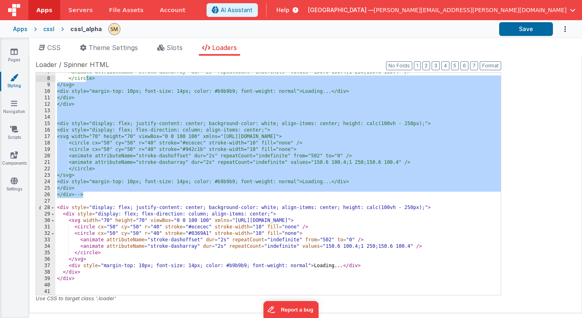
drag, startPoint x: 87, startPoint y: 195, endPoint x: 87, endPoint y: 81, distance: 114.3
click at [87, 81] on div "<animate attributeName="stroke-dasharray" dur="2s" repeatCount="indefinite" val…" at bounding box center [277, 186] width 445 height 235
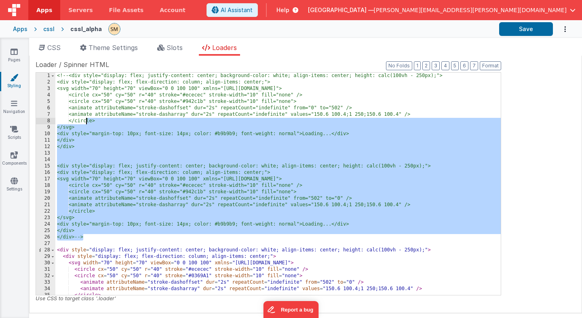
scroll to position [0, 0]
click at [57, 76] on div "<!-- <div style="display: flex; justify-content: center; background-color: whit…" at bounding box center [277, 190] width 445 height 235
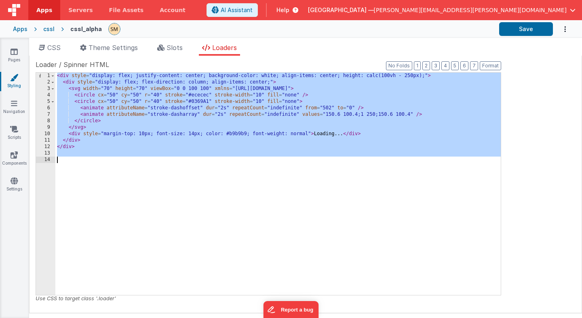
click at [58, 75] on div "< div style = "display: flex; justify-content: center; background-color: white;…" at bounding box center [277, 190] width 445 height 235
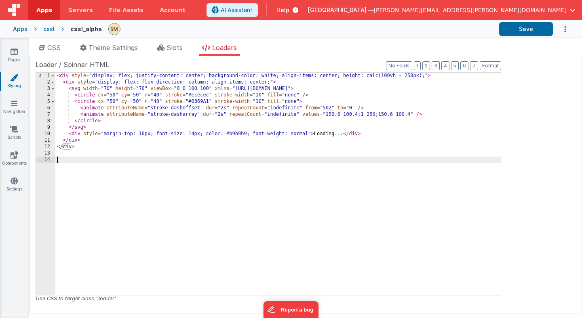
click at [58, 162] on div "< div style = "display: flex; justify-content: center; background-color: white;…" at bounding box center [277, 190] width 445 height 235
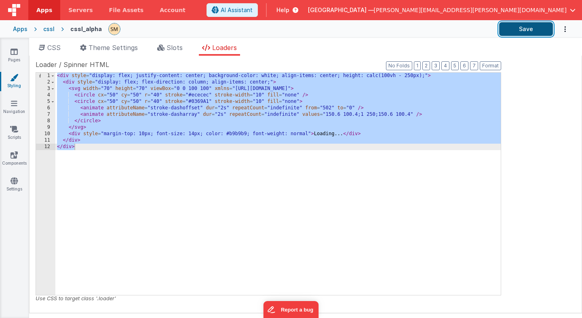
click at [530, 32] on button "Save" at bounding box center [526, 29] width 54 height 14
click at [13, 80] on icon at bounding box center [14, 78] width 8 height 8
click at [59, 50] on span "CSS" at bounding box center [53, 48] width 13 height 8
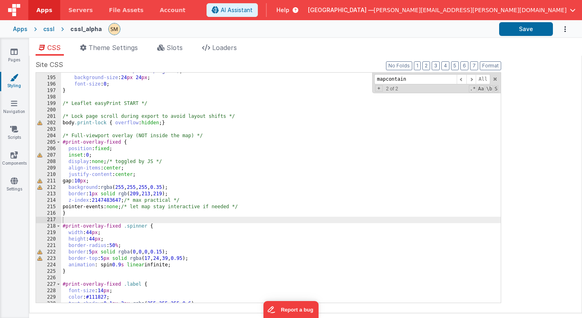
scroll to position [1472, 0]
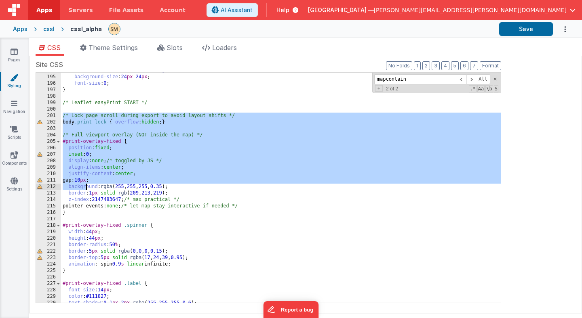
drag, startPoint x: 63, startPoint y: 116, endPoint x: 85, endPoint y: 187, distance: 73.9
click at [85, 187] on div "background-image : url( "data:image/svg+xml,%3C%3Fxml version='1.0' encoding='u…" at bounding box center [280, 176] width 439 height 269
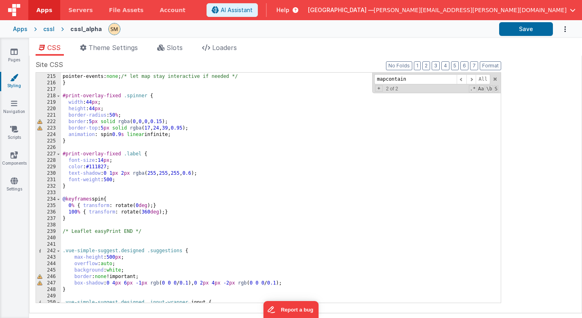
scroll to position [1602, 0]
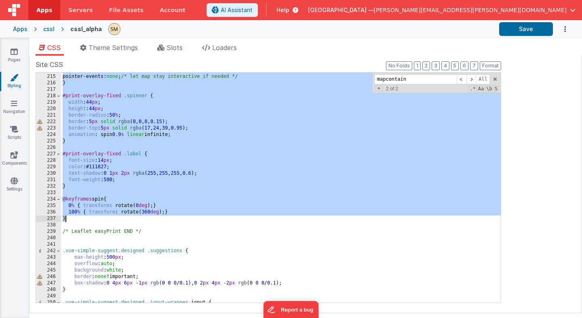
click at [74, 218] on div "z-index : 2147483647 ; /* max practical */ pointer-events: none ; /* let map st…" at bounding box center [280, 188] width 439 height 243
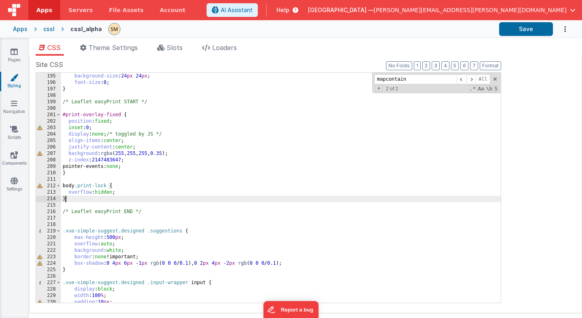
scroll to position [1469, 0]
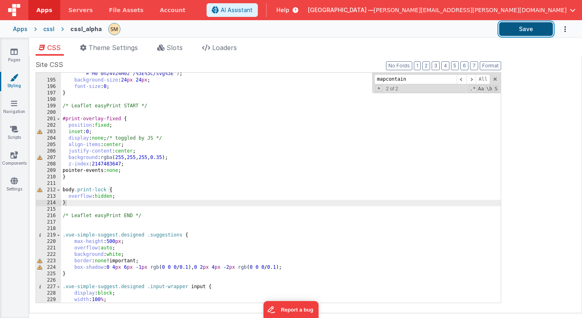
click at [518, 31] on button "Save" at bounding box center [526, 29] width 54 height 14
click at [16, 52] on icon at bounding box center [14, 52] width 7 height 8
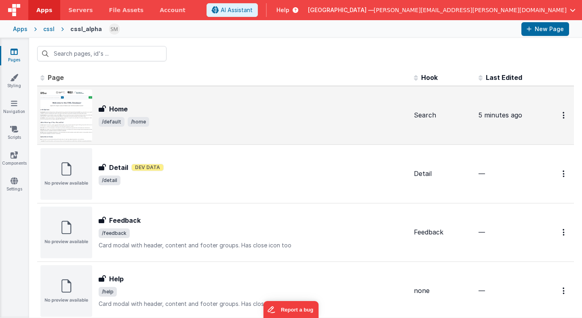
click at [170, 120] on span "/default /home" at bounding box center [253, 122] width 309 height 10
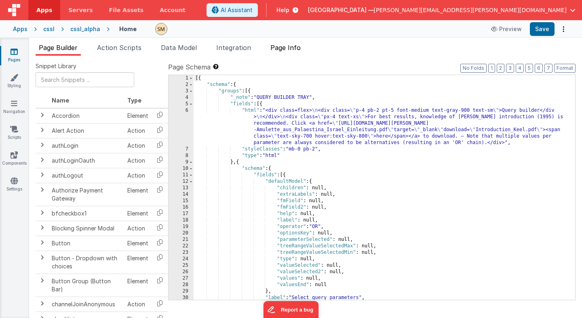
click at [292, 48] on span "Page Info" at bounding box center [285, 48] width 30 height 8
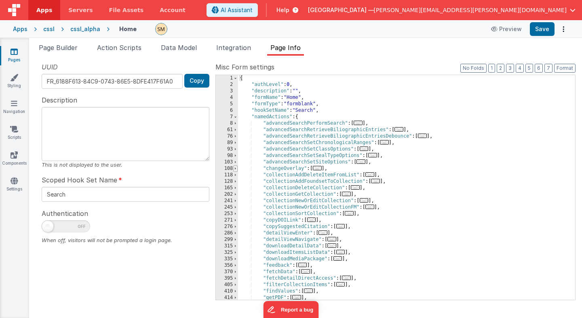
click at [235, 169] on span at bounding box center [235, 169] width 4 height 6
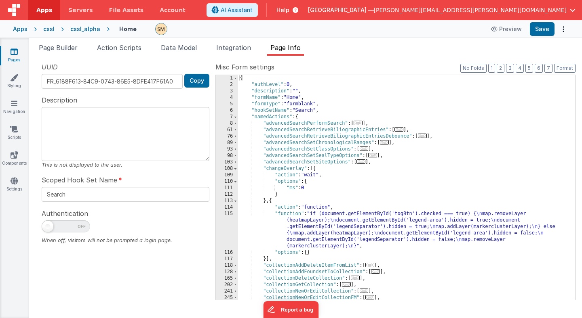
click at [306, 225] on div "{ "authLevel" : 0 , "description" : "" , "formName" : "Home" , "formType" : "fo…" at bounding box center [406, 194] width 337 height 238
click at [230, 224] on div "115" at bounding box center [227, 230] width 22 height 39
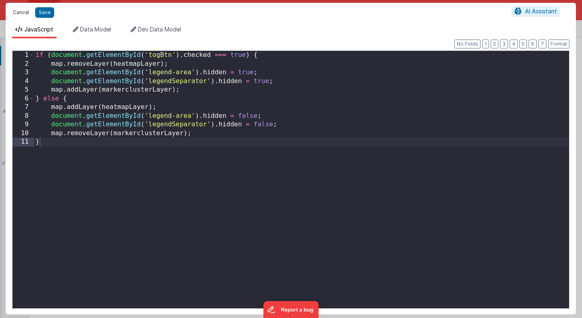
click at [25, 13] on button "Cancel" at bounding box center [21, 12] width 24 height 11
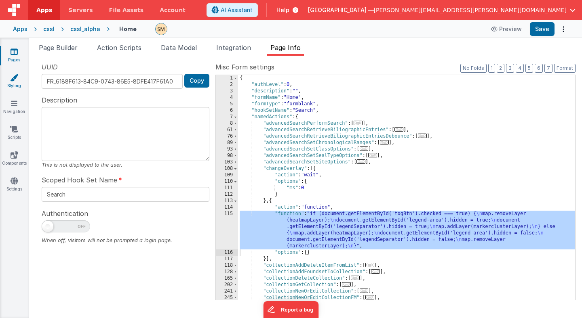
click at [15, 78] on icon at bounding box center [14, 78] width 8 height 8
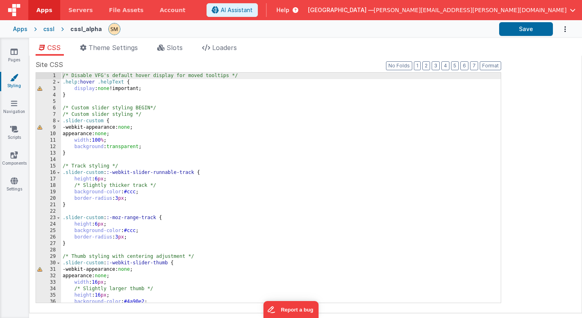
click at [188, 115] on div "/* Disable VFG's default hover display for moved tooltips */ .help :hover .help…" at bounding box center [280, 194] width 439 height 243
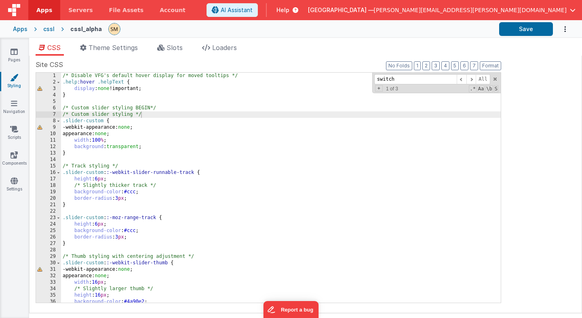
scroll to position [4124, 0]
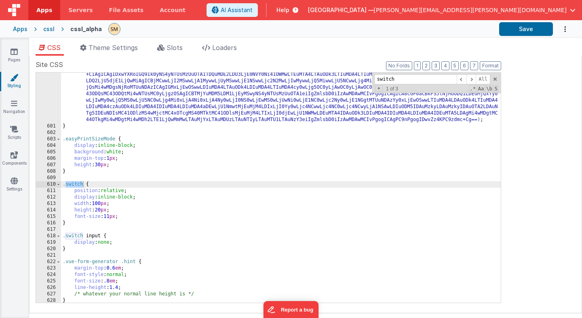
click at [146, 225] on div "background-image : url( data:image/svg+xml;utf8;base64 ,PD94bWwgdmVyc2lvbj0iMS4…" at bounding box center [280, 199] width 439 height 321
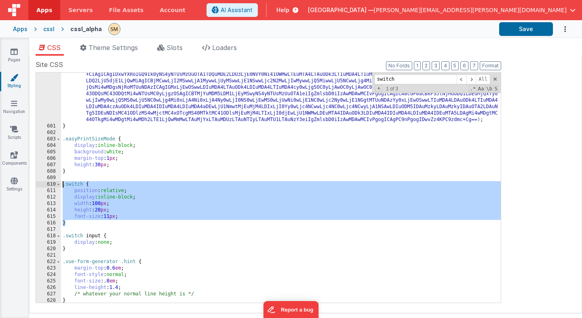
drag, startPoint x: 86, startPoint y: 225, endPoint x: 53, endPoint y: 185, distance: 51.6
click at [53, 185] on div "600 601 602 603 604 605 606 607 608 609 610 611 612 613 614 615 616 617 618 619…" at bounding box center [268, 187] width 465 height 231
click at [63, 184] on div "background-image : url( data:image/svg+xml;utf8;base64 ,PD94bWwgdmVyc2lvbj0iMS4…" at bounding box center [280, 199] width 439 height 321
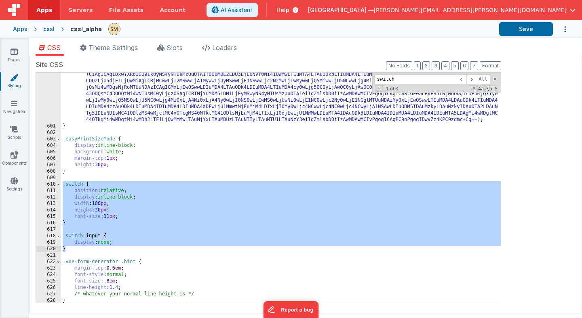
drag, startPoint x: 63, startPoint y: 184, endPoint x: 78, endPoint y: 250, distance: 68.0
click at [78, 250] on div "background-image : url( data:image/svg+xml;utf8;base64 ,PD94bWwgdmVyc2lvbj0iMS4…" at bounding box center [280, 199] width 439 height 321
click at [418, 151] on div "background-image : url( data:image/svg+xml;utf8;base64 ,PD94bWwgdmVyc2lvbj0iMS4…" at bounding box center [280, 199] width 439 height 321
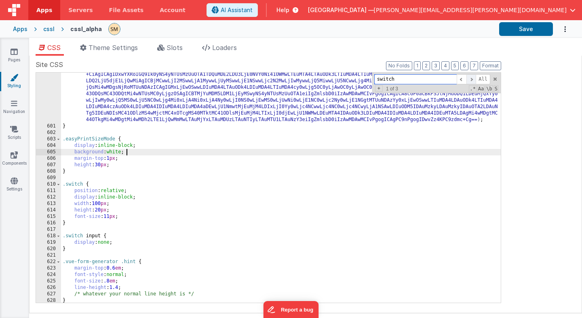
click at [473, 77] on span at bounding box center [471, 79] width 10 height 10
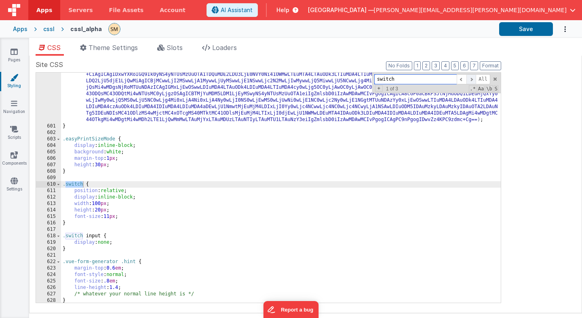
click at [473, 77] on span at bounding box center [471, 79] width 10 height 10
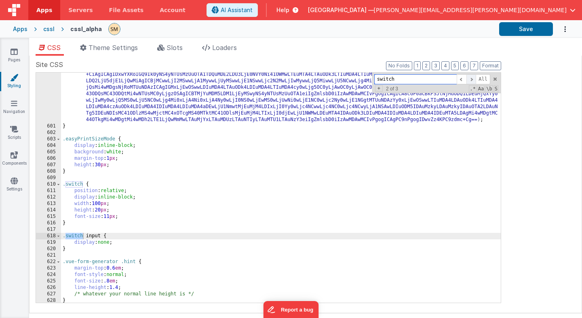
click at [473, 77] on span at bounding box center [471, 79] width 10 height 10
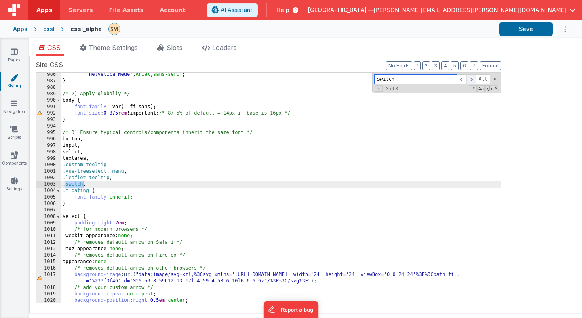
scroll to position [6664, 0]
click at [462, 79] on span at bounding box center [461, 79] width 10 height 10
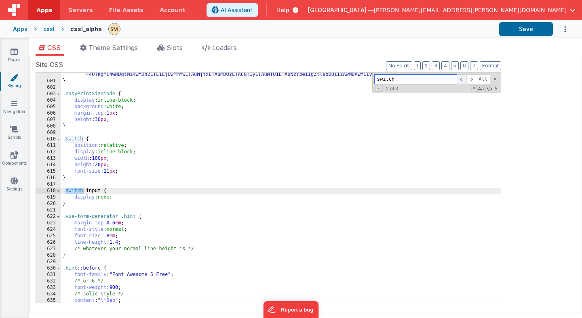
scroll to position [4169, 0]
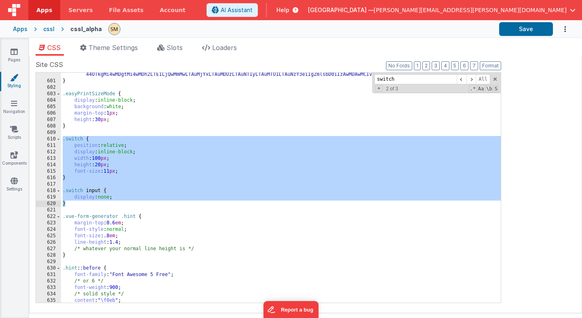
drag, startPoint x: 63, startPoint y: 138, endPoint x: 77, endPoint y: 203, distance: 66.2
click at [77, 203] on div "background-image : url( data:image/svg+xml;utf8;base64 ,PD94bWwgdmVyc2lvbj0iMS4…" at bounding box center [280, 154] width 439 height 321
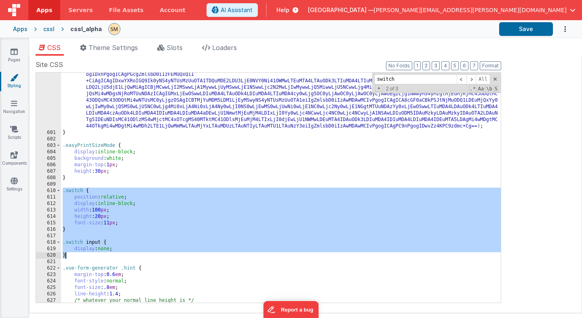
scroll to position [4118, 0]
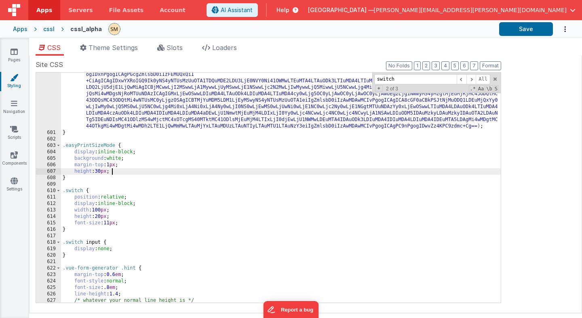
click at [248, 172] on div "background-image : url( data:image/svg+xml;utf8;base64 ,PD94bWwgdmVyc2lvbj0iMS4…" at bounding box center [280, 206] width 439 height 321
paste input "togBtn"
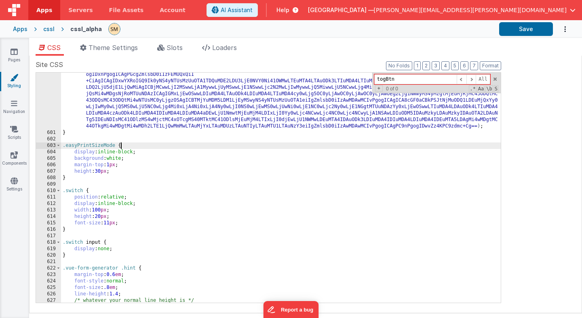
click at [213, 146] on div "background-image : url( data:image/svg+xml;utf8;base64 ,PD94bWwgdmVyc2lvbj0iMS4…" at bounding box center [280, 206] width 439 height 321
paste input "slider round"
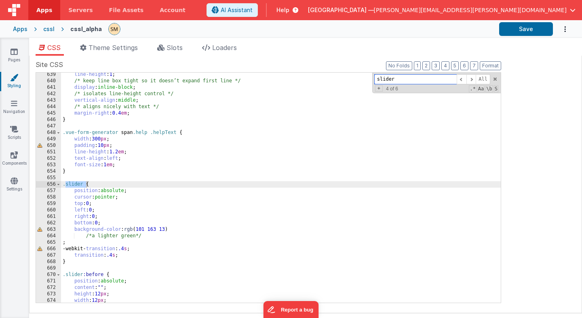
scroll to position [4421, 0]
type input "slider"
click at [63, 185] on div "line-height : 1 ; /* keep line box tight so it doesn’t expand first line */ dis…" at bounding box center [280, 192] width 439 height 243
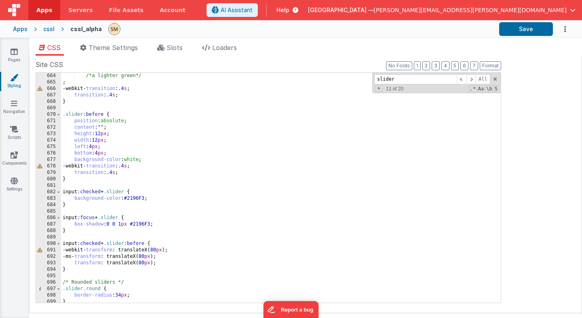
scroll to position [4584, 0]
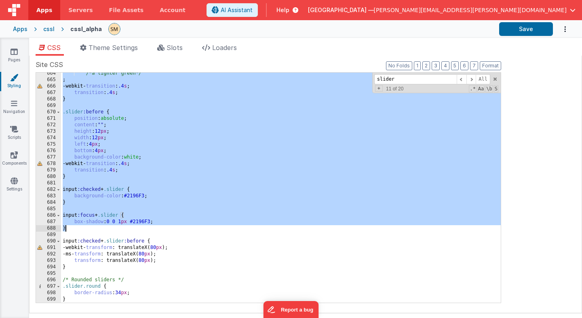
click at [71, 229] on div "/*a lighter green*/ ; -webkit- transition : .4 s ; transition : .4 s ; } .slide…" at bounding box center [280, 191] width 439 height 243
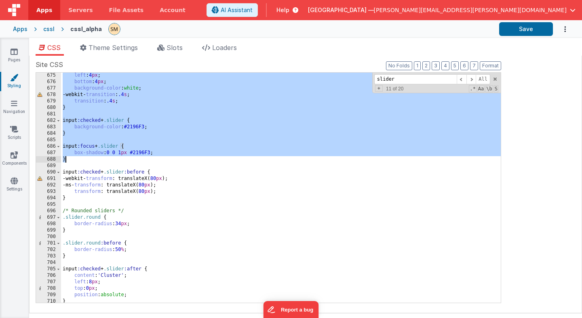
scroll to position [4654, 0]
click at [71, 196] on div "left : 4 px ; bottom : 4 px ; background-color : white ; -webkit- transition : …" at bounding box center [280, 193] width 439 height 243
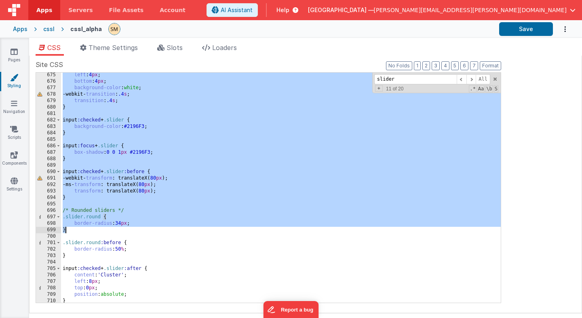
click at [72, 232] on div "left : 4 px ; bottom : 4 px ; background-color : white ; -webkit- transition : …" at bounding box center [280, 193] width 439 height 243
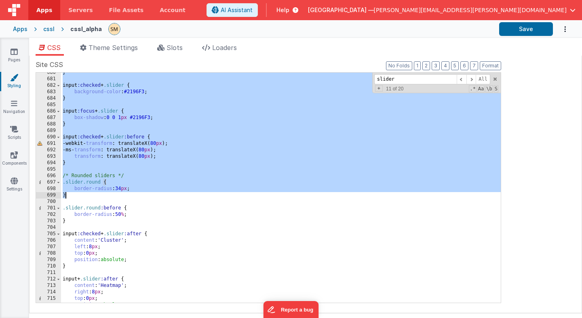
scroll to position [4697, 0]
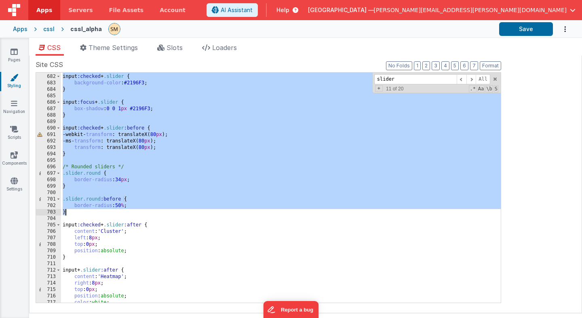
click at [68, 213] on div "input :checked + .slider { background-color : #2196F3 ; } input :focus + .slide…" at bounding box center [280, 188] width 439 height 243
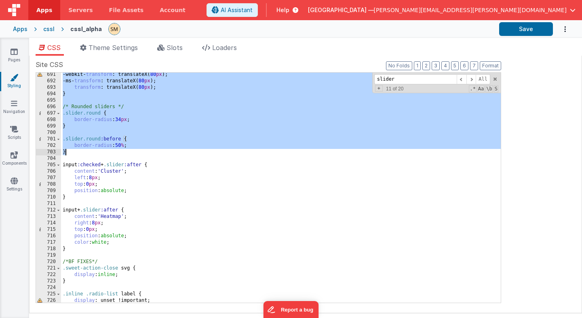
scroll to position [4757, 0]
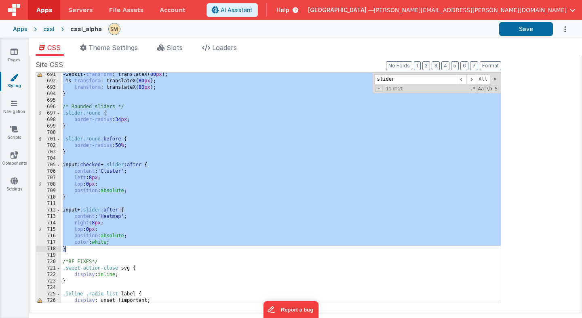
click at [69, 249] on div "-webkit- transform : translateX( 80 px ); -ms- transform : translateX( 80 px );…" at bounding box center [280, 192] width 439 height 243
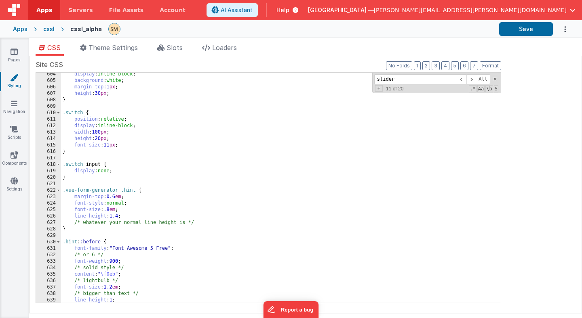
scroll to position [4196, 0]
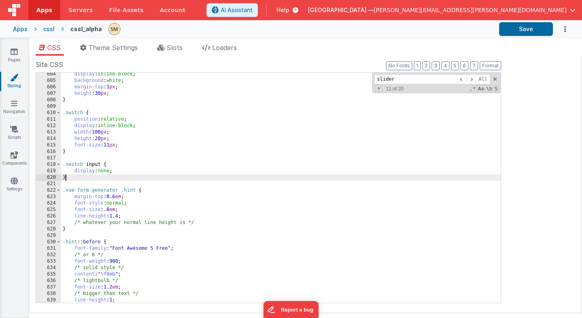
click at [69, 179] on div "display : inline-block ; background : white ; margin-top : 1 px ; height : 30 p…" at bounding box center [280, 192] width 439 height 243
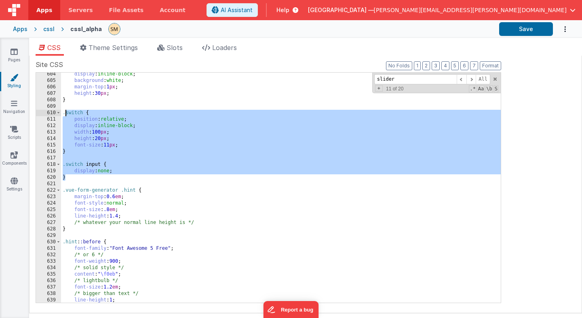
drag, startPoint x: 69, startPoint y: 179, endPoint x: 64, endPoint y: 115, distance: 64.0
click at [64, 115] on div "display : inline-block ; background : white ; margin-top : 1 px ; height : 30 p…" at bounding box center [280, 192] width 439 height 243
drag, startPoint x: 63, startPoint y: 114, endPoint x: 72, endPoint y: 179, distance: 66.0
click at [72, 179] on div "display : inline-block ; background : white ; margin-top : 1 px ; height : 30 p…" at bounding box center [280, 192] width 439 height 243
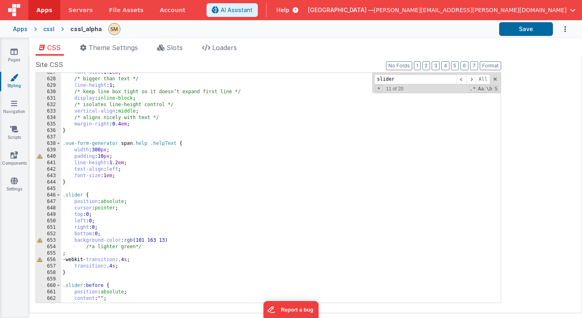
scroll to position [4346, 0]
click at [71, 187] on div "font-size : 1.2 em ; /* bigger than text */ line-height : 1 ; /* keep line box …" at bounding box center [280, 190] width 439 height 243
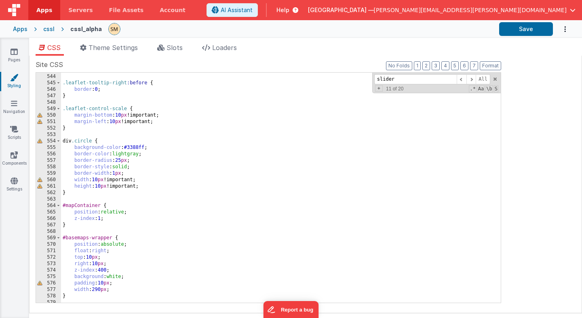
scroll to position [3750, 0]
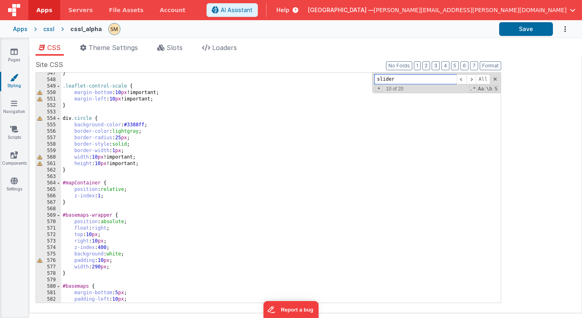
paste input "legend-contain"
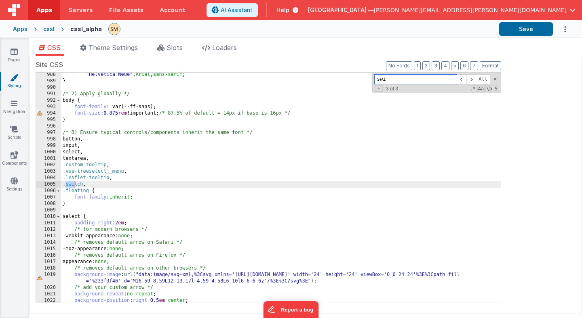
scroll to position [6677, 0]
type input "swit"
click at [462, 80] on span at bounding box center [461, 79] width 10 height 10
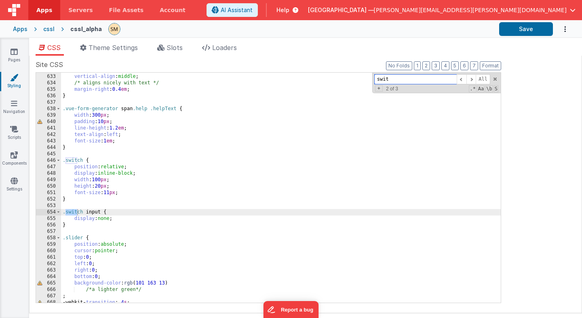
scroll to position [4367, 0]
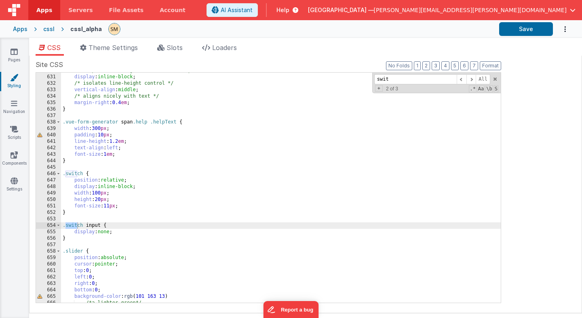
click at [63, 174] on div "/* keep line box tight so it doesn’t expand first line */ display : inline-bloc…" at bounding box center [280, 188] width 439 height 243
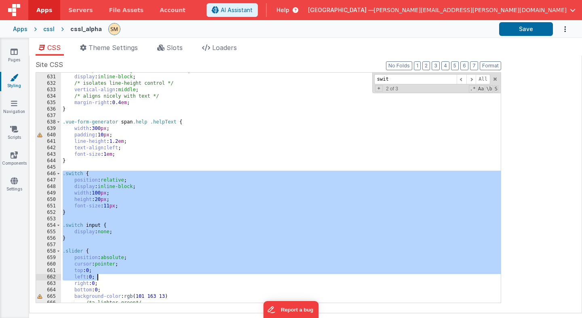
drag, startPoint x: 63, startPoint y: 174, endPoint x: 123, endPoint y: 282, distance: 123.8
click at [123, 283] on div "/* keep line box tight so it doesn’t expand first line */ display : inline-bloc…" at bounding box center [280, 188] width 439 height 243
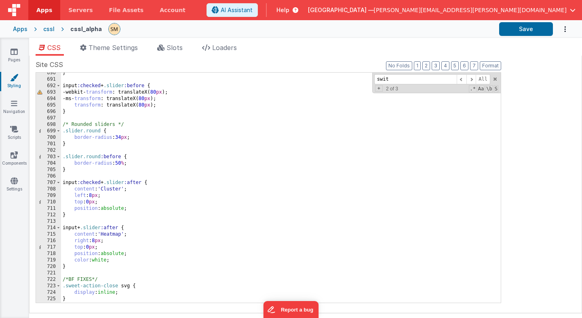
scroll to position [4764, 0]
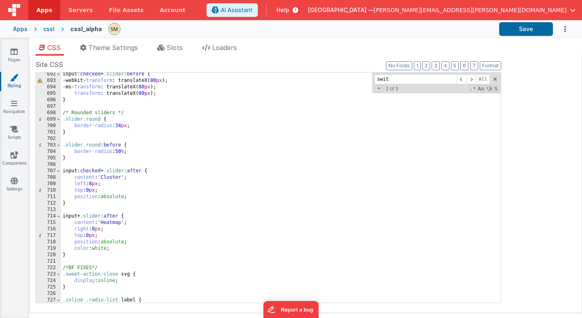
click at [114, 256] on div "input :checked + .slider :before { -webkit- transform : translateX( 80 px ); -m…" at bounding box center [280, 192] width 439 height 243
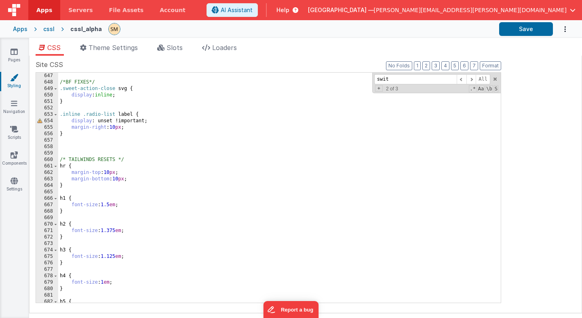
paste textarea
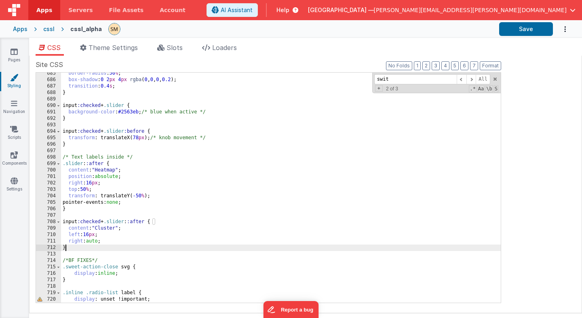
scroll to position [4720, 0]
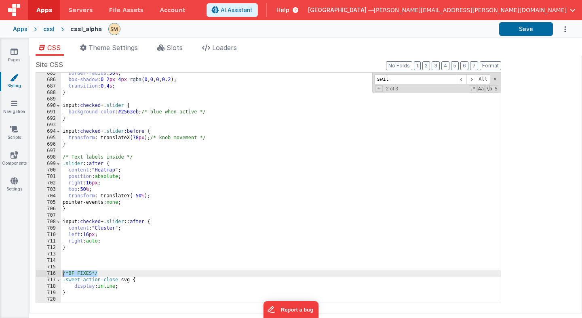
drag, startPoint x: 99, startPoint y: 273, endPoint x: 59, endPoint y: 273, distance: 39.6
click at [59, 273] on div "685 686 687 688 689 690 691 692 693 694 695 696 697 698 699 700 701 702 703 704…" at bounding box center [268, 187] width 465 height 231
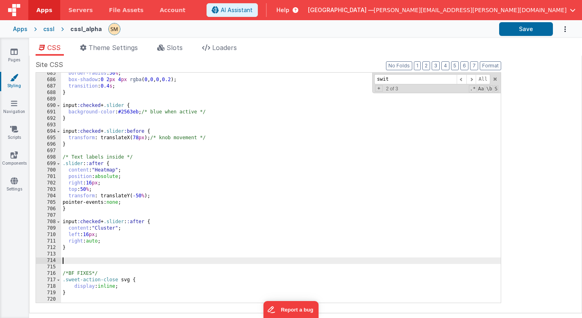
click at [67, 262] on div "border-radius : 50 % ; box-shadow : 0 2 px 4 px rgba ( 0 , 0 , 0 , 0.2 ); trans…" at bounding box center [280, 191] width 439 height 243
drag, startPoint x: 92, startPoint y: 262, endPoint x: 69, endPoint y: 261, distance: 23.0
click at [69, 261] on div "border-radius : 50 % ; box-shadow : 0 2 px 4 px rgba ( 0 , 0 , 0 , 0.2 ); trans…" at bounding box center [280, 191] width 439 height 243
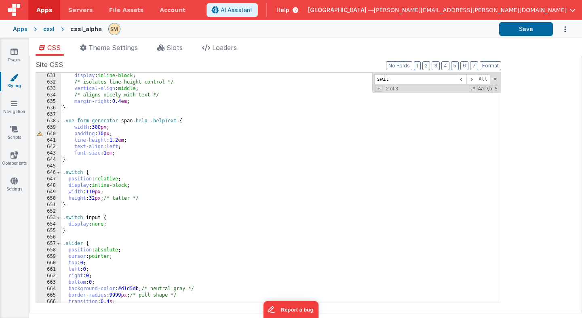
scroll to position [4363, 0]
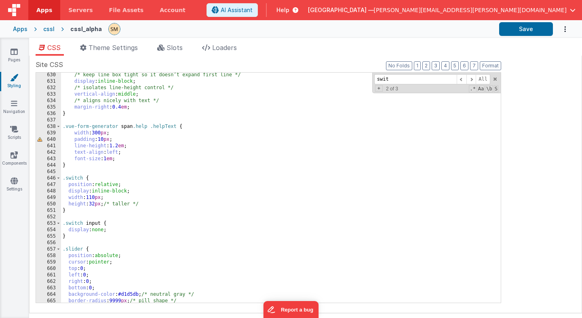
click at [74, 166] on div "/* keep line box tight so it doesn’t expand first line */ display : inline-bloc…" at bounding box center [280, 193] width 439 height 243
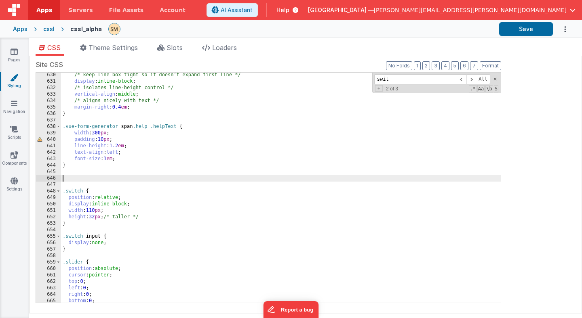
paste textarea
click at [130, 177] on div "/* keep line box tight so it doesn’t expand first line */ display : inline-bloc…" at bounding box center [280, 193] width 439 height 243
click at [523, 29] on button "Save" at bounding box center [526, 29] width 54 height 14
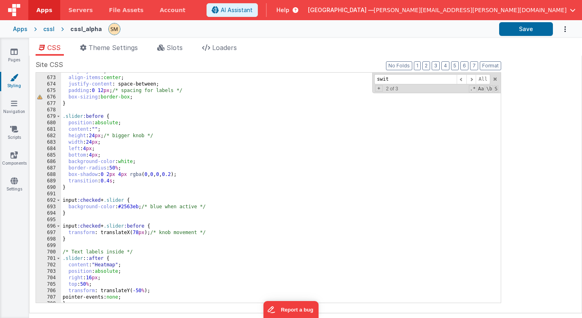
scroll to position [4638, 0]
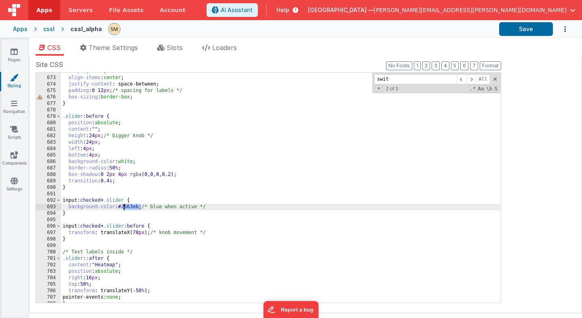
drag, startPoint x: 141, startPoint y: 208, endPoint x: 124, endPoint y: 208, distance: 17.4
click at [124, 208] on div "display : flex ; align-items : center ; justify-content : space-between; paddin…" at bounding box center [280, 189] width 439 height 243
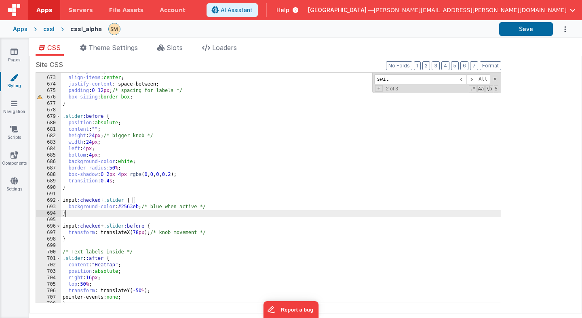
click at [70, 215] on div "display : flex ; align-items : center ; justify-content : space-between; paddin…" at bounding box center [280, 189] width 439 height 243
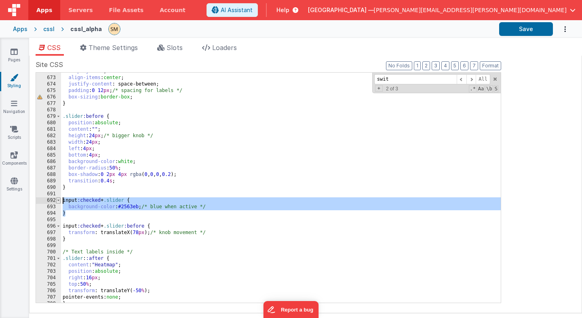
drag, startPoint x: 70, startPoint y: 215, endPoint x: 60, endPoint y: 198, distance: 19.2
click at [60, 198] on div "672 673 674 675 676 677 678 679 680 681 682 683 684 685 686 687 688 689 690 691…" at bounding box center [268, 187] width 465 height 231
click at [141, 208] on div "display : flex ; align-items : center ; justify-content : space-between; paddin…" at bounding box center [280, 189] width 439 height 243
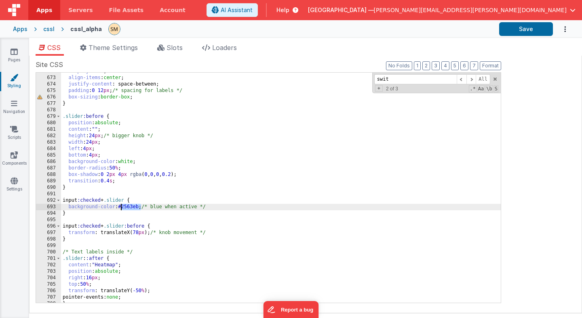
drag, startPoint x: 141, startPoint y: 208, endPoint x: 121, endPoint y: 207, distance: 20.3
click at [121, 207] on div "display : flex ; align-items : center ; justify-content : space-between; paddin…" at bounding box center [280, 189] width 439 height 243
click at [534, 27] on button "Save" at bounding box center [526, 29] width 54 height 14
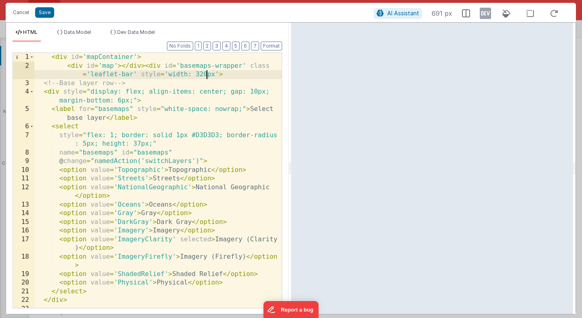
scroll to position [11535, 0]
click at [45, 12] on button "Save" at bounding box center [44, 12] width 19 height 11
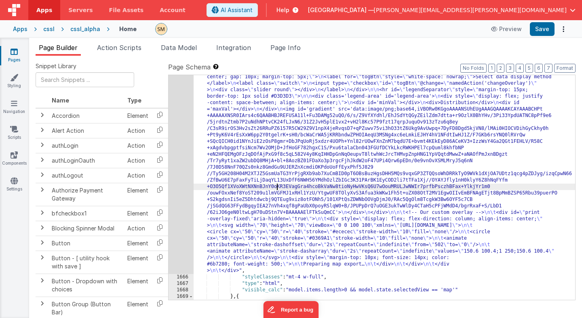
click at [545, 31] on button "Save" at bounding box center [541, 29] width 25 height 14
click at [293, 50] on span "Page Info" at bounding box center [285, 48] width 30 height 8
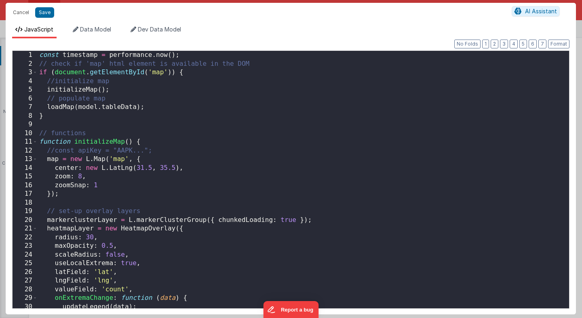
click at [231, 105] on div "const timestamp = performance . now ( ) ; // check if 'map' html element is ava…" at bounding box center [303, 188] width 531 height 275
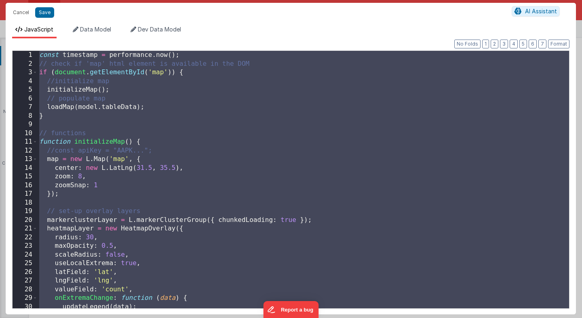
click at [189, 117] on div "const timestamp = performance . now ( ) ; // check if 'map' html element is ava…" at bounding box center [303, 188] width 531 height 275
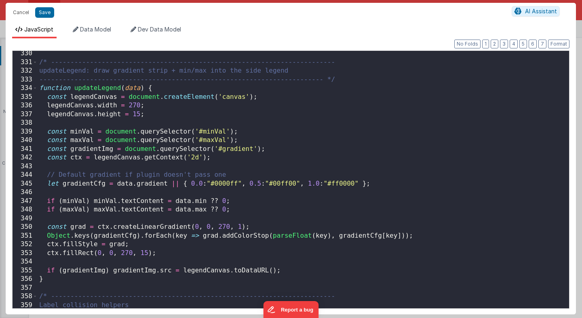
scroll to position [2846, 0]
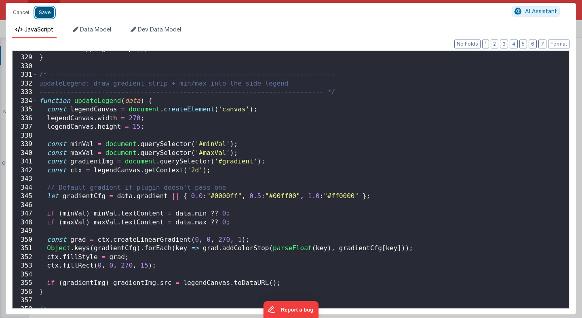
click at [47, 13] on button "Save" at bounding box center [44, 12] width 19 height 11
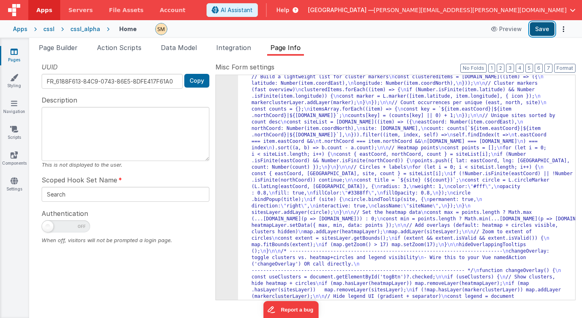
click at [544, 28] on button "Save" at bounding box center [541, 29] width 25 height 14
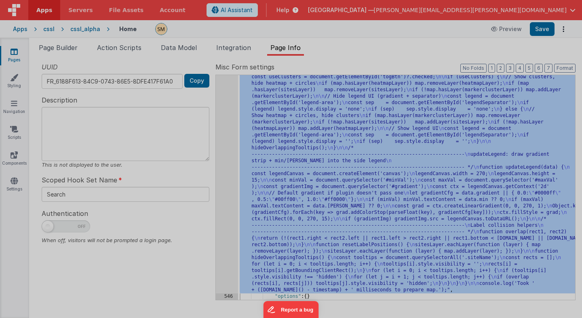
scroll to position [1003, 0]
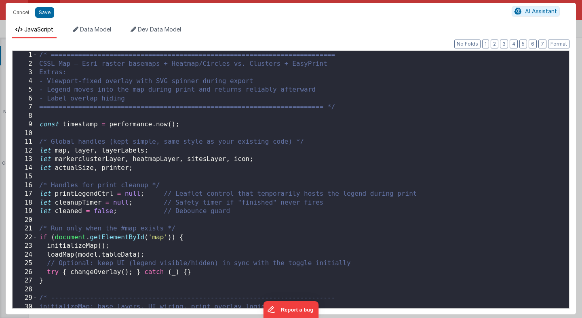
click at [231, 195] on div "/* ========================================================================= CS…" at bounding box center [303, 188] width 531 height 275
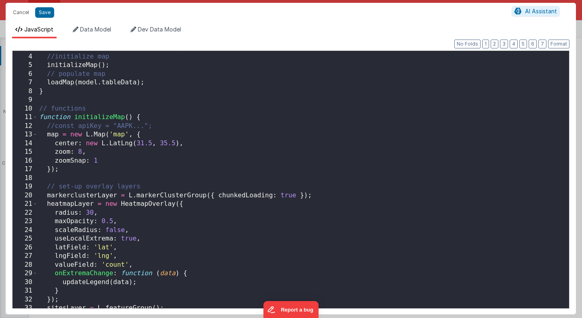
scroll to position [0, 0]
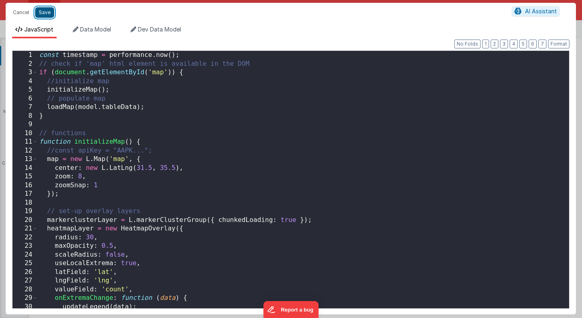
click at [48, 13] on button "Save" at bounding box center [44, 12] width 19 height 11
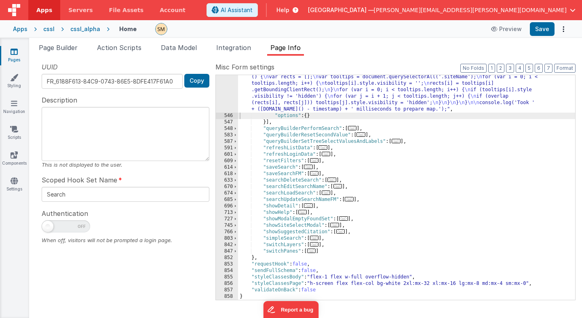
scroll to position [835, 0]
click at [543, 28] on button "Save" at bounding box center [541, 29] width 25 height 14
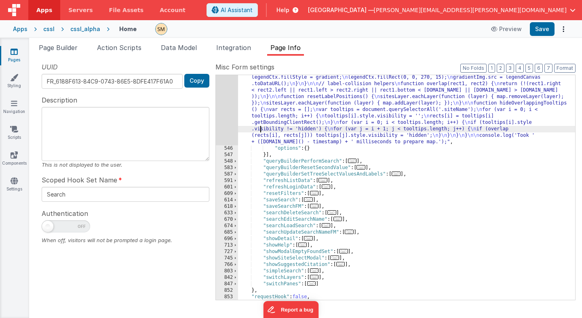
scroll to position [802, 0]
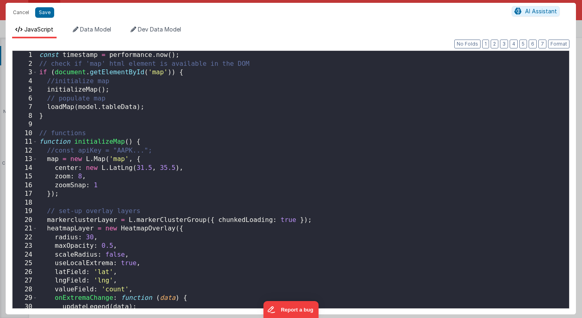
click at [40, 57] on div "const timestamp = performance . now ( ) ; // check if 'map' html element is ava…" at bounding box center [303, 188] width 531 height 275
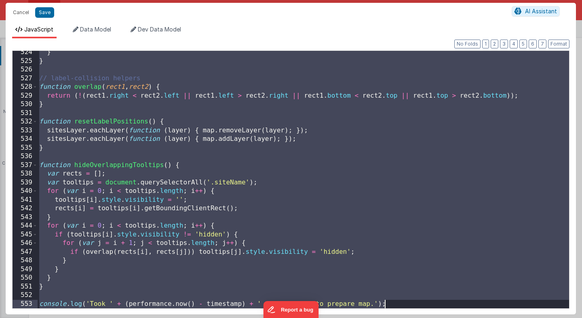
scroll to position [2147, 0]
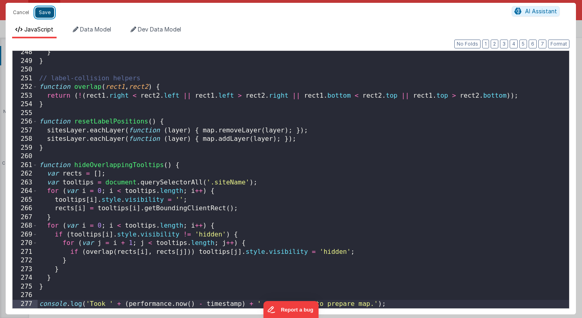
click at [43, 15] on button "Save" at bounding box center [44, 12] width 19 height 11
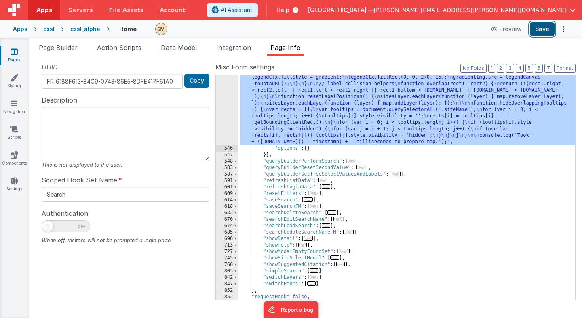
click at [540, 29] on button "Save" at bounding box center [541, 29] width 25 height 14
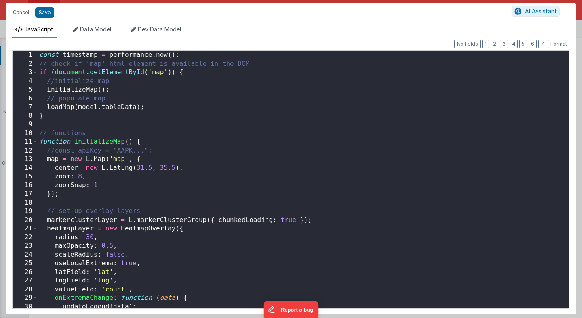
click at [227, 109] on div "const timestamp = performance . now ( ) ; // check if 'map' html element is ava…" at bounding box center [303, 188] width 531 height 275
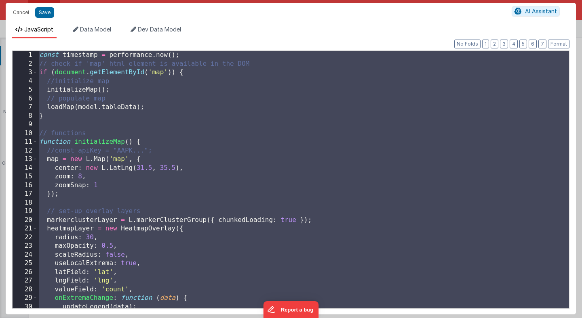
scroll to position [3007, 0]
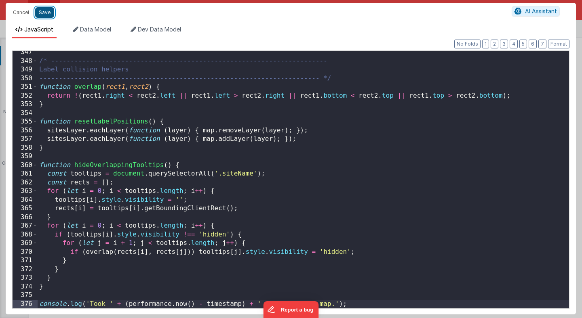
click at [48, 15] on button "Save" at bounding box center [44, 12] width 19 height 11
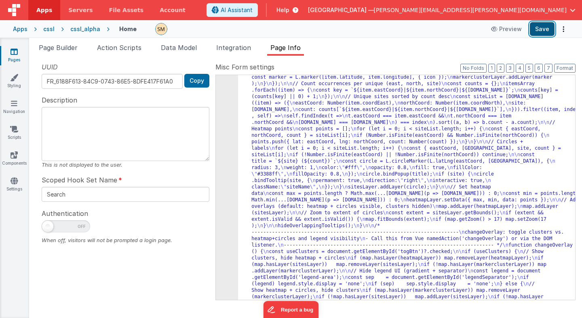
click at [541, 29] on button "Save" at bounding box center [541, 29] width 25 height 14
click at [58, 47] on span "Page Builder" at bounding box center [58, 48] width 39 height 8
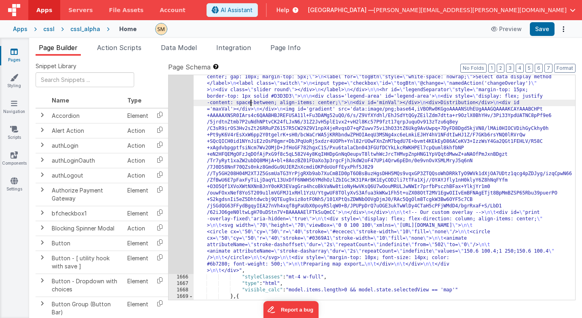
click at [185, 130] on div "1665" at bounding box center [180, 141] width 25 height 265
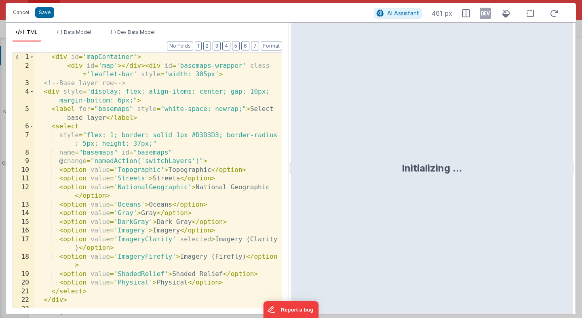
click at [233, 173] on div "< div id = 'mapContainer' > < div id = 'map' > </ div > < div id = 'basemaps-wr…" at bounding box center [157, 189] width 247 height 273
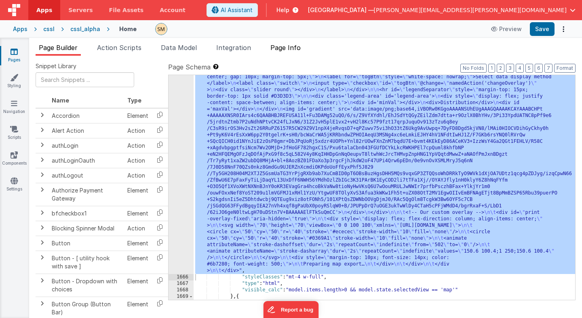
click at [291, 46] on span "Page Info" at bounding box center [285, 48] width 30 height 8
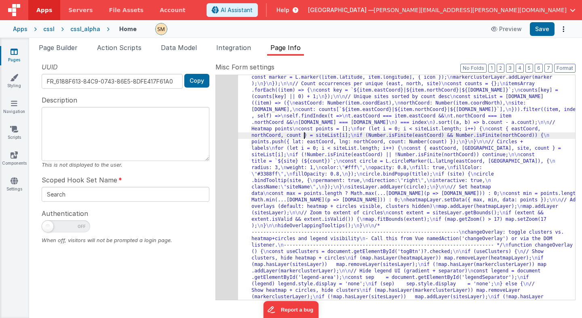
click at [229, 163] on div "545" at bounding box center [227, 42] width 22 height 840
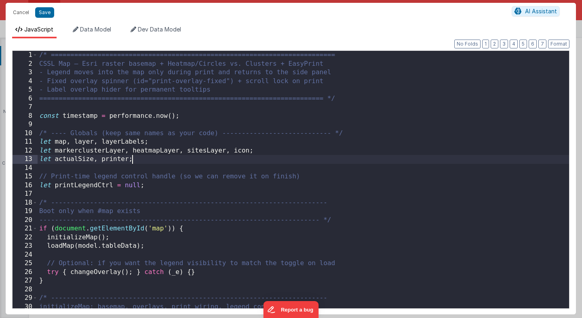
click at [229, 163] on div "/* ========================================================================= CS…" at bounding box center [303, 188] width 531 height 275
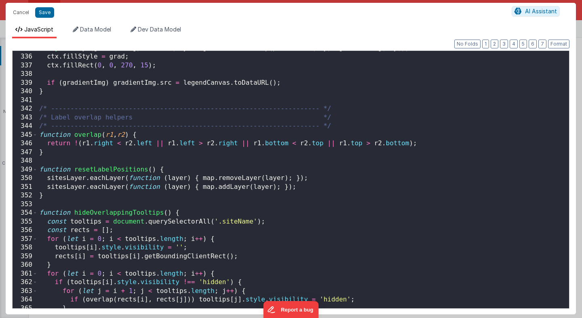
scroll to position [2902, 0]
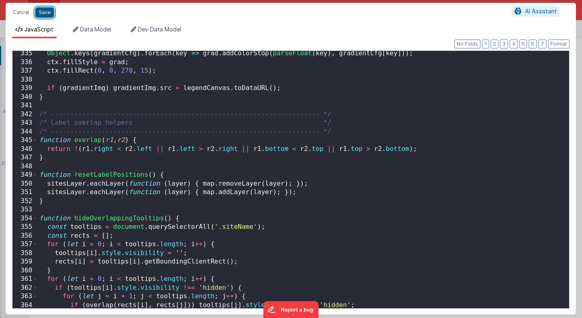
click at [45, 14] on button "Save" at bounding box center [44, 12] width 19 height 11
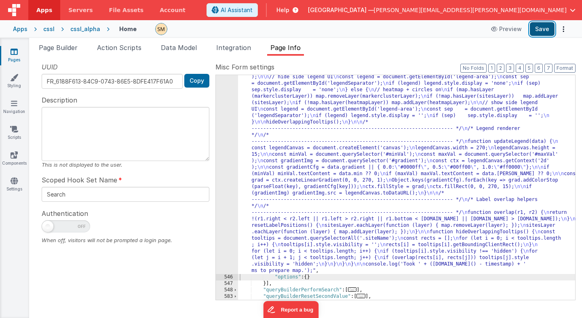
click at [544, 29] on button "Save" at bounding box center [541, 29] width 25 height 14
click at [539, 29] on button "Save" at bounding box center [541, 29] width 25 height 14
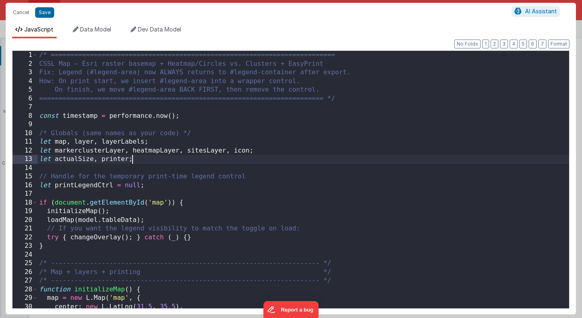
click at [228, 155] on div "/* ========================================================================= CS…" at bounding box center [303, 188] width 531 height 275
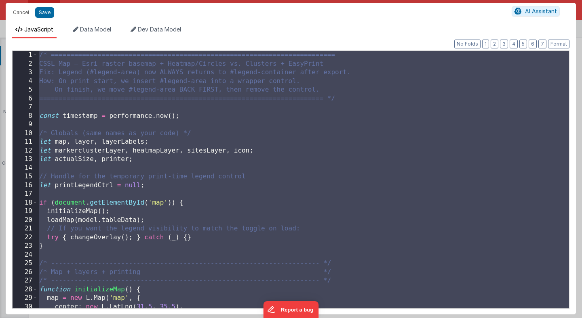
scroll to position [2955, 0]
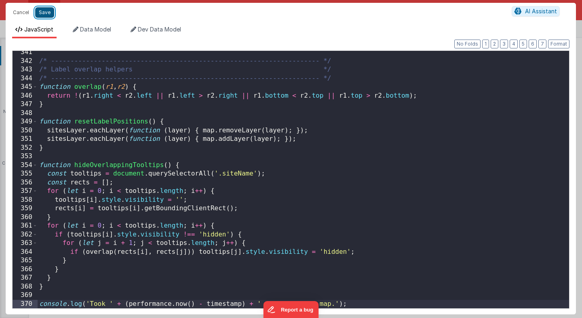
click at [47, 14] on button "Save" at bounding box center [44, 12] width 19 height 11
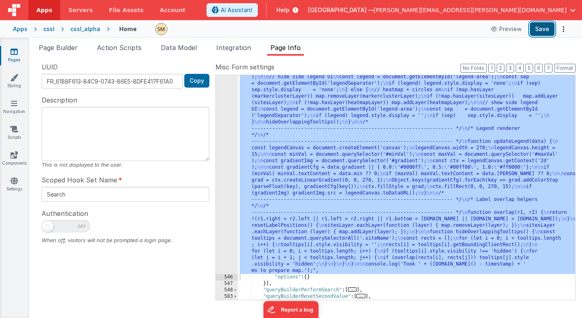
click at [544, 29] on button "Save" at bounding box center [541, 29] width 25 height 14
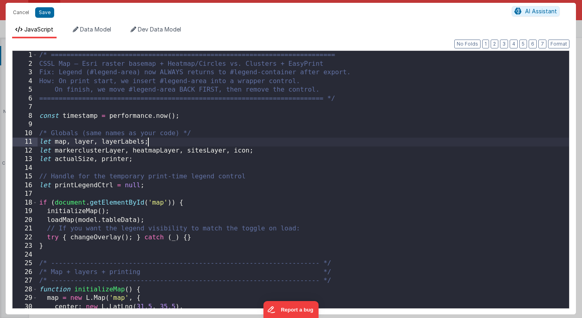
click at [214, 146] on div "/* ========================================================================= CS…" at bounding box center [303, 188] width 531 height 275
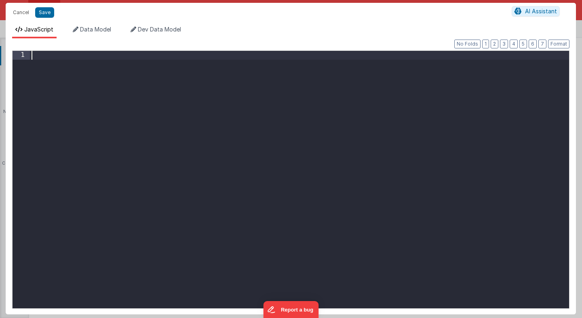
scroll to position [2860, 0]
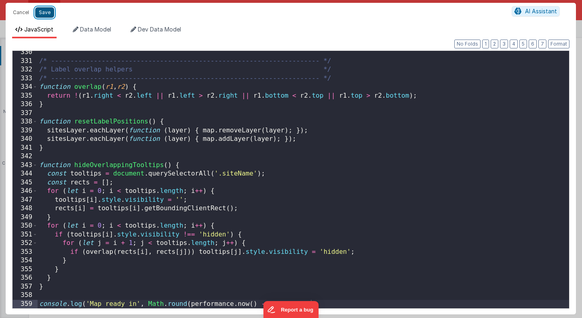
click at [42, 13] on button "Save" at bounding box center [44, 12] width 19 height 11
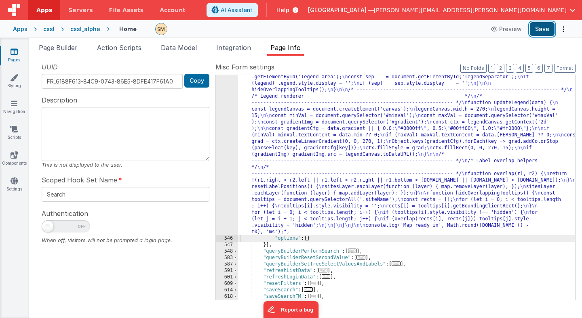
click at [542, 29] on button "Save" at bounding box center [541, 29] width 25 height 14
